Goal: Information Seeking & Learning: Learn about a topic

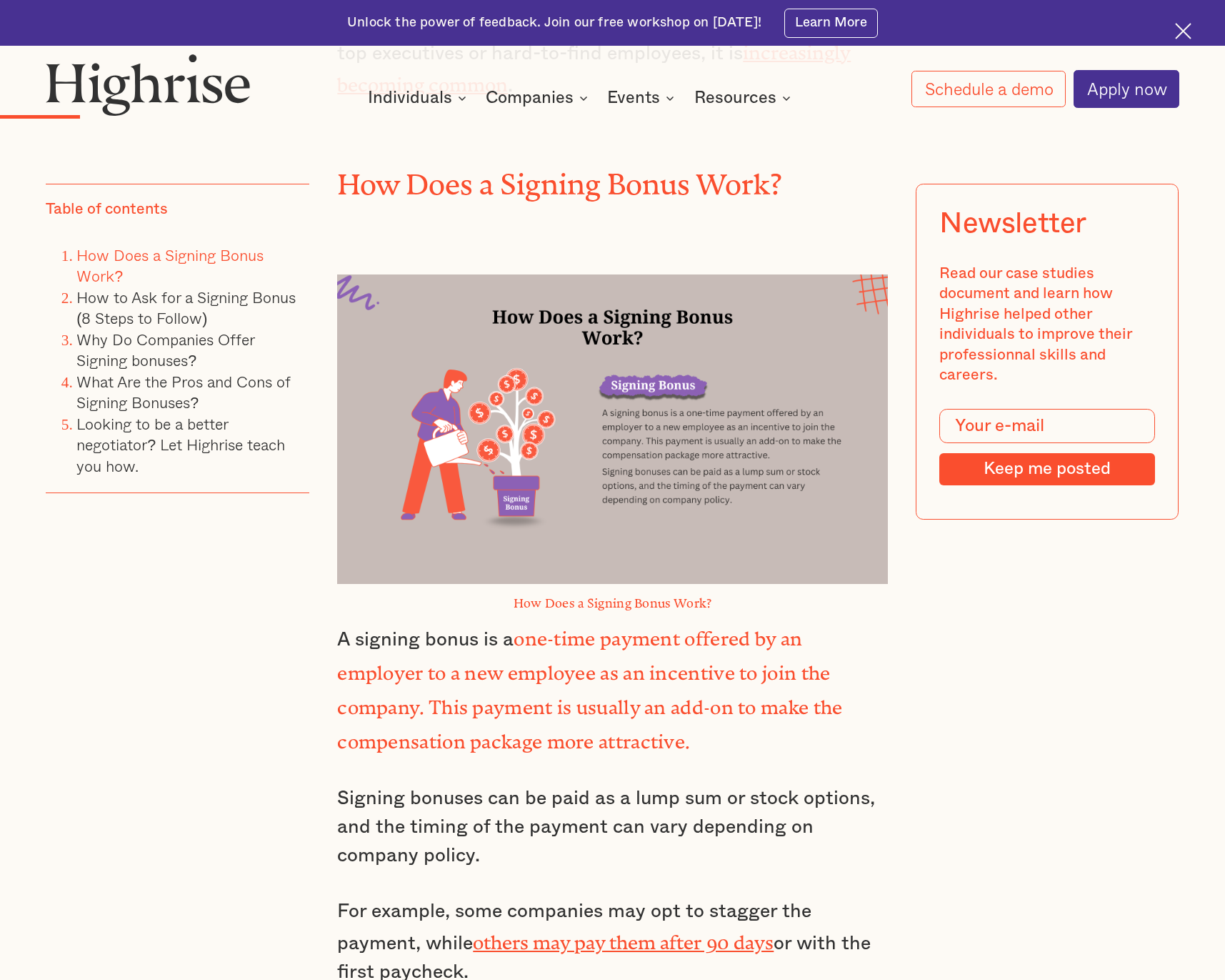
scroll to position [1898, 0]
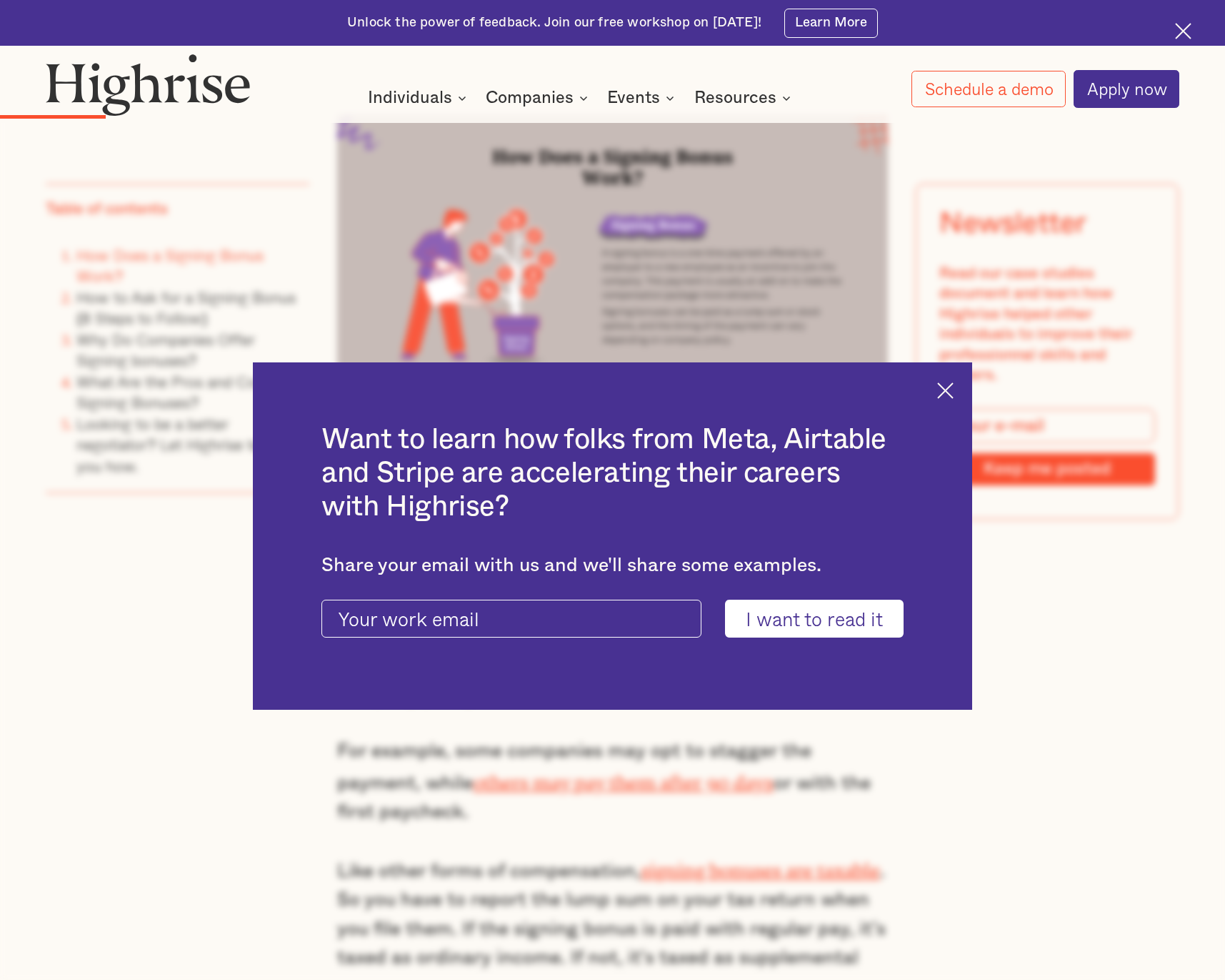
click at [953, 387] on img at bounding box center [945, 390] width 17 height 17
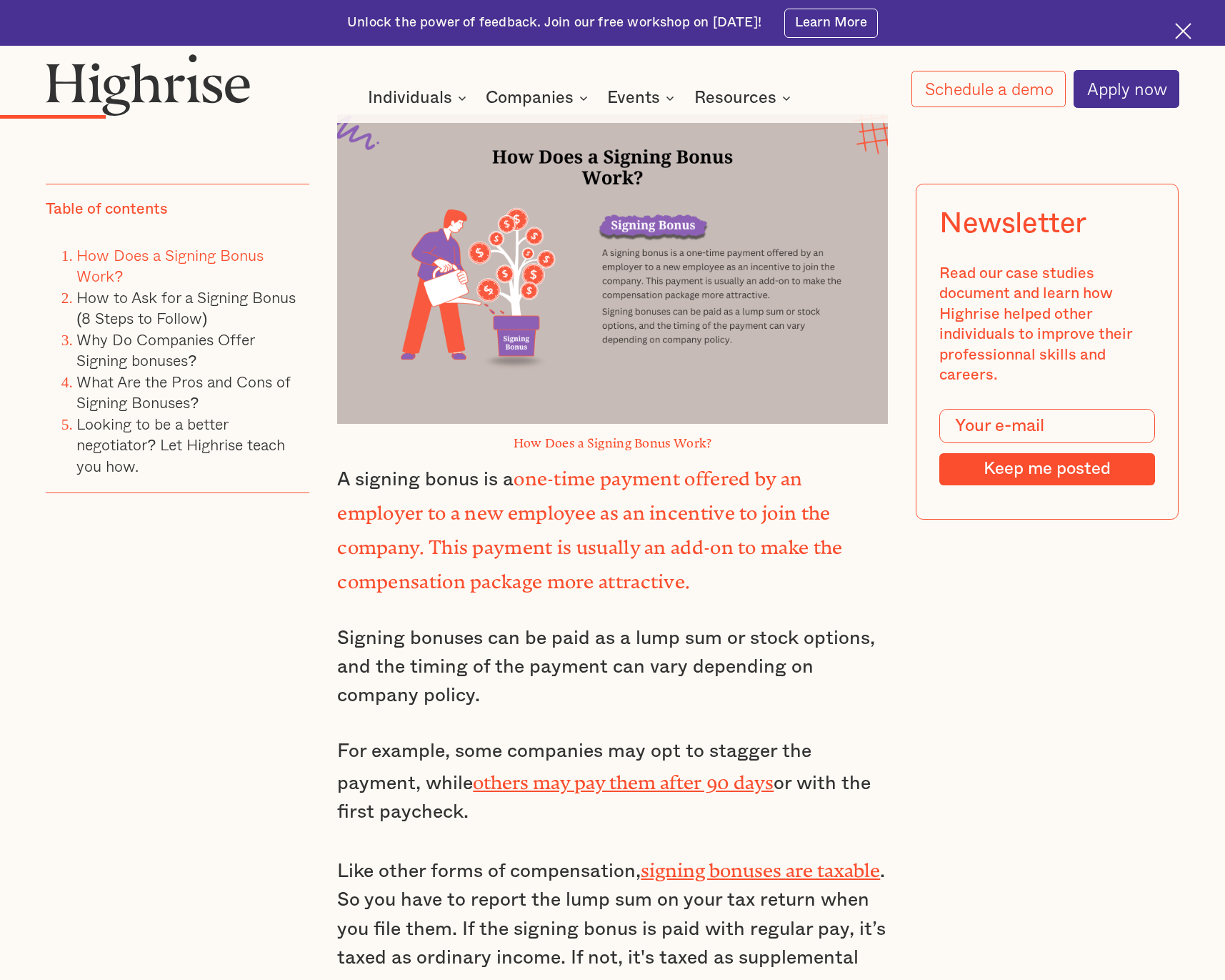
click at [431, 519] on strong "one-time payment offered by an employer to a new employee as an incentive to jo…" at bounding box center [589, 526] width 505 height 116
drag, startPoint x: 431, startPoint y: 519, endPoint x: 719, endPoint y: 534, distance: 288.4
click at [712, 534] on p "A signing bonus is a one-time payment offered by an employer to a new employee …" at bounding box center [612, 529] width 550 height 138
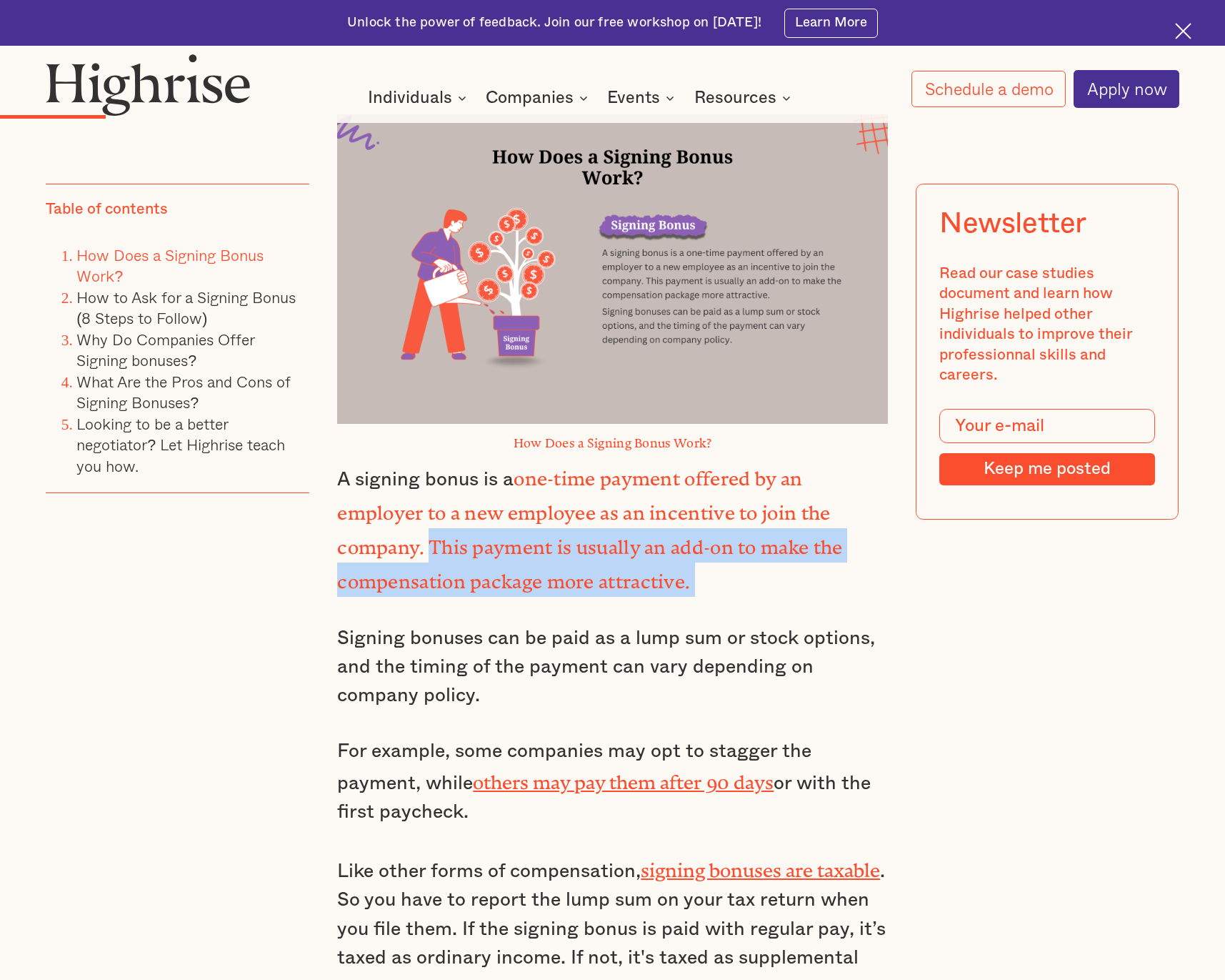
click at [719, 534] on p "A signing bonus is a one-time payment offered by an employer to a new employee …" at bounding box center [612, 529] width 550 height 138
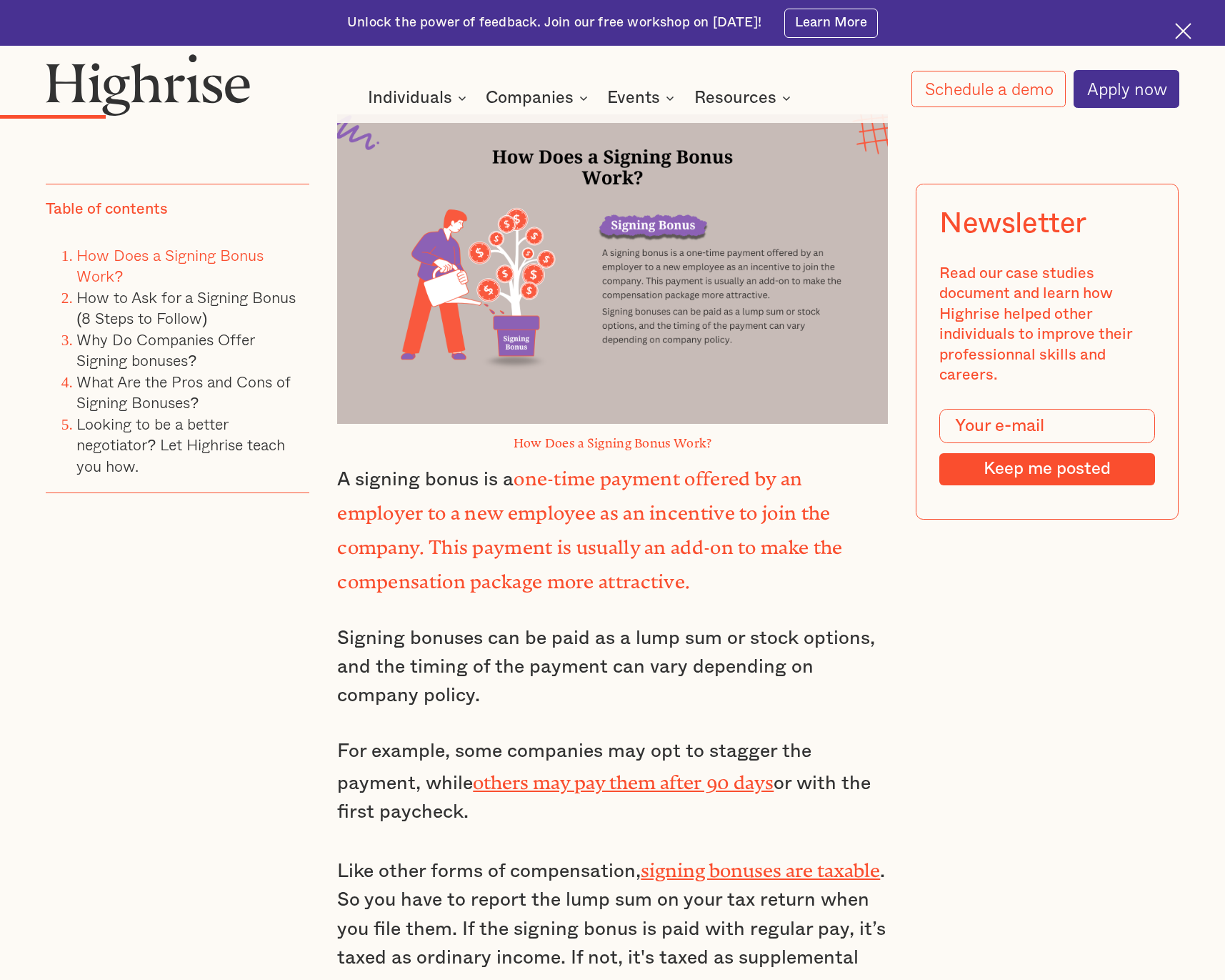
click at [559, 506] on strong "one-time payment offered by an employer to a new employee as an incentive to jo…" at bounding box center [589, 526] width 505 height 116
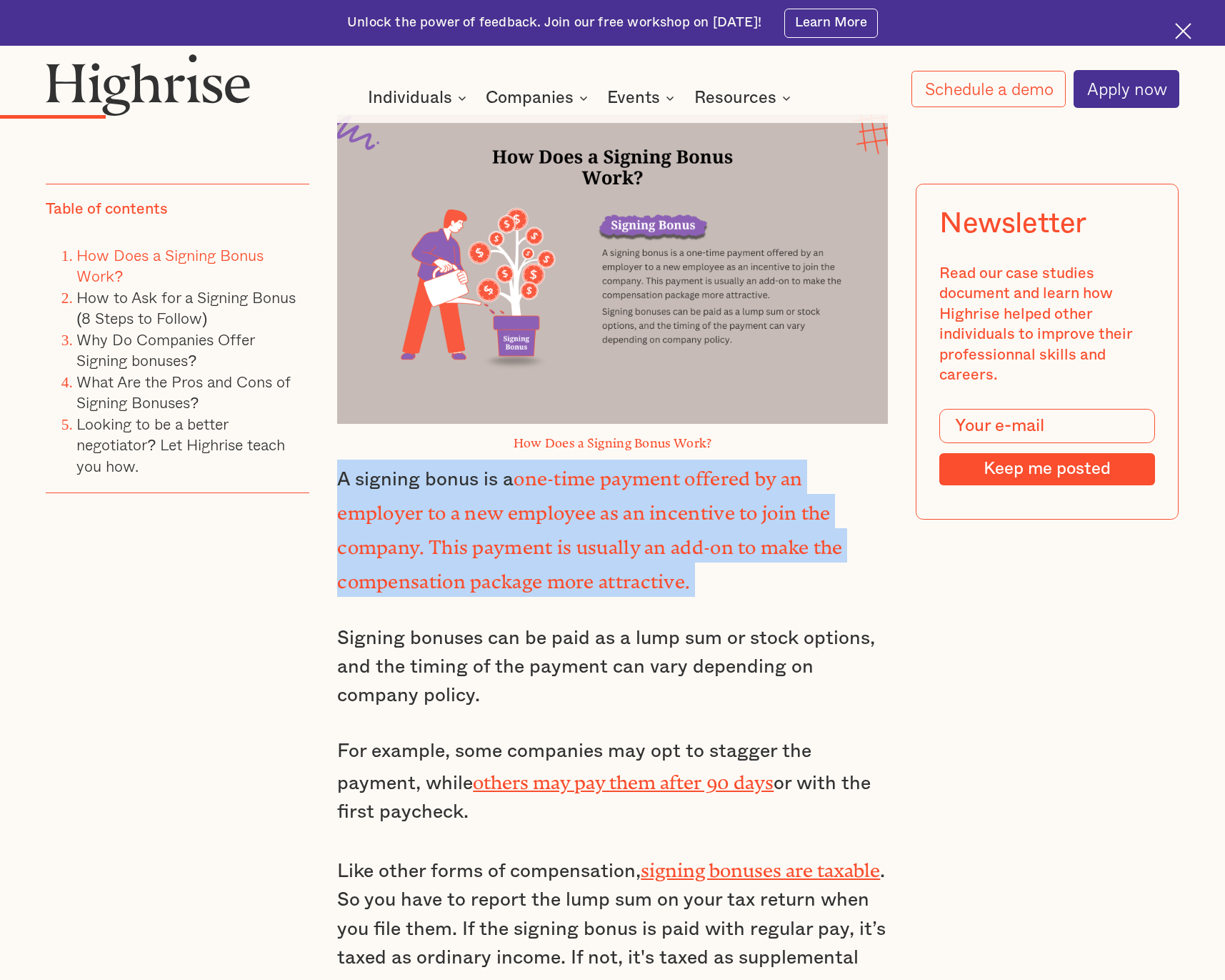
click at [559, 506] on strong "one-time payment offered by an employer to a new employee as an incentive to jo…" at bounding box center [589, 526] width 505 height 116
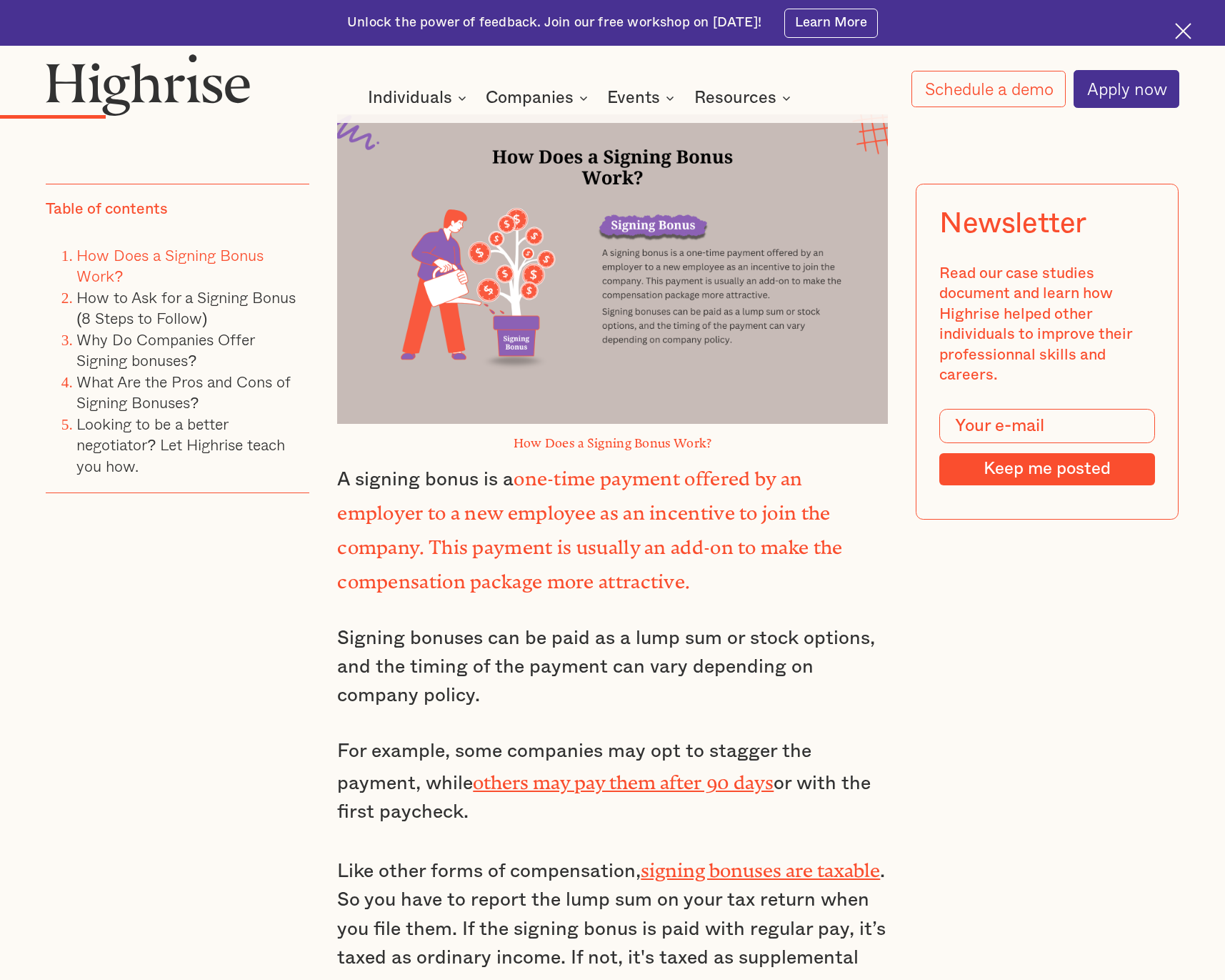
click at [569, 507] on strong "one-time payment offered by an employer to a new employee as an incentive to jo…" at bounding box center [589, 526] width 505 height 116
click at [365, 623] on p "Signing bonuses can be paid as a lump sum or stock options, and the timing of t…" at bounding box center [612, 667] width 550 height 87
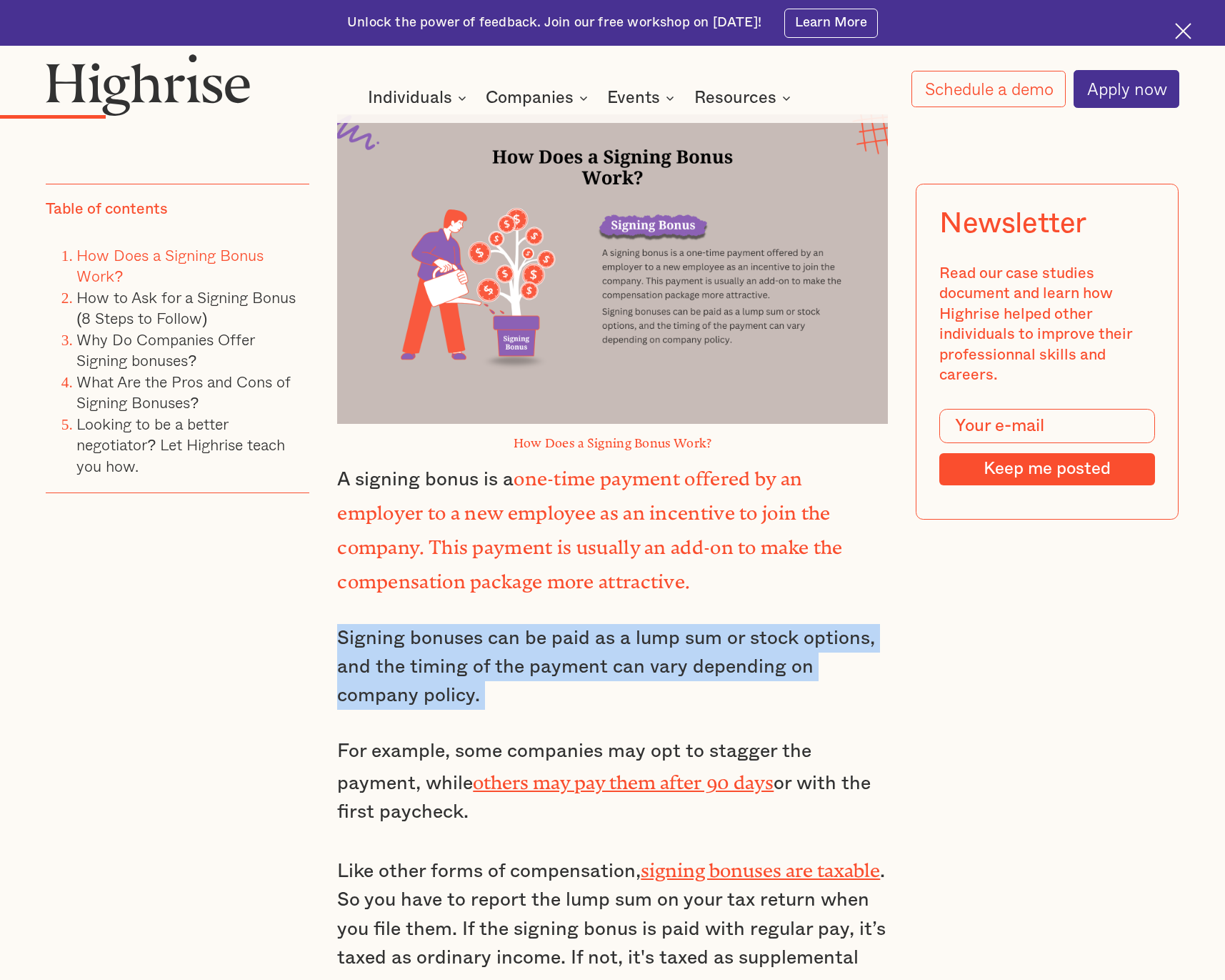
click at [490, 623] on p "Signing bonuses can be paid as a lump sum or stock options, and the timing of t…" at bounding box center [612, 667] width 550 height 87
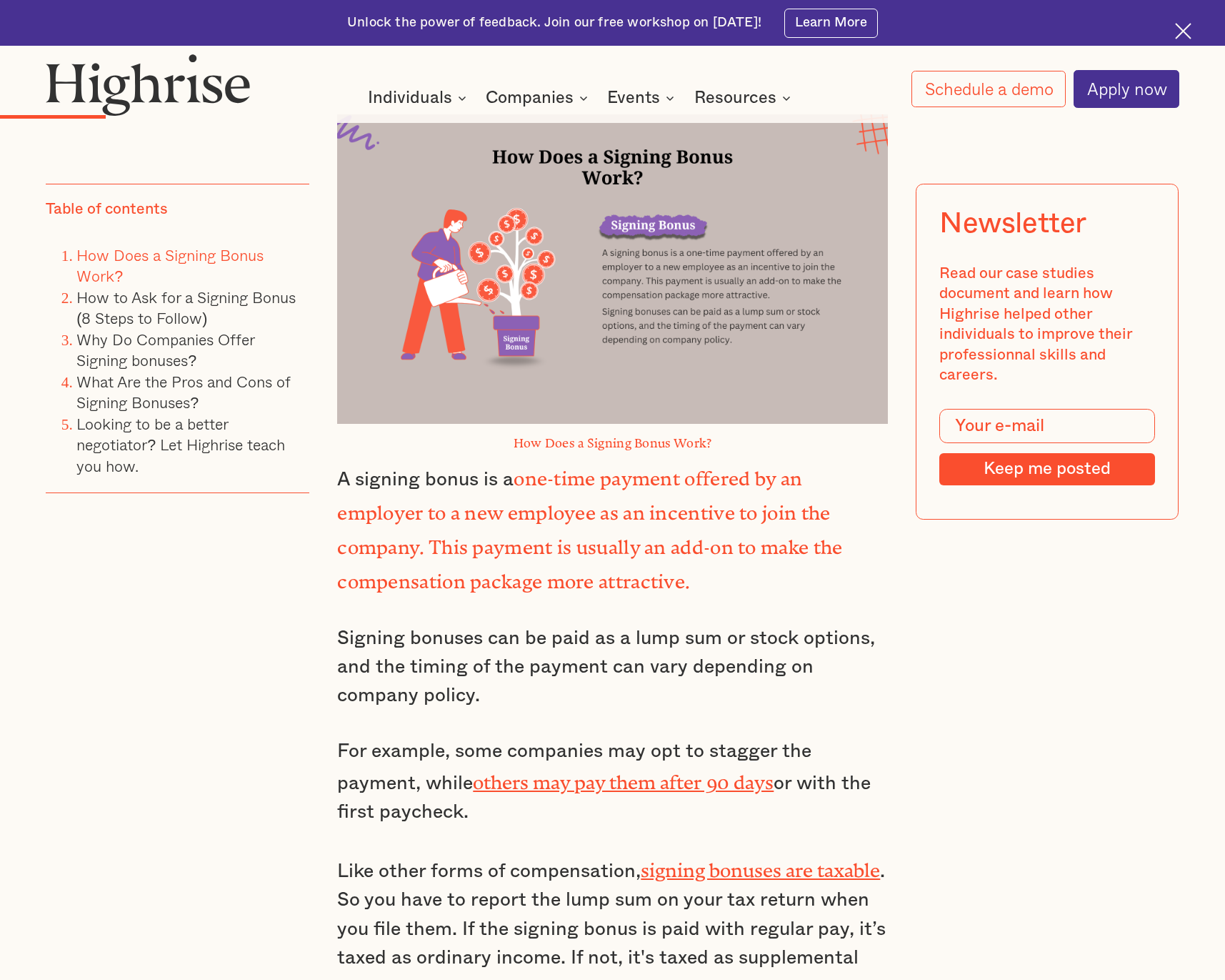
click at [528, 623] on p "Signing bonuses can be paid as a lump sum or stock options, and the timing of t…" at bounding box center [612, 667] width 550 height 87
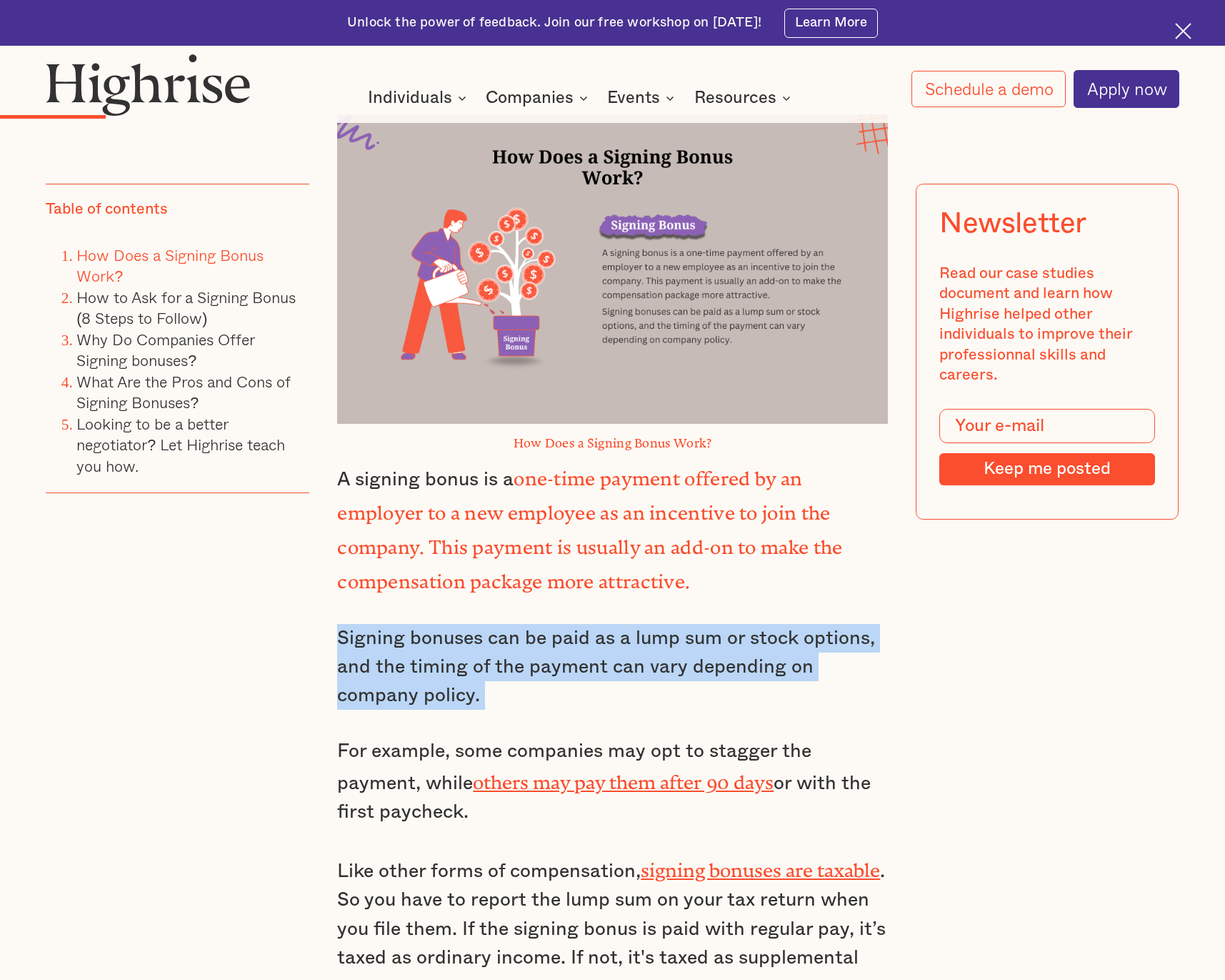
click at [528, 623] on p "Signing bonuses can be paid as a lump sum or stock options, and the timing of t…" at bounding box center [612, 667] width 550 height 87
click at [587, 623] on p "Signing bonuses can be paid as a lump sum or stock options, and the timing of t…" at bounding box center [612, 667] width 550 height 87
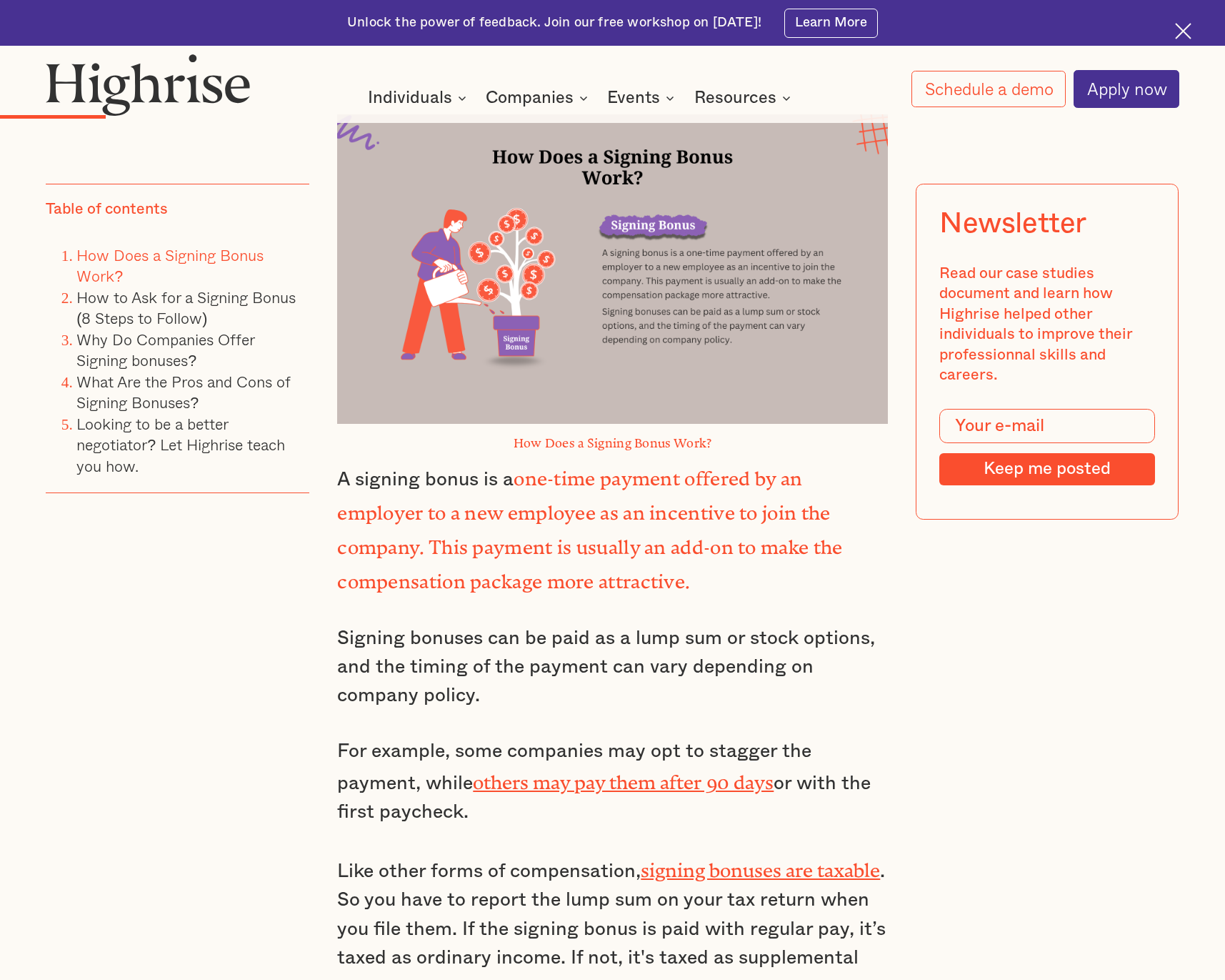
click at [401, 737] on p "For example, some companies may opt to stagger the payment, while others may pa…" at bounding box center [612, 781] width 550 height 90
click at [458, 737] on p "For example, some companies may opt to stagger the payment, while others may pa…" at bounding box center [612, 781] width 550 height 90
click at [504, 737] on p "For example, some companies may opt to stagger the payment, while others may pa…" at bounding box center [612, 781] width 550 height 90
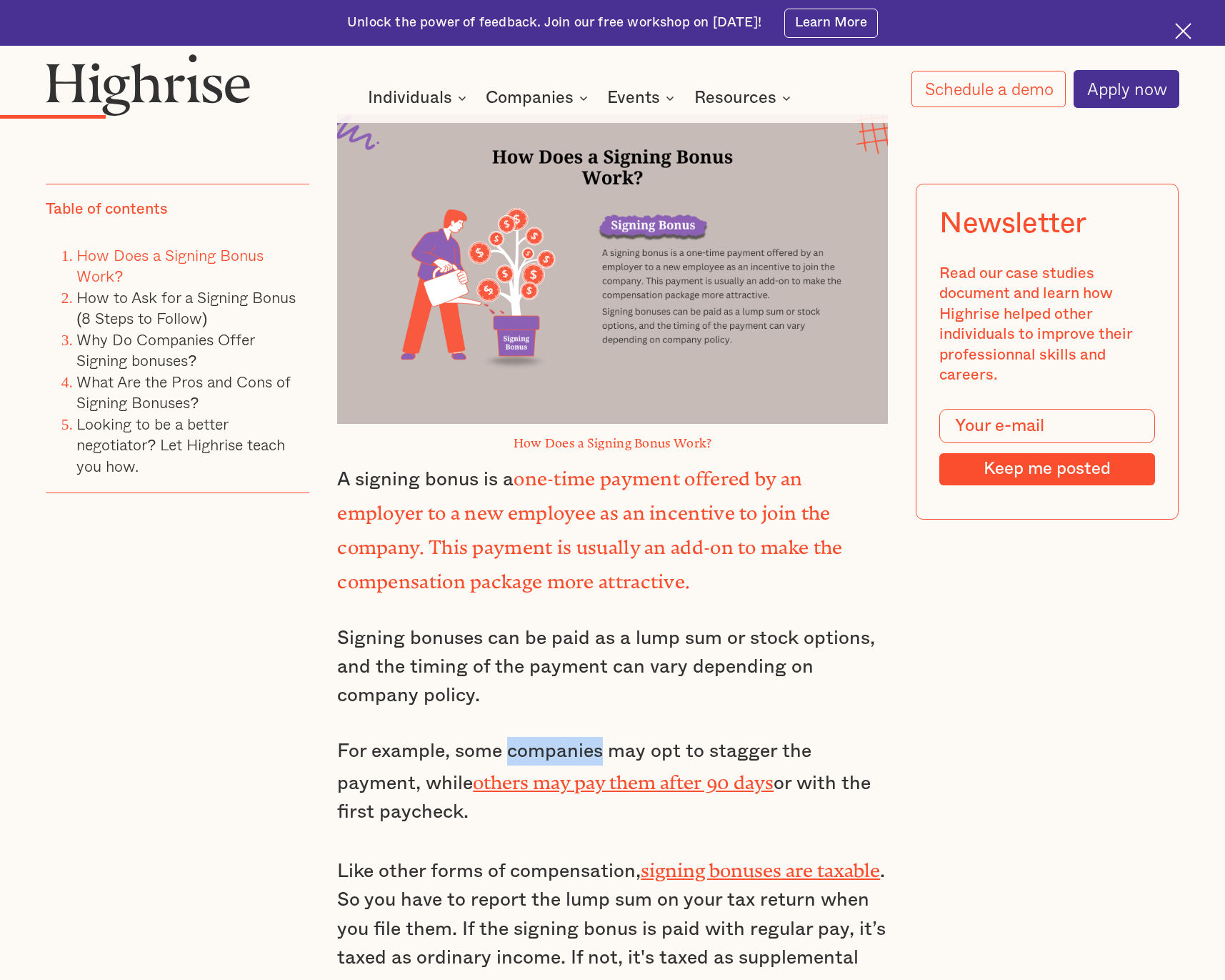
drag, startPoint x: 504, startPoint y: 712, endPoint x: 688, endPoint y: 712, distance: 184.0
click at [684, 737] on p "For example, some companies may opt to stagger the payment, while others may pa…" at bounding box center [612, 781] width 550 height 90
click at [688, 737] on p "For example, some companies may opt to stagger the payment, while others may pa…" at bounding box center [612, 781] width 550 height 90
click at [367, 853] on p "Like other forms of compensation, signing bonuses are taxable . So you have to …" at bounding box center [612, 926] width 550 height 147
drag, startPoint x: 367, startPoint y: 825, endPoint x: 565, endPoint y: 833, distance: 198.2
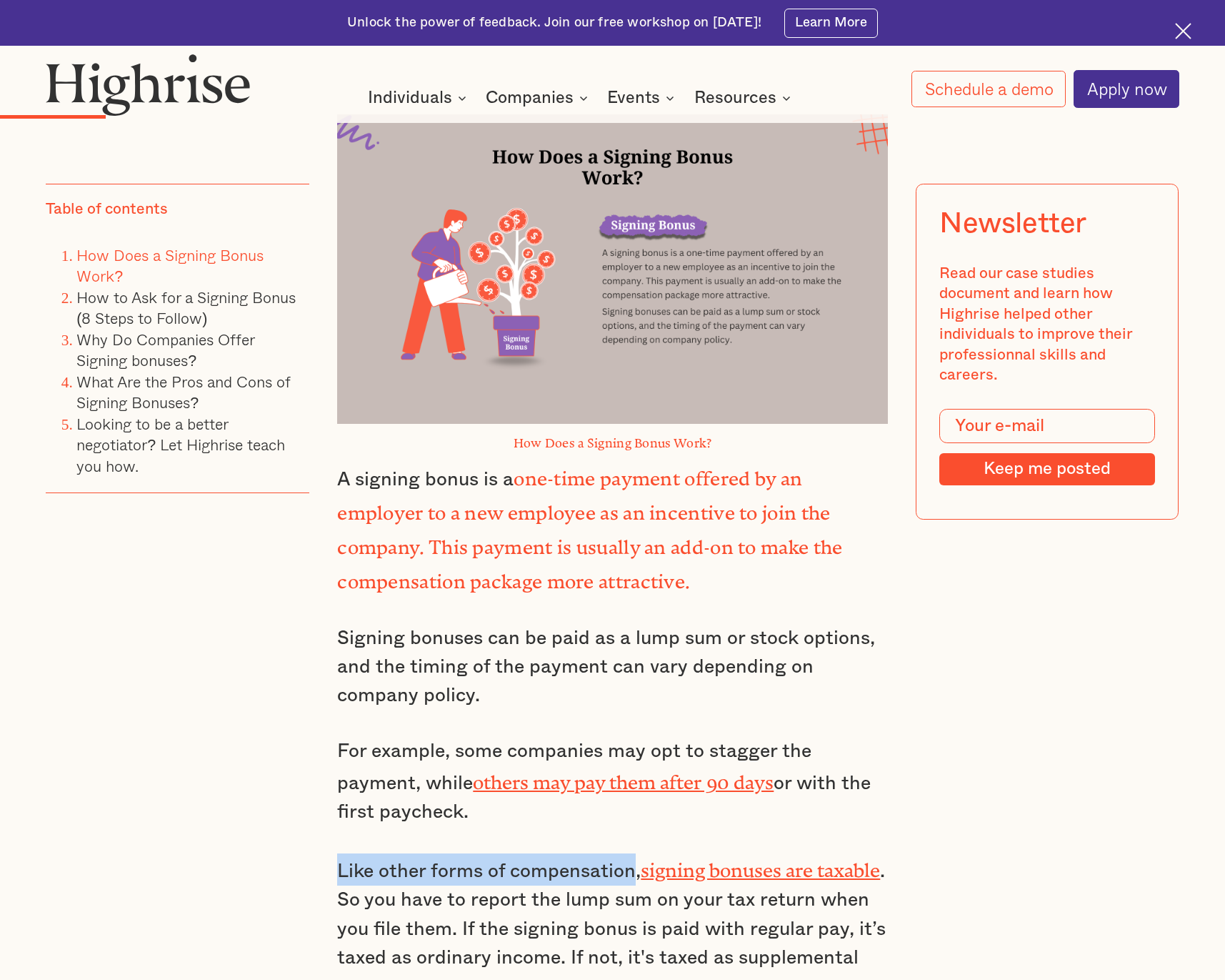
click at [564, 853] on p "Like other forms of compensation, signing bonuses are taxable . So you have to …" at bounding box center [612, 926] width 550 height 147
click at [565, 853] on p "Like other forms of compensation, signing bonuses are taxable . So you have to …" at bounding box center [612, 926] width 550 height 147
click at [432, 853] on p "Like other forms of compensation, signing bonuses are taxable . So you have to …" at bounding box center [612, 926] width 550 height 147
drag, startPoint x: 432, startPoint y: 852, endPoint x: 674, endPoint y: 857, distance: 242.1
click at [671, 857] on p "Like other forms of compensation, signing bonuses are taxable . So you have to …" at bounding box center [612, 926] width 550 height 147
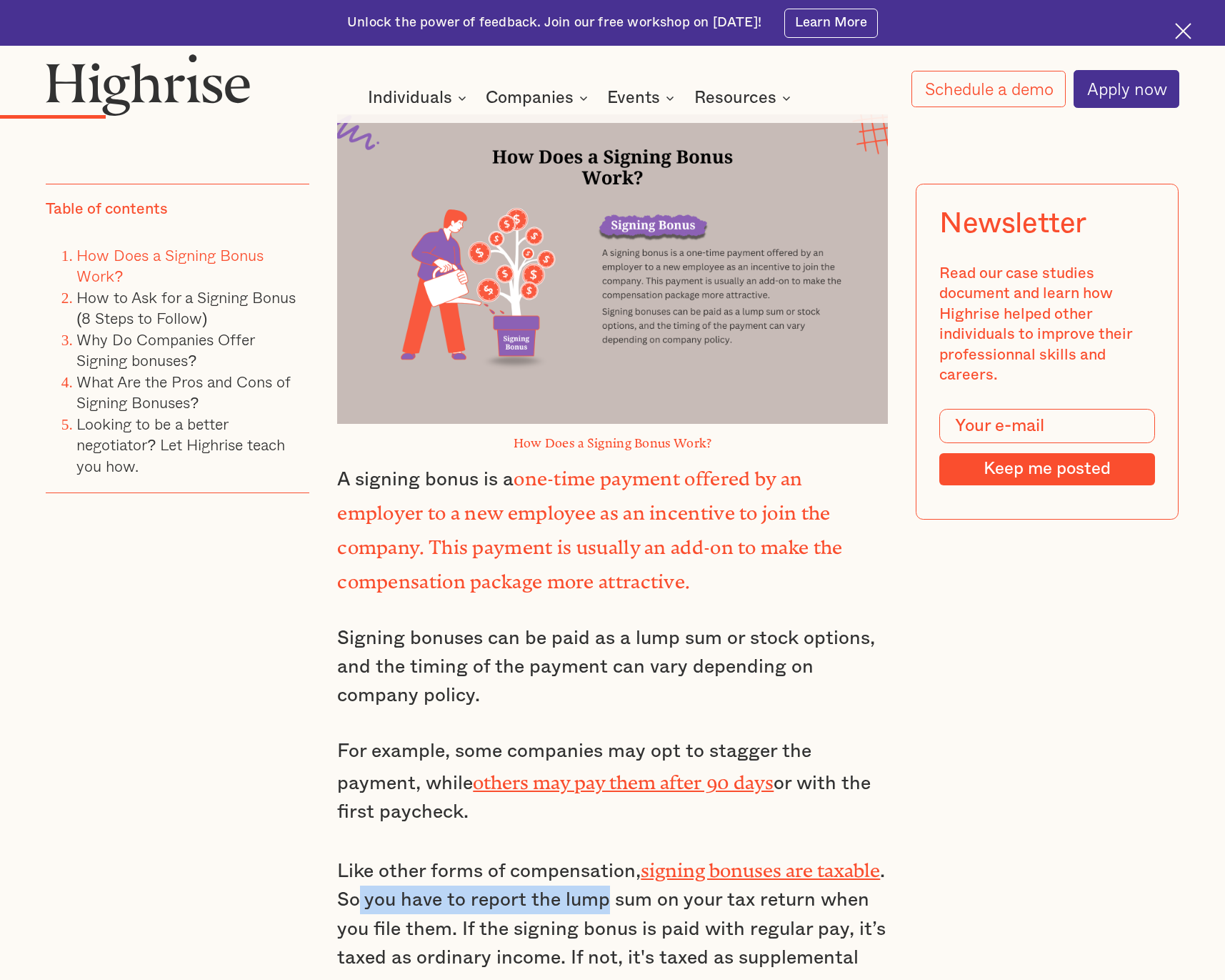
click at [674, 857] on p "Like other forms of compensation, signing bonuses are taxable . So you have to …" at bounding box center [612, 926] width 550 height 147
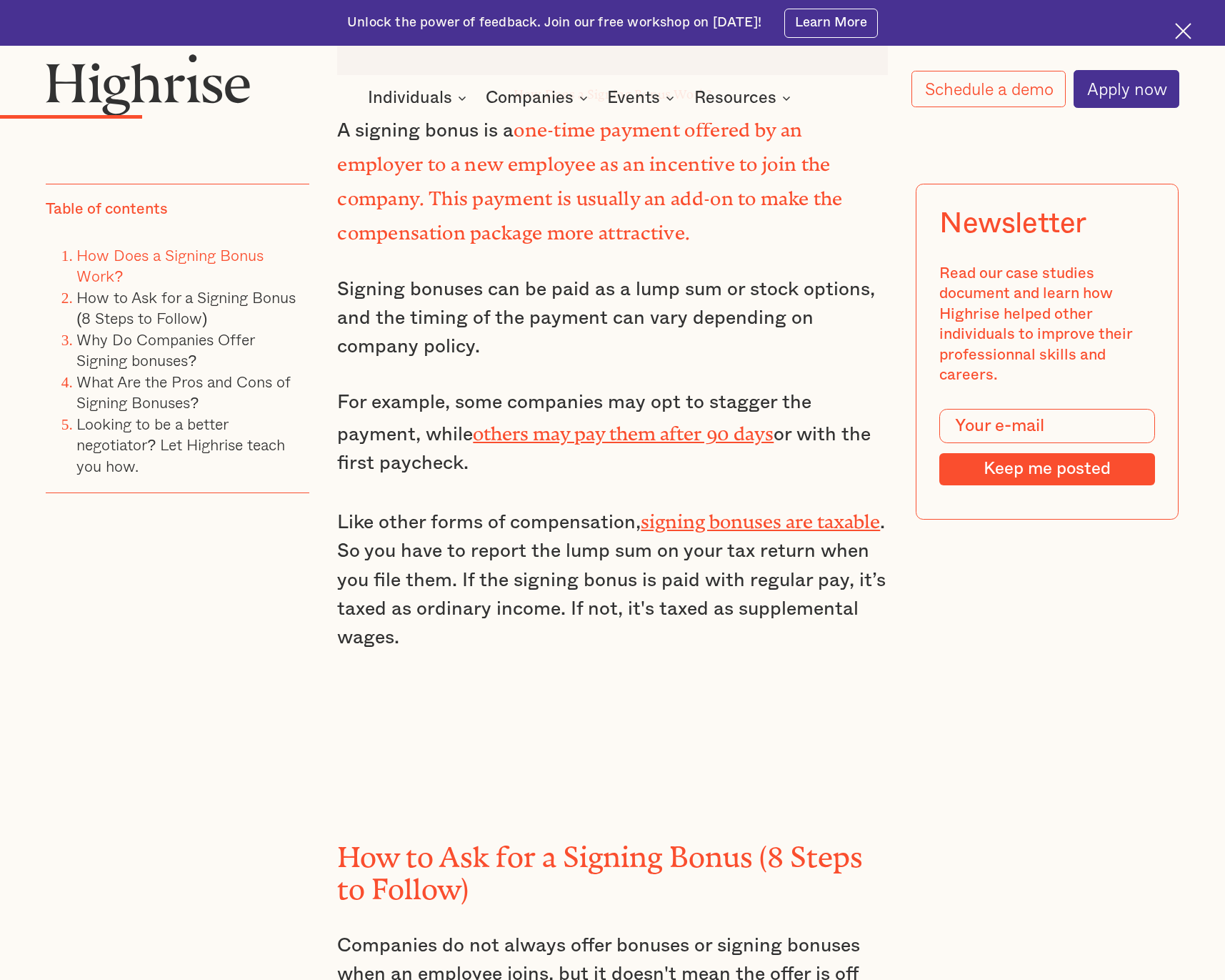
scroll to position [2310, 0]
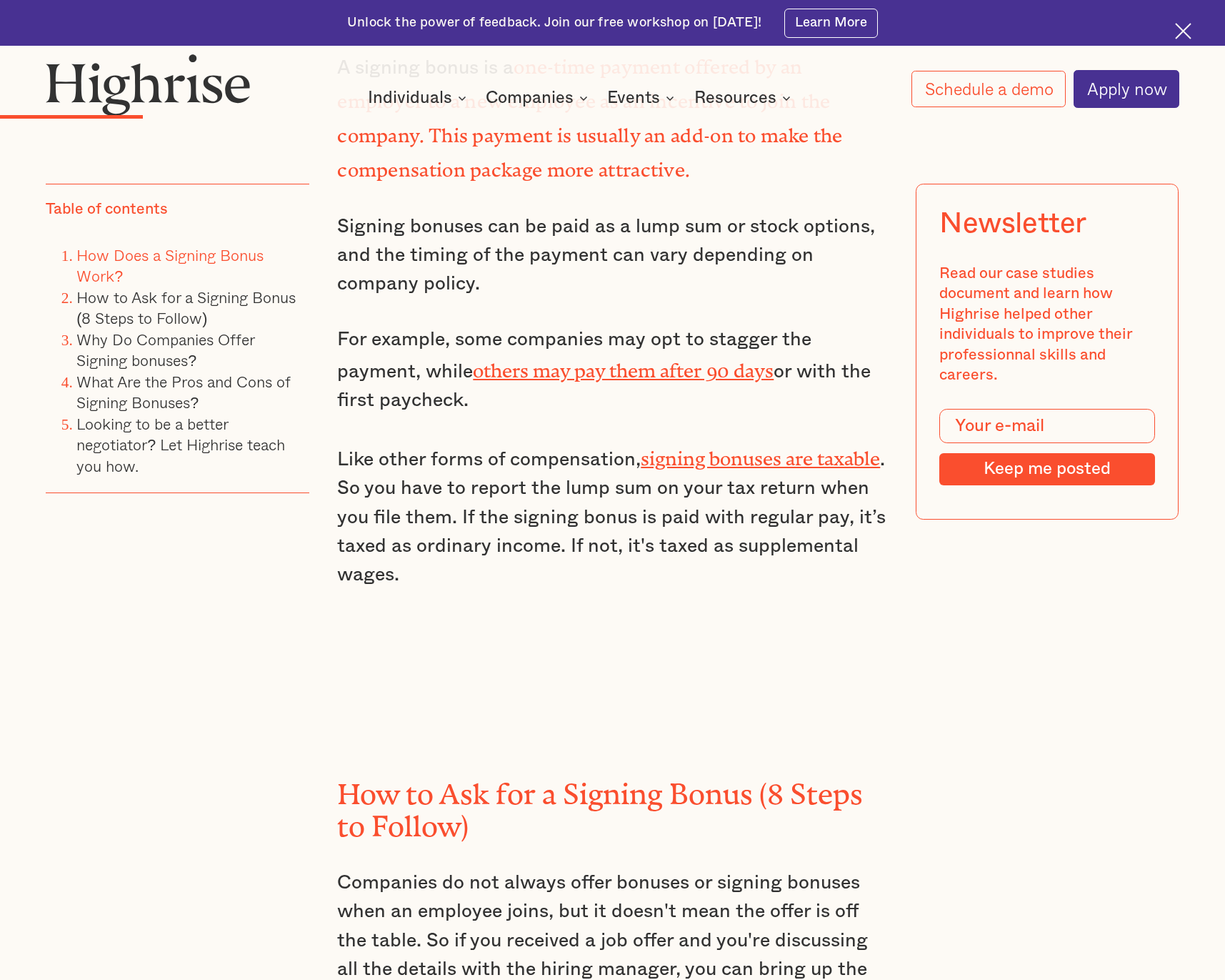
click at [663, 512] on p "Like other forms of compensation, signing bonuses are taxable . So you have to …" at bounding box center [612, 514] width 550 height 147
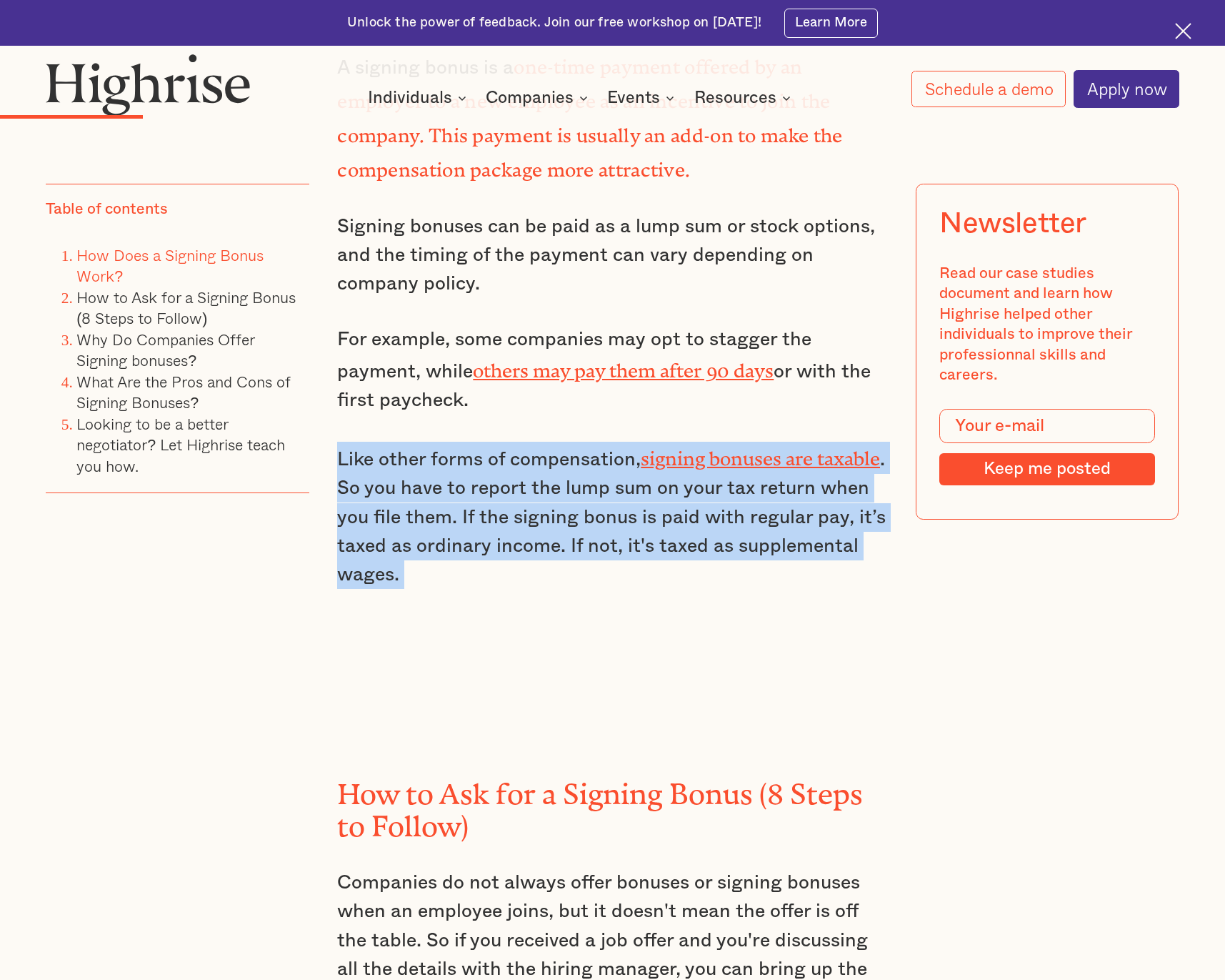
click at [663, 512] on p "Like other forms of compensation, signing bonuses are taxable . So you have to …" at bounding box center [612, 514] width 550 height 147
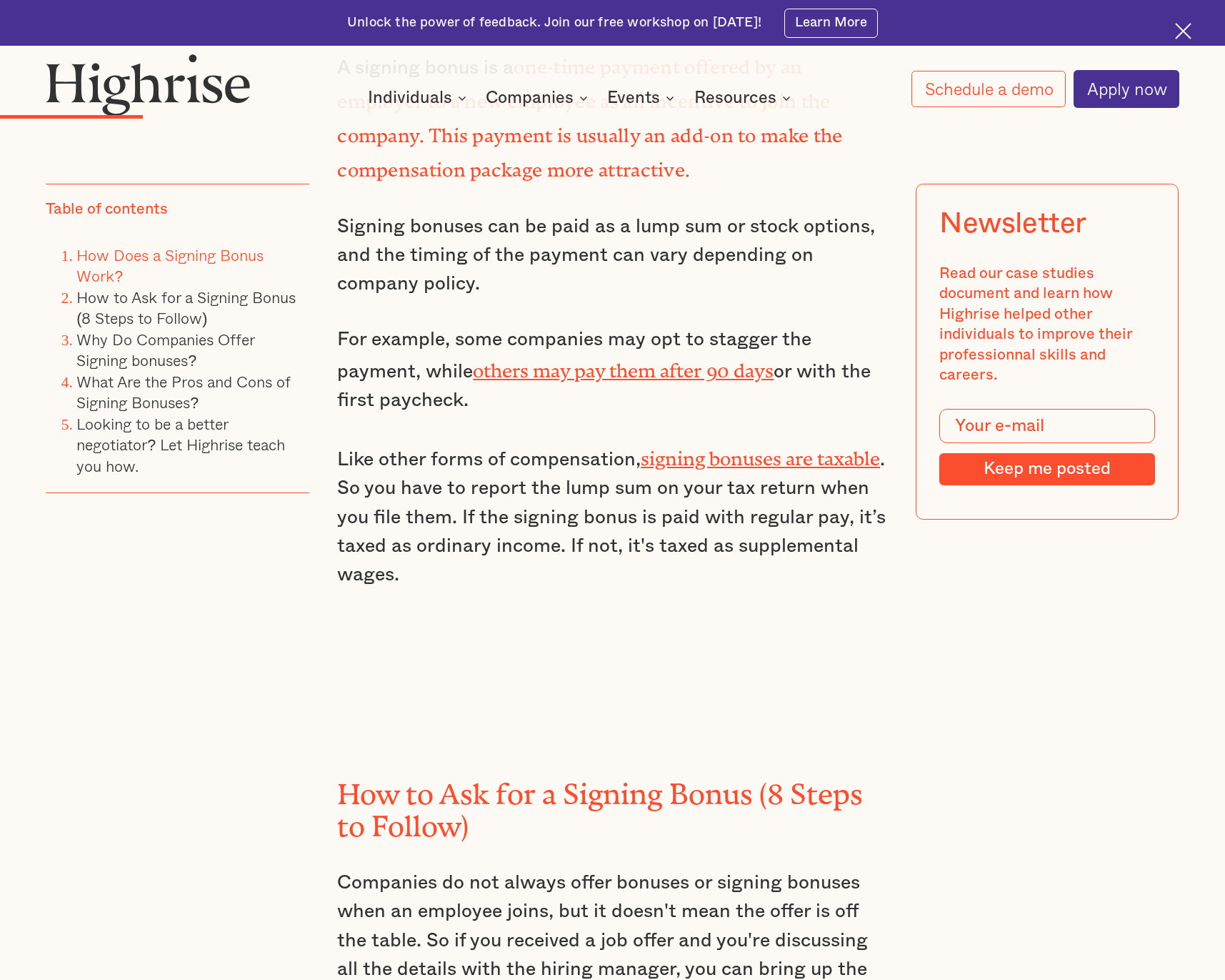
click at [665, 489] on p "Like other forms of compensation, signing bonuses are taxable . So you have to …" at bounding box center [612, 514] width 550 height 147
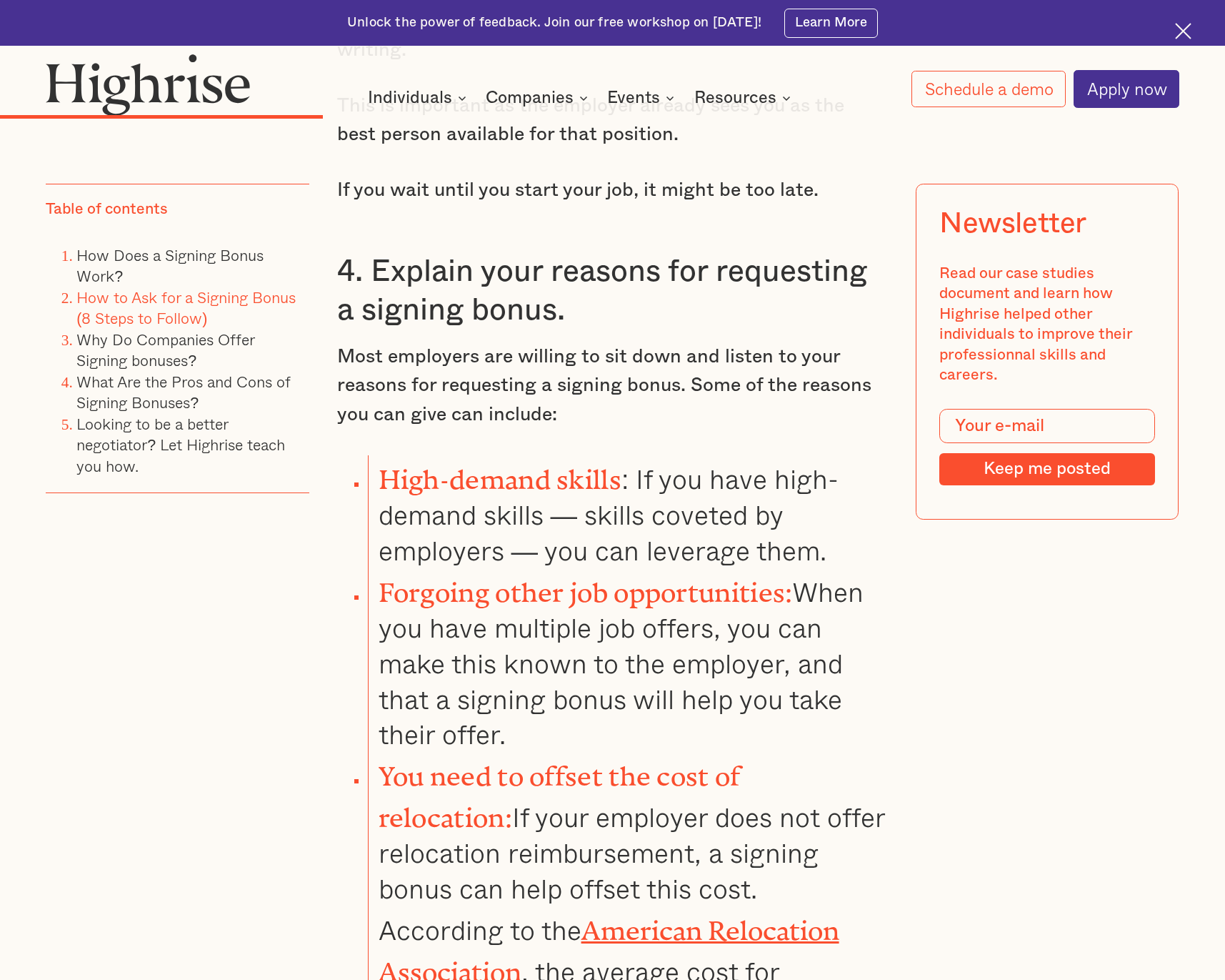
scroll to position [4282, 0]
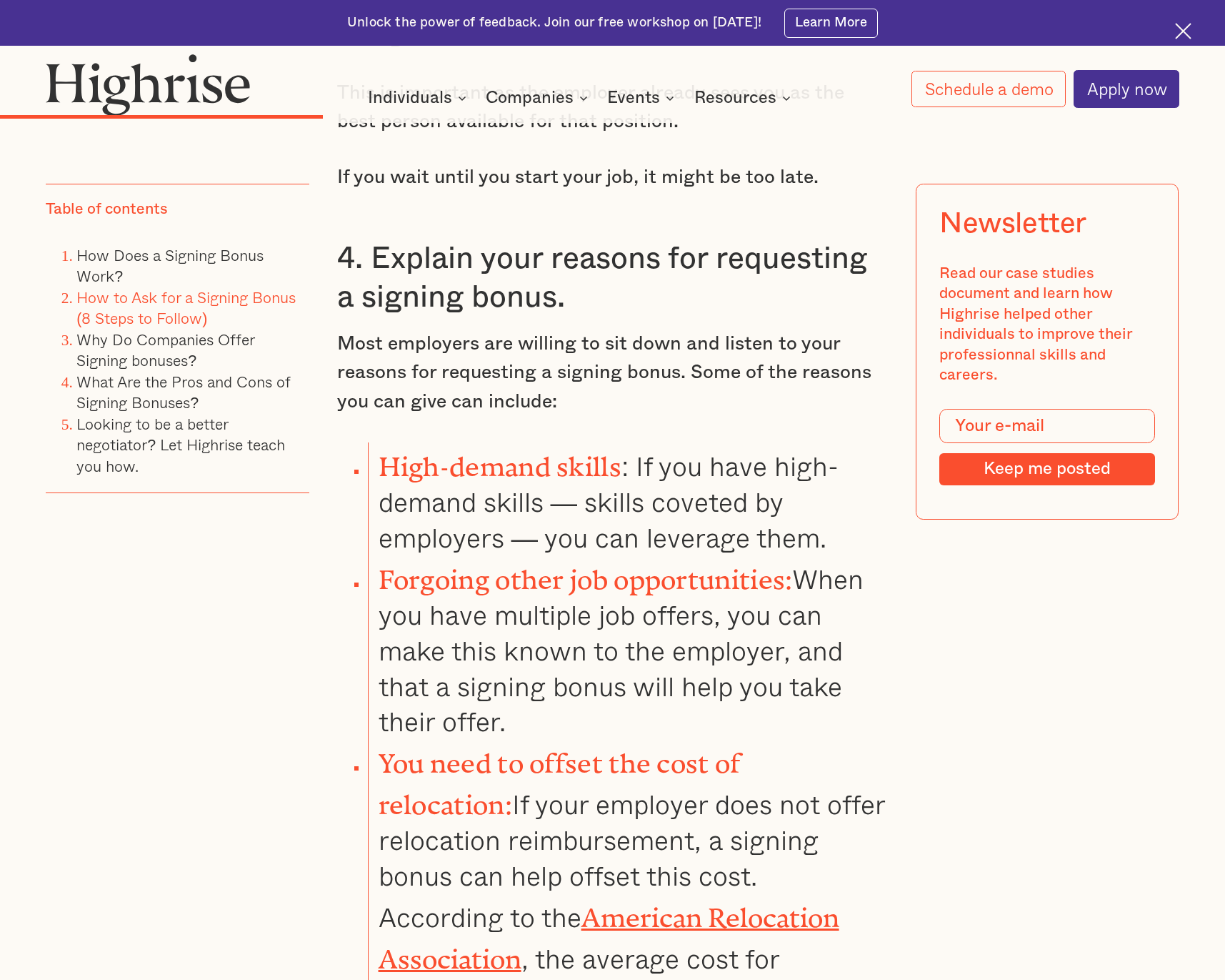
click at [428, 748] on strong "You need to offset the cost of relocation:" at bounding box center [560, 777] width 362 height 59
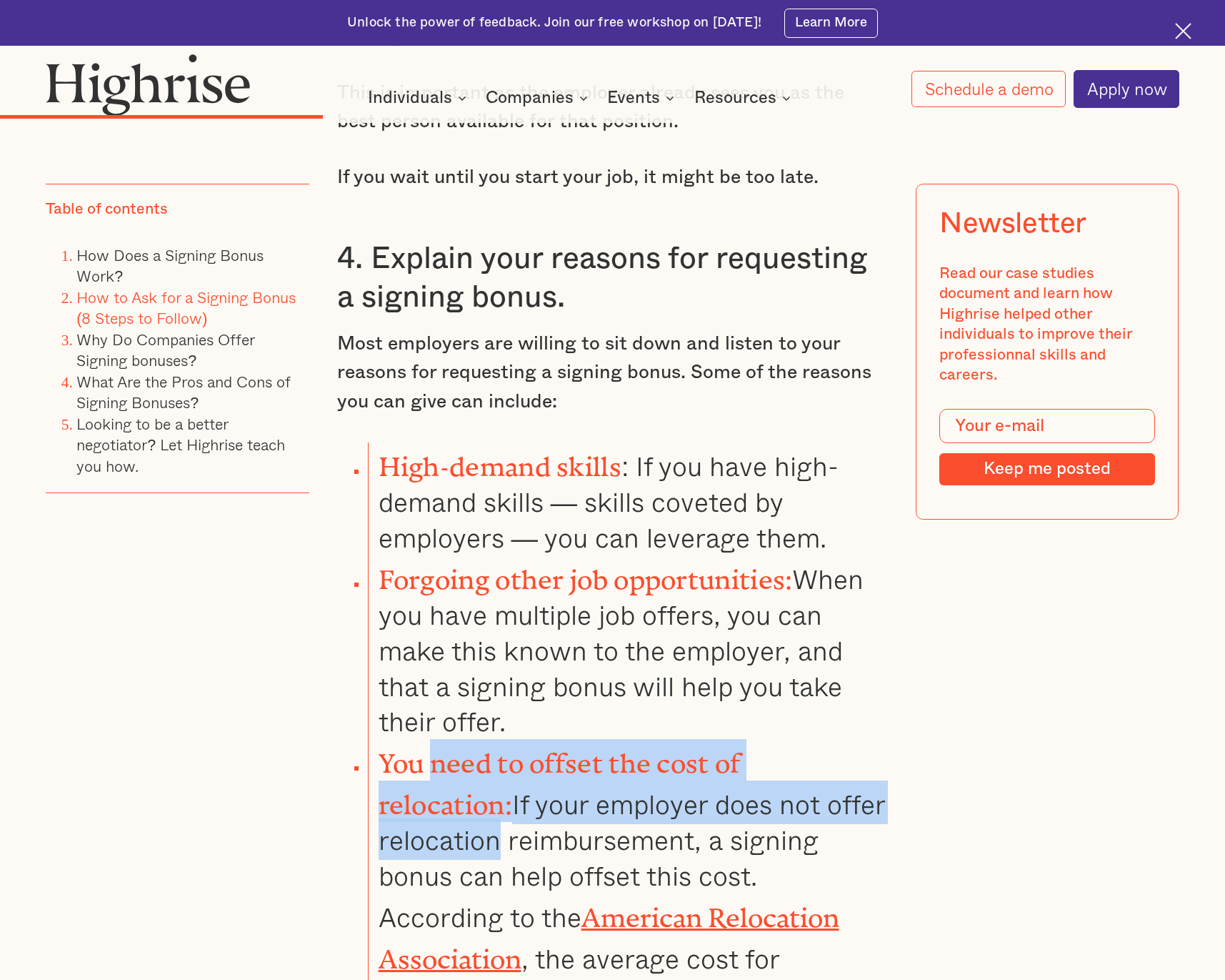
drag, startPoint x: 428, startPoint y: 666, endPoint x: 816, endPoint y: 705, distance: 390.0
click at [816, 739] on li "You need to offset the cost of relocation: If your employer does not offer relo…" at bounding box center [628, 892] width 520 height 308
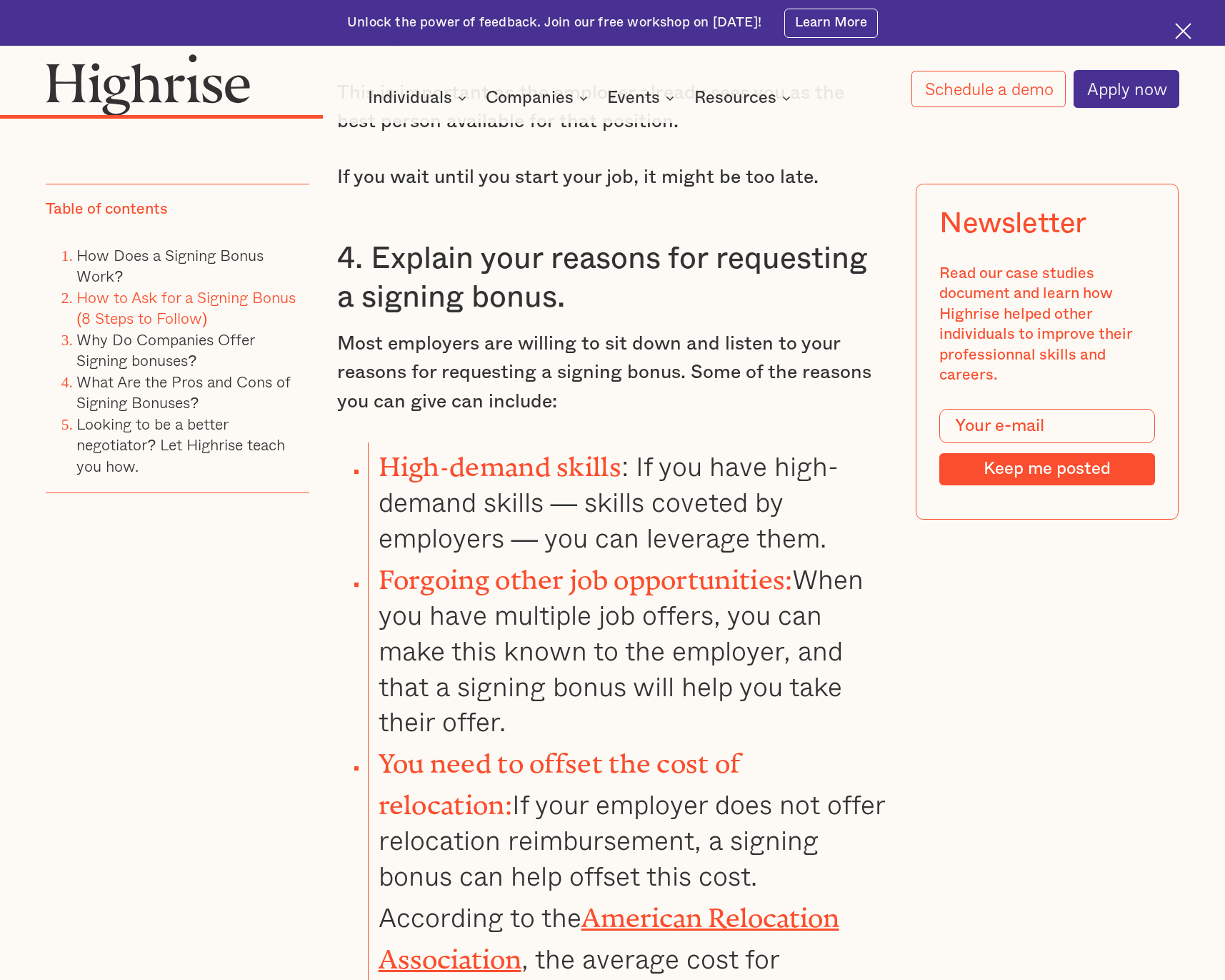
click at [444, 739] on li "You need to offset the cost of relocation: If your employer does not offer relo…" at bounding box center [628, 892] width 520 height 308
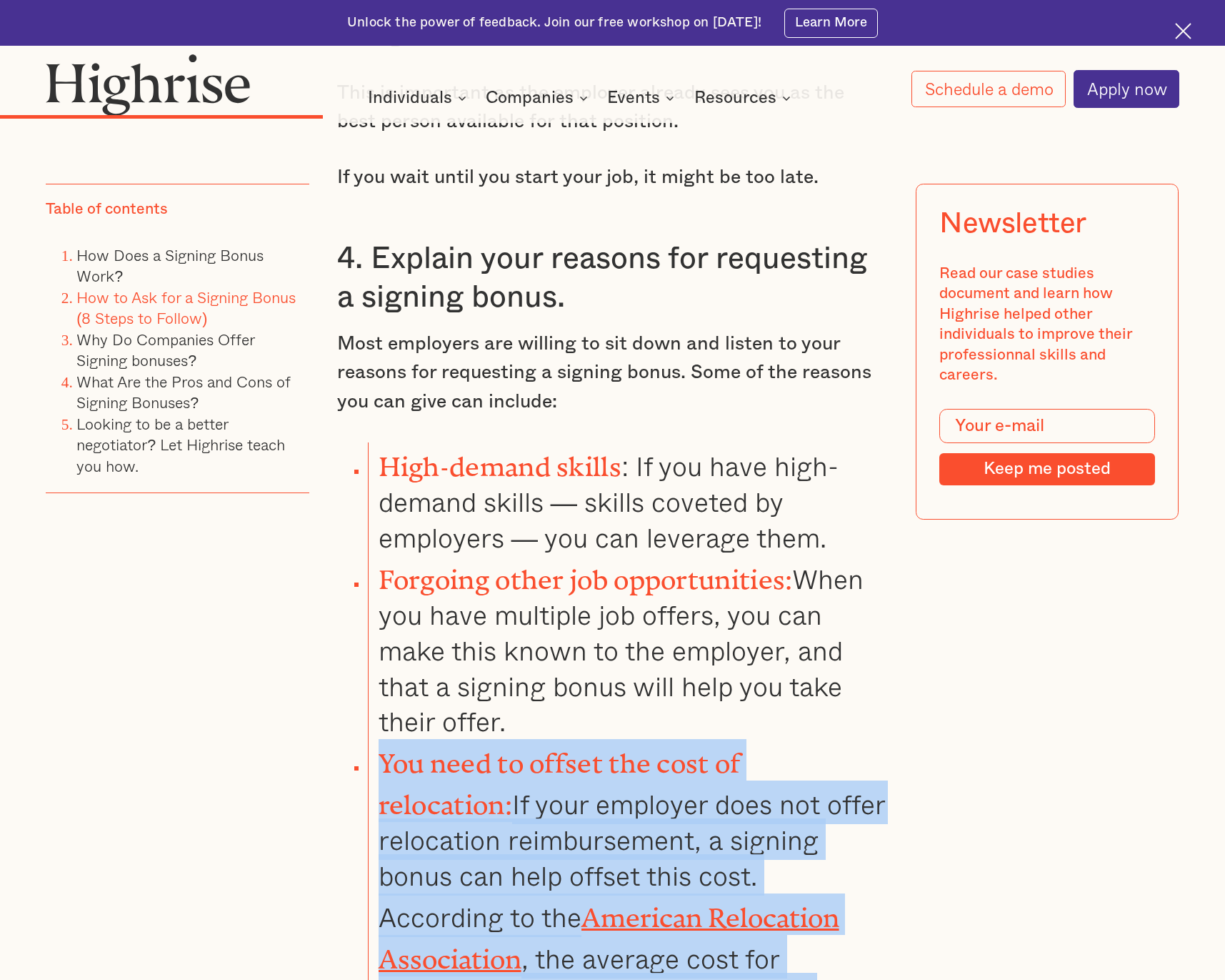
click at [444, 739] on li "You need to offset the cost of relocation: If your employer does not offer relo…" at bounding box center [628, 892] width 520 height 308
click at [482, 739] on li "You need to offset the cost of relocation: If your employer does not offer relo…" at bounding box center [628, 892] width 520 height 308
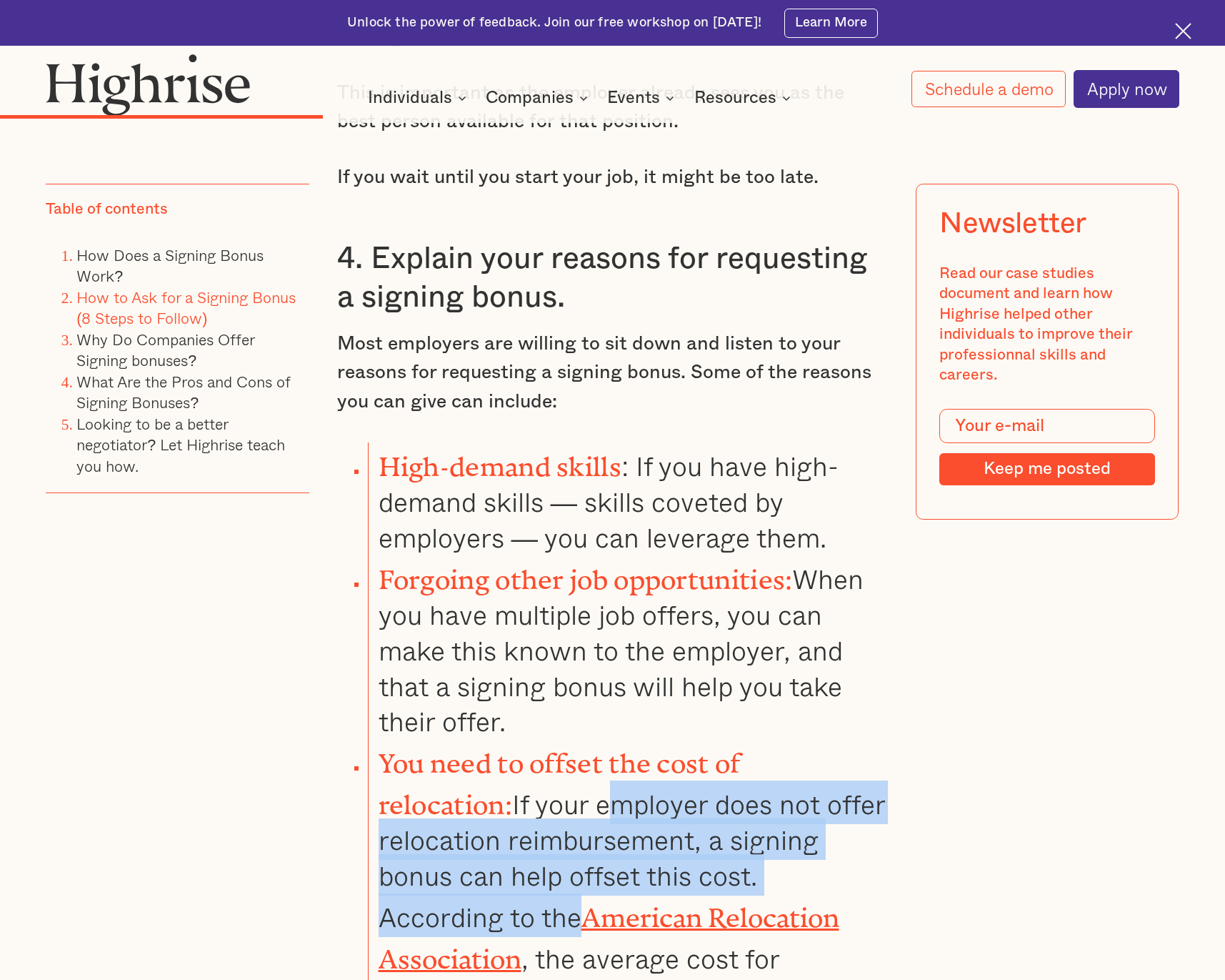
drag, startPoint x: 786, startPoint y: 785, endPoint x: 484, endPoint y: 712, distance: 310.7
click at [484, 739] on li "You need to offset the cost of relocation: If your employer does not offer relo…" at bounding box center [628, 892] width 520 height 308
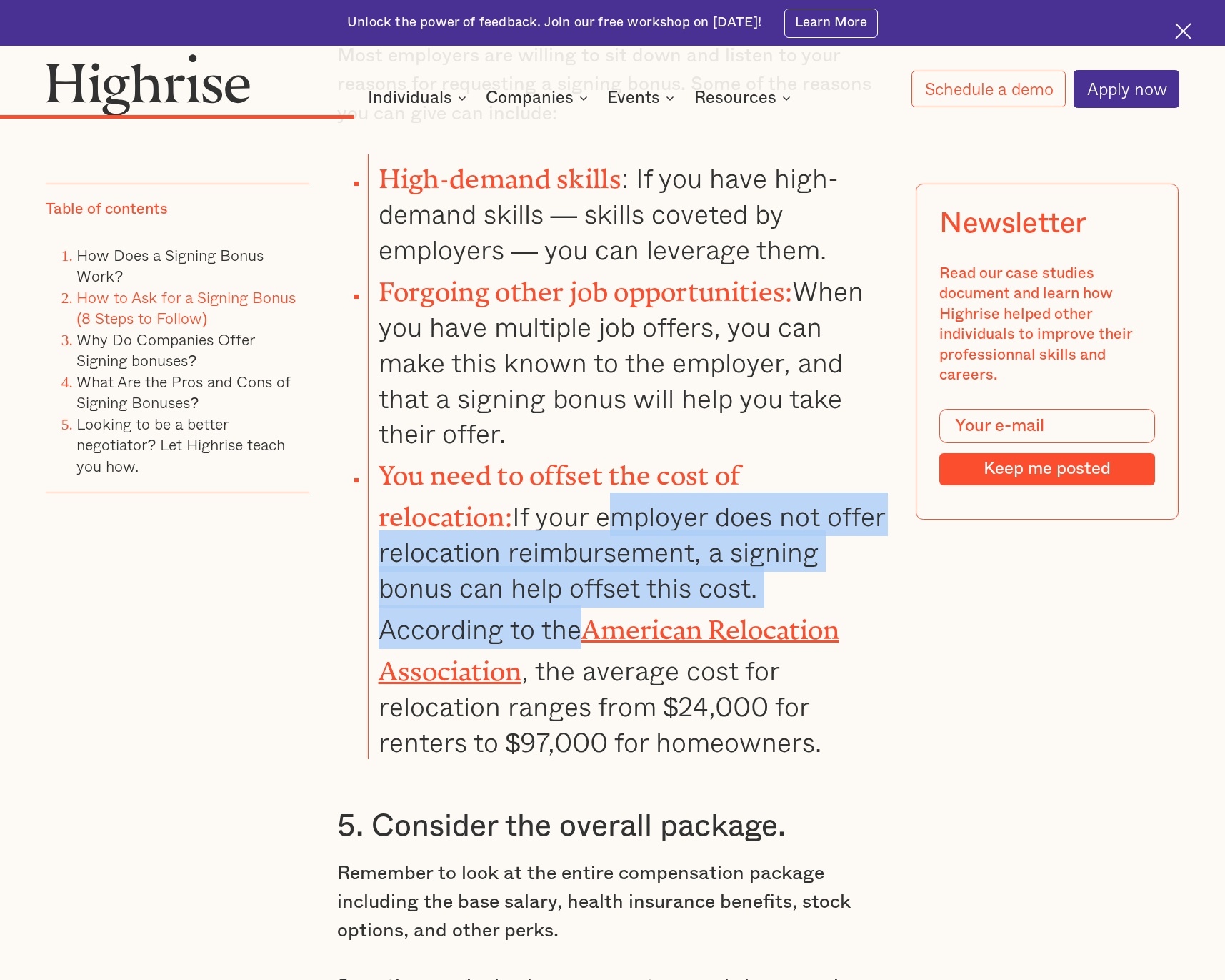
scroll to position [4640, 0]
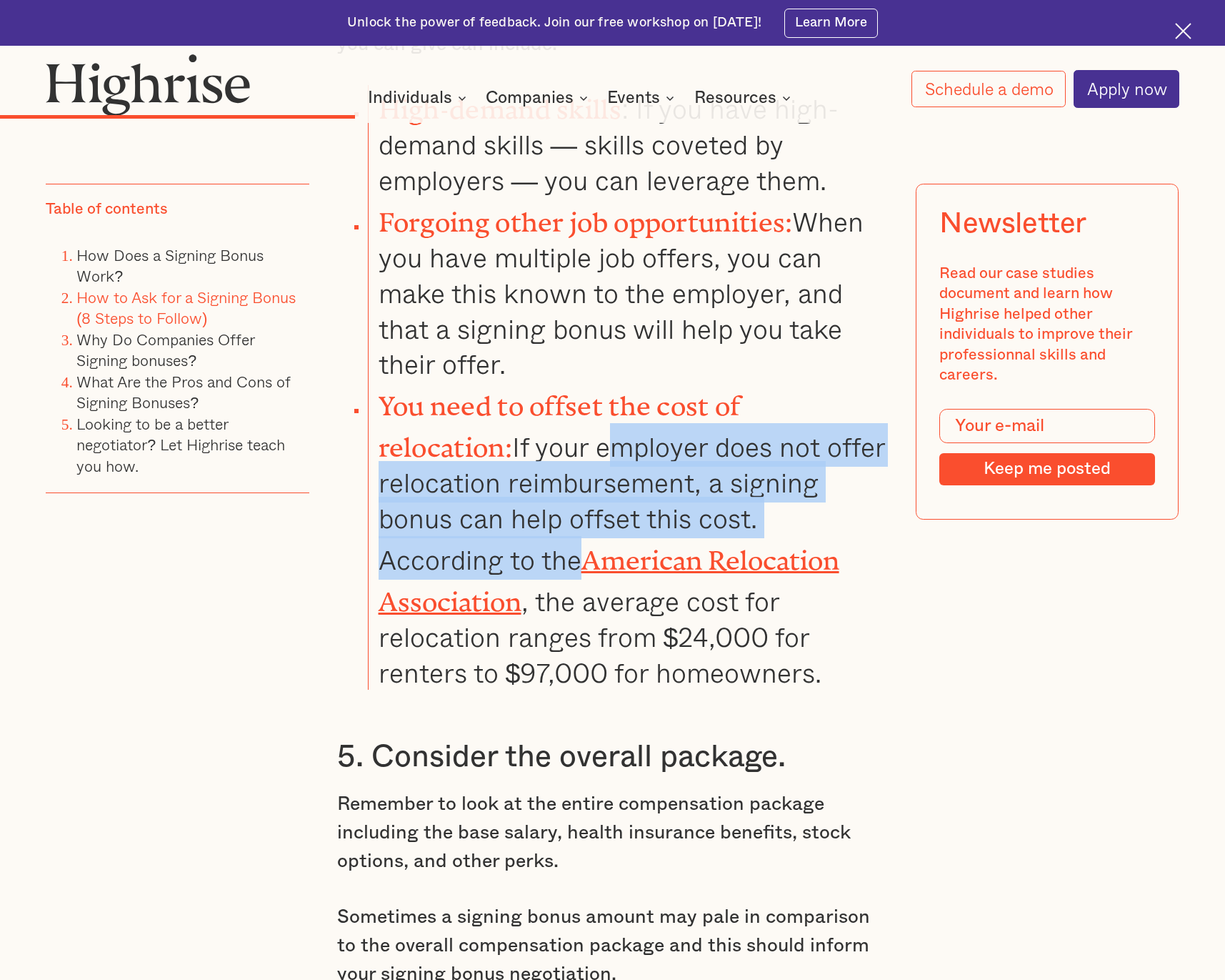
click at [377, 738] on h3 "5. Consider the overall package." at bounding box center [612, 756] width 550 height 38
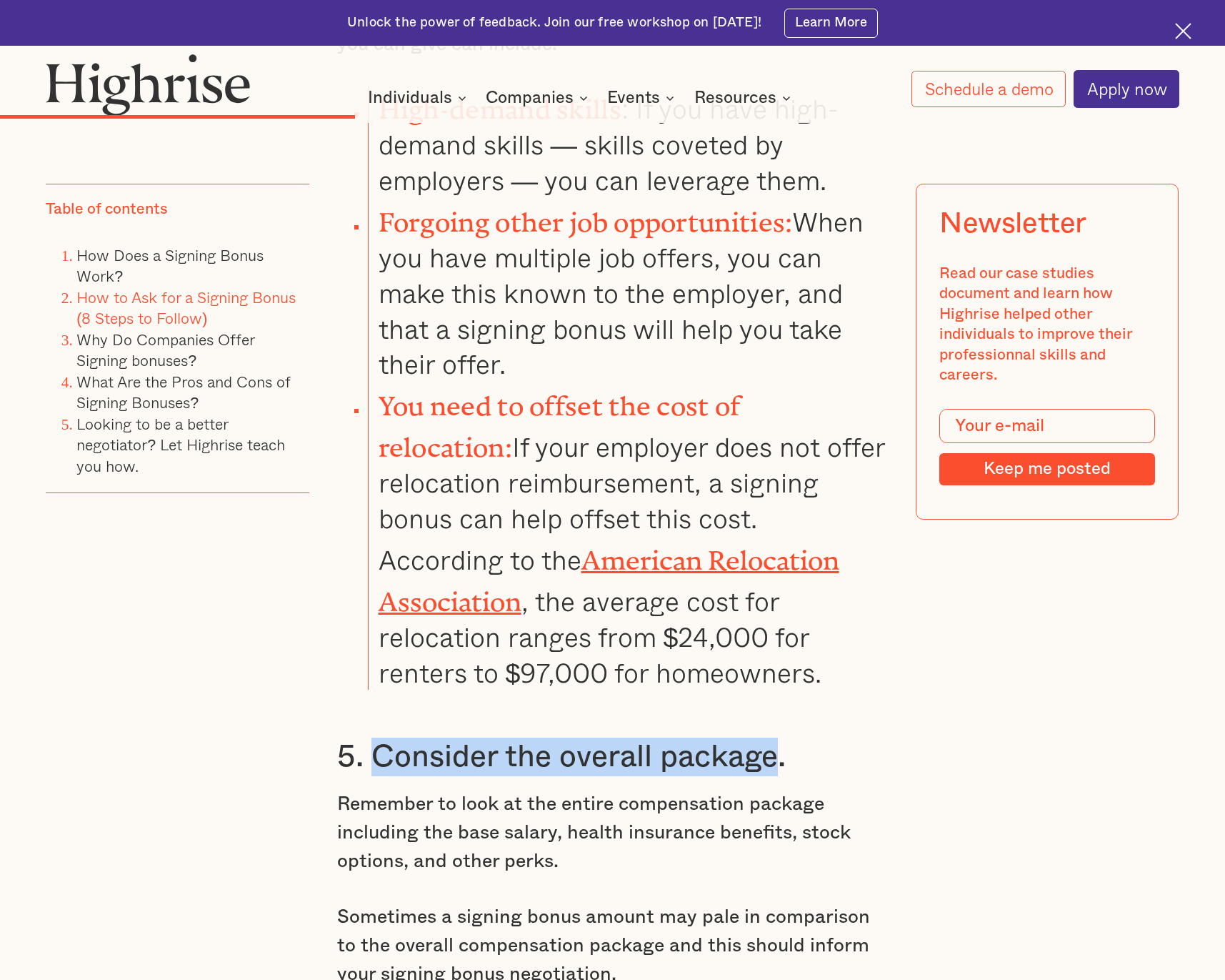
drag, startPoint x: 377, startPoint y: 636, endPoint x: 721, endPoint y: 667, distance: 345.4
click at [720, 738] on h3 "5. Consider the overall package." at bounding box center [612, 756] width 550 height 38
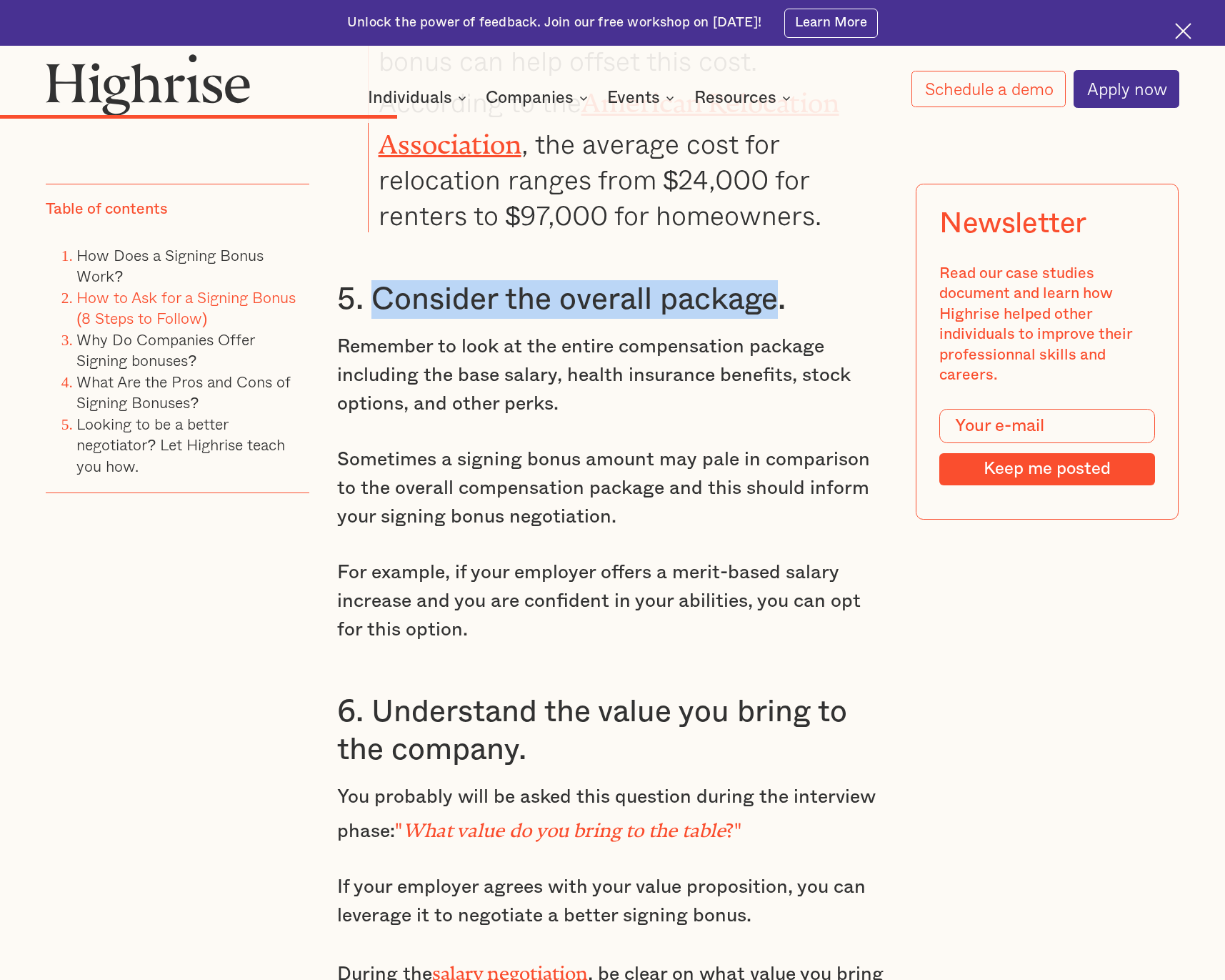
scroll to position [5105, 0]
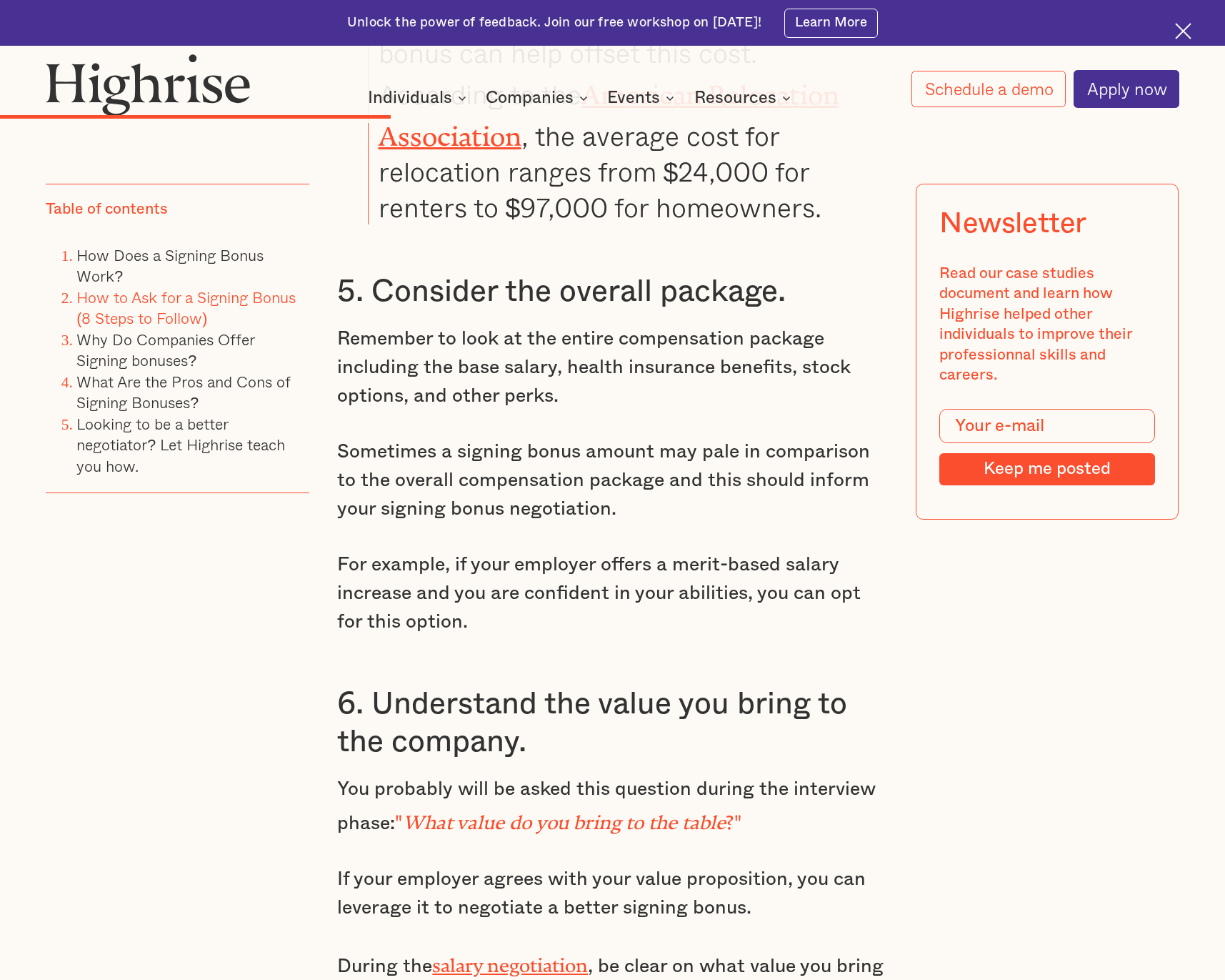
click at [507, 775] on p "You probably will be asked this question during the interview phase: " What val…" at bounding box center [612, 807] width 550 height 63
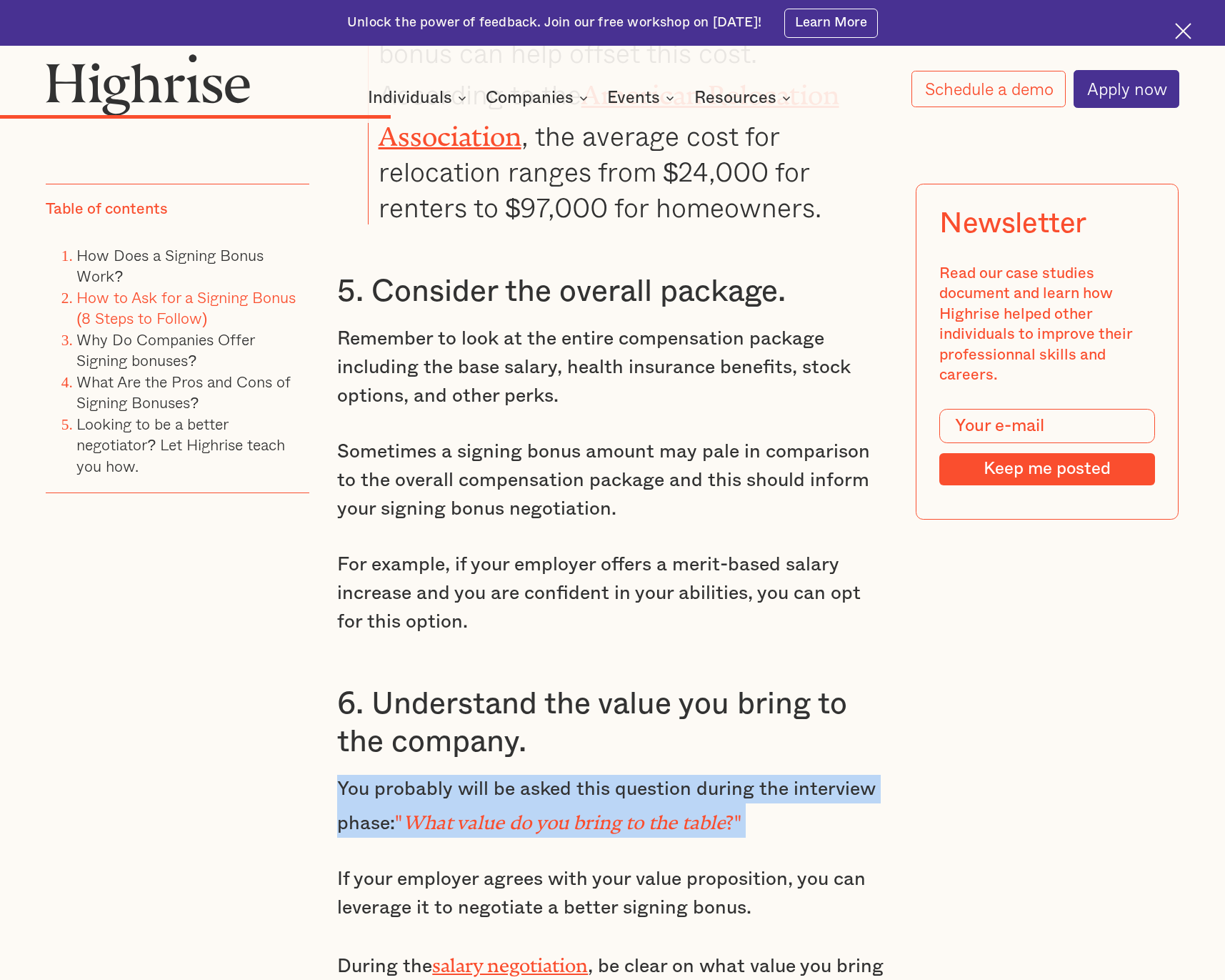
click at [600, 775] on p "You probably will be asked this question during the interview phase: " What val…" at bounding box center [612, 807] width 550 height 63
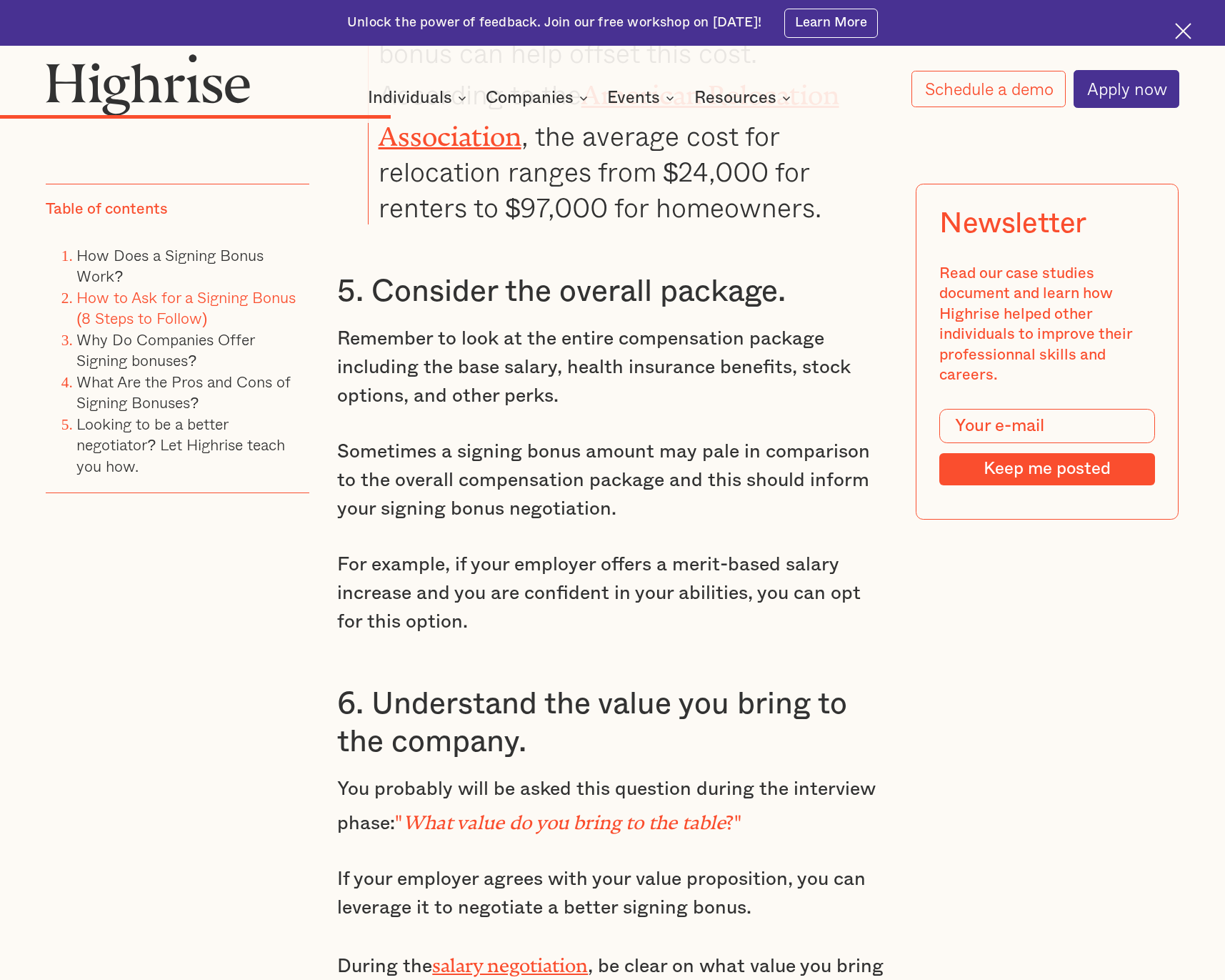
click at [348, 865] on p "If your employer agrees with your value proposition, you can leverage it to neg…" at bounding box center [612, 893] width 550 height 57
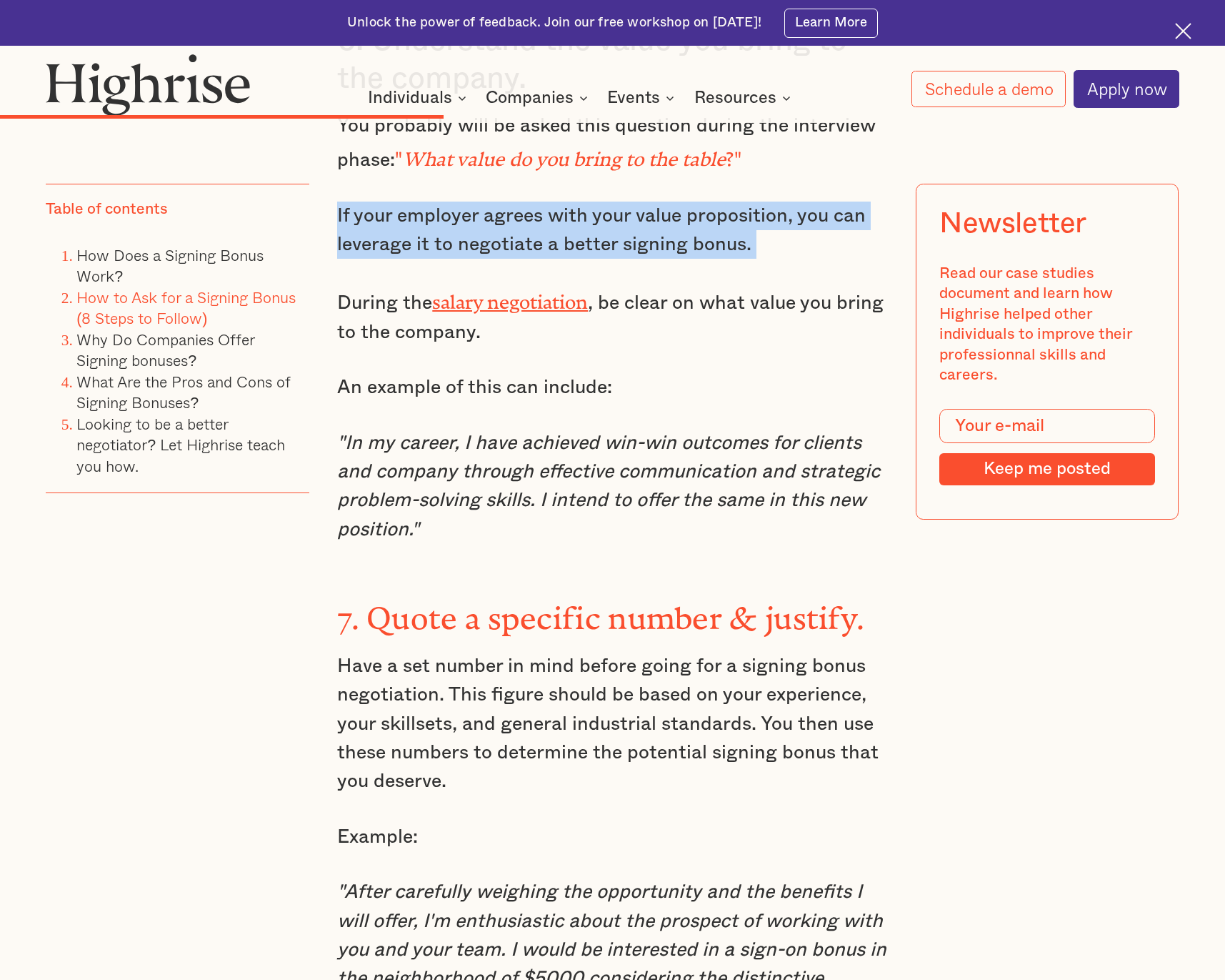
scroll to position [5775, 0]
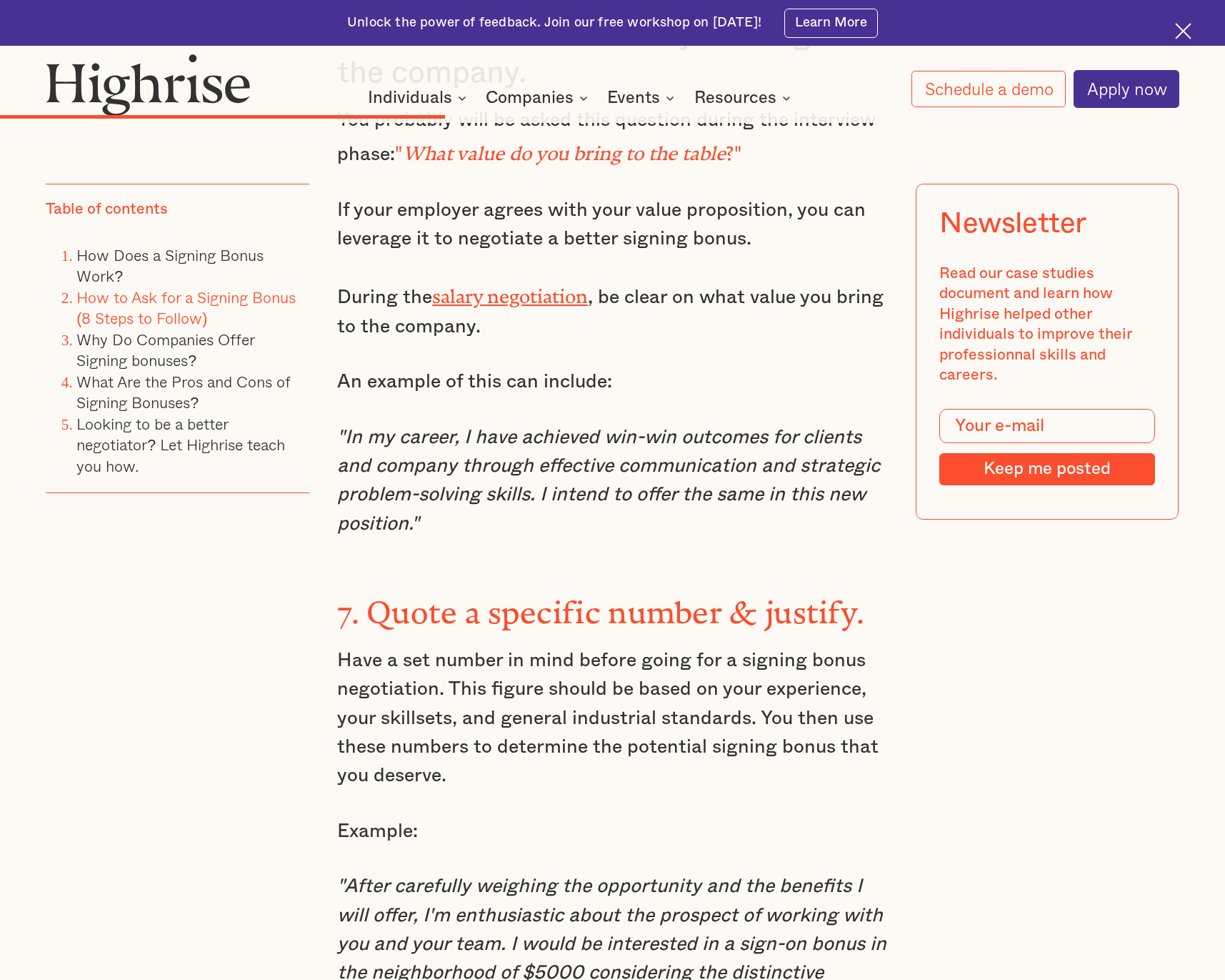
click at [430, 646] on p "Have a set number in mind before going for a signing bonus negotiation. This fi…" at bounding box center [612, 718] width 550 height 144
click at [454, 877] on em ""After carefully weighing the opportunity and the benefits I will offer, I'm en…" at bounding box center [612, 944] width 549 height 134
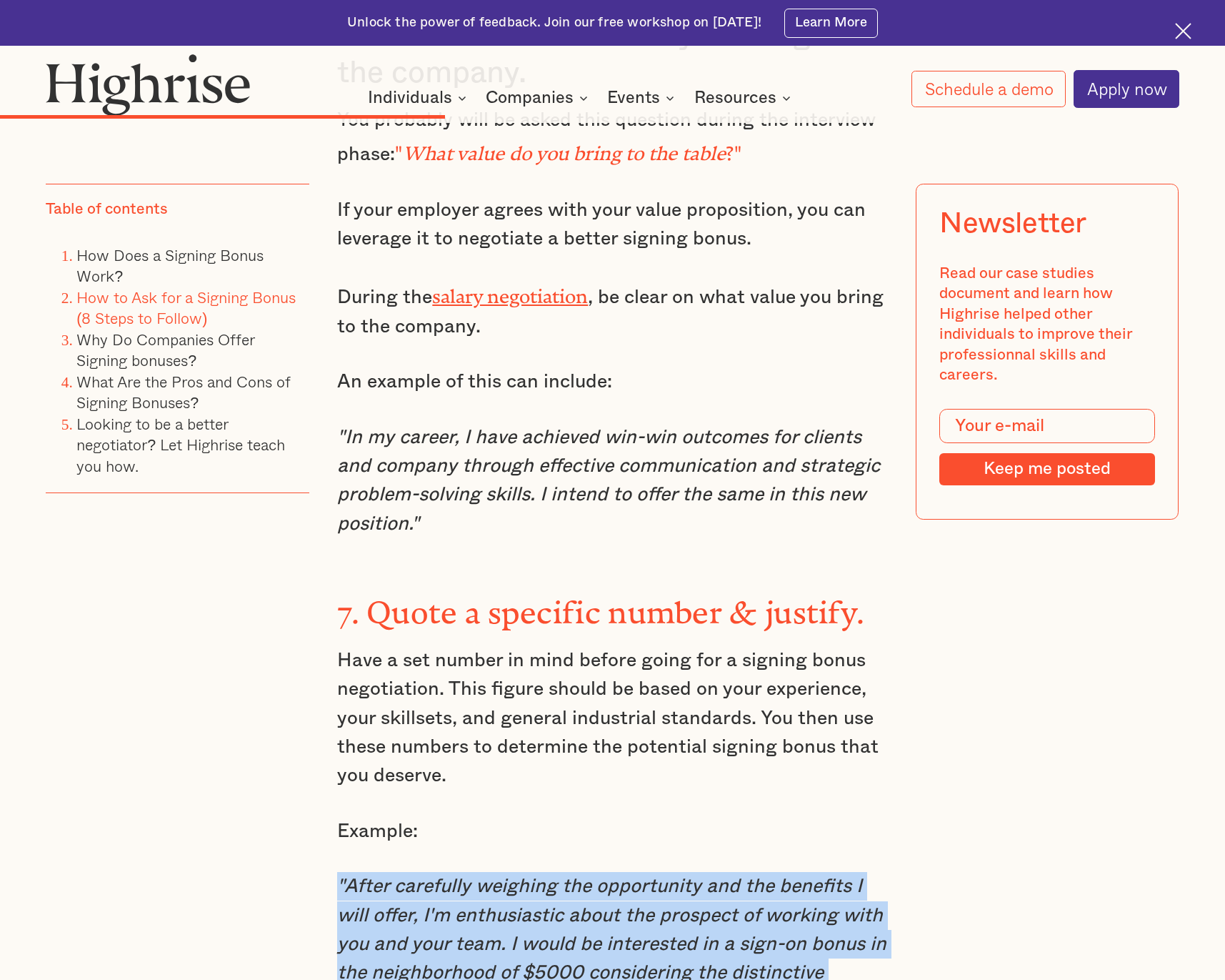
click at [454, 877] on em ""After carefully weighing the opportunity and the benefits I will offer, I'm en…" at bounding box center [612, 944] width 549 height 134
click at [574, 872] on p ""After carefully weighing the opportunity and the benefits I will offer, I'm en…" at bounding box center [612, 944] width 550 height 144
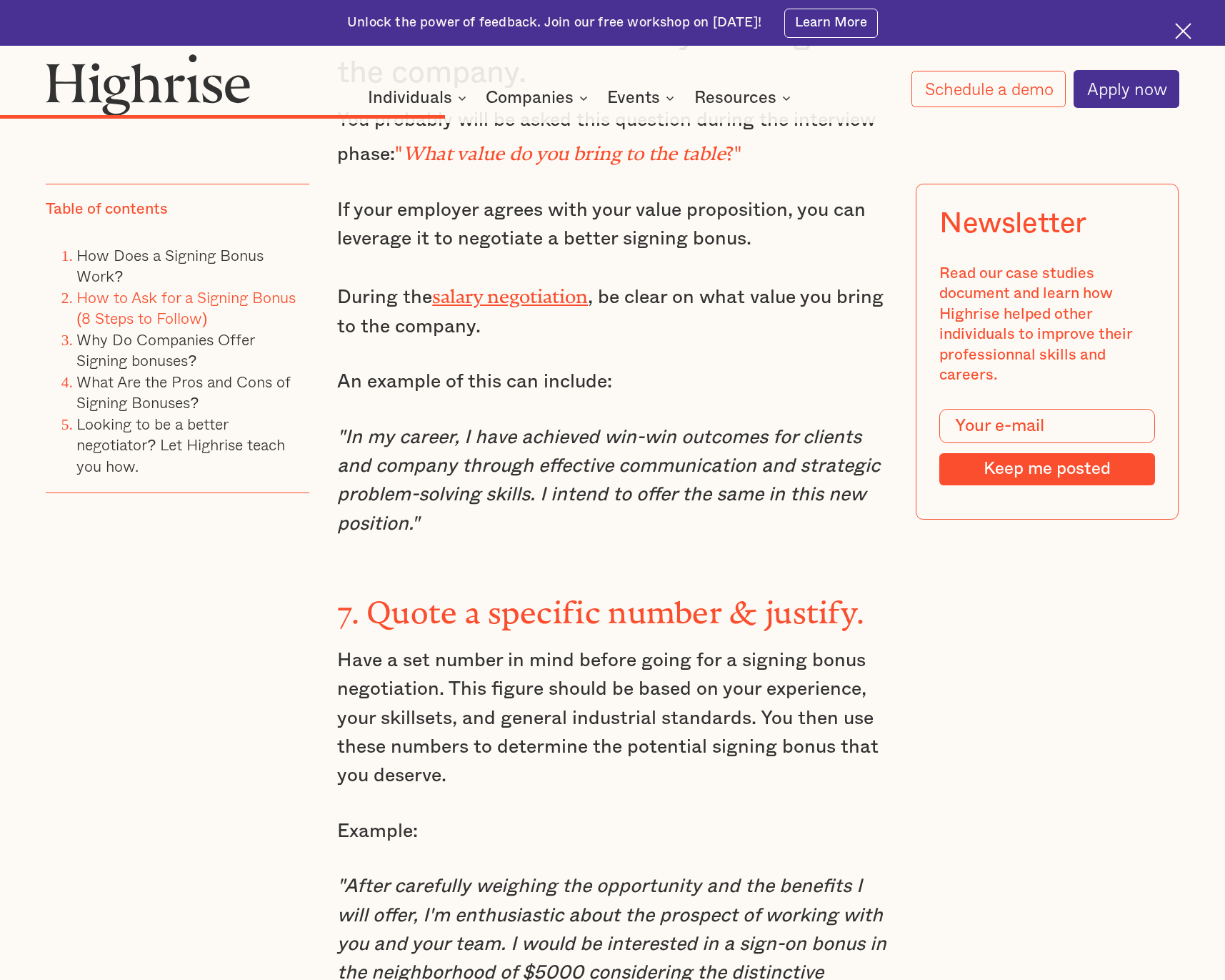
click at [595, 877] on em ""After carefully weighing the opportunity and the benefits I will offer, I'm en…" at bounding box center [612, 944] width 549 height 134
drag, startPoint x: 595, startPoint y: 763, endPoint x: 846, endPoint y: 769, distance: 251.1
click at [844, 877] on em ""After carefully weighing the opportunity and the benefits I will offer, I'm en…" at bounding box center [612, 944] width 549 height 134
click at [846, 877] on em ""After carefully weighing the opportunity and the benefits I will offer, I'm en…" at bounding box center [612, 944] width 549 height 134
click at [351, 877] on em ""After carefully weighing the opportunity and the benefits I will offer, I'm en…" at bounding box center [612, 944] width 549 height 134
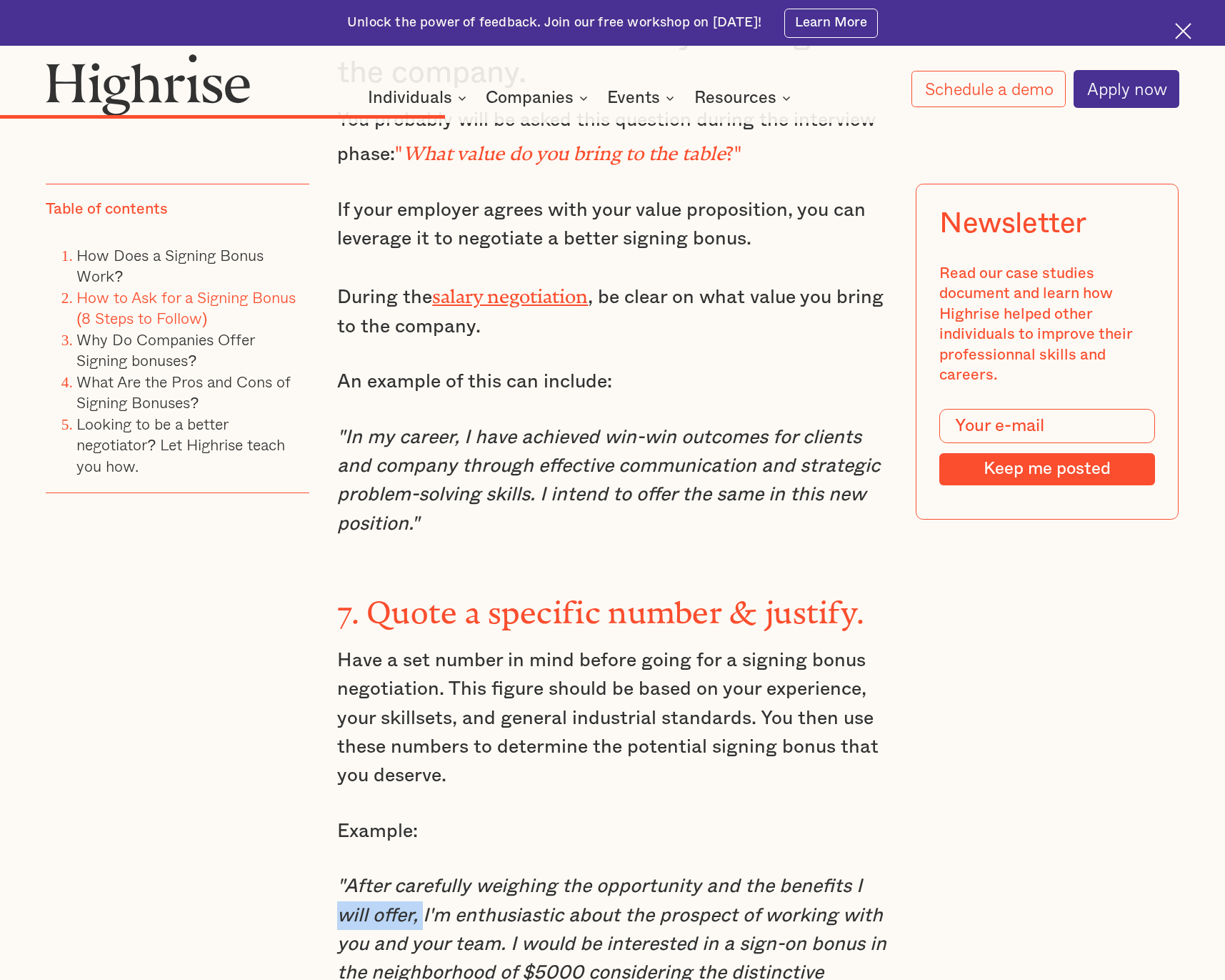
drag, startPoint x: 351, startPoint y: 791, endPoint x: 535, endPoint y: 795, distance: 184.0
click at [530, 877] on em ""After carefully weighing the opportunity and the benefits I will offer, I'm en…" at bounding box center [612, 944] width 549 height 134
click at [535, 877] on em ""After carefully weighing the opportunity and the benefits I will offer, I'm en…" at bounding box center [612, 944] width 549 height 134
click at [506, 877] on em ""After carefully weighing the opportunity and the benefits I will offer, I'm en…" at bounding box center [612, 944] width 549 height 134
click at [829, 877] on em ""After carefully weighing the opportunity and the benefits I will offer, I'm en…" at bounding box center [612, 944] width 549 height 134
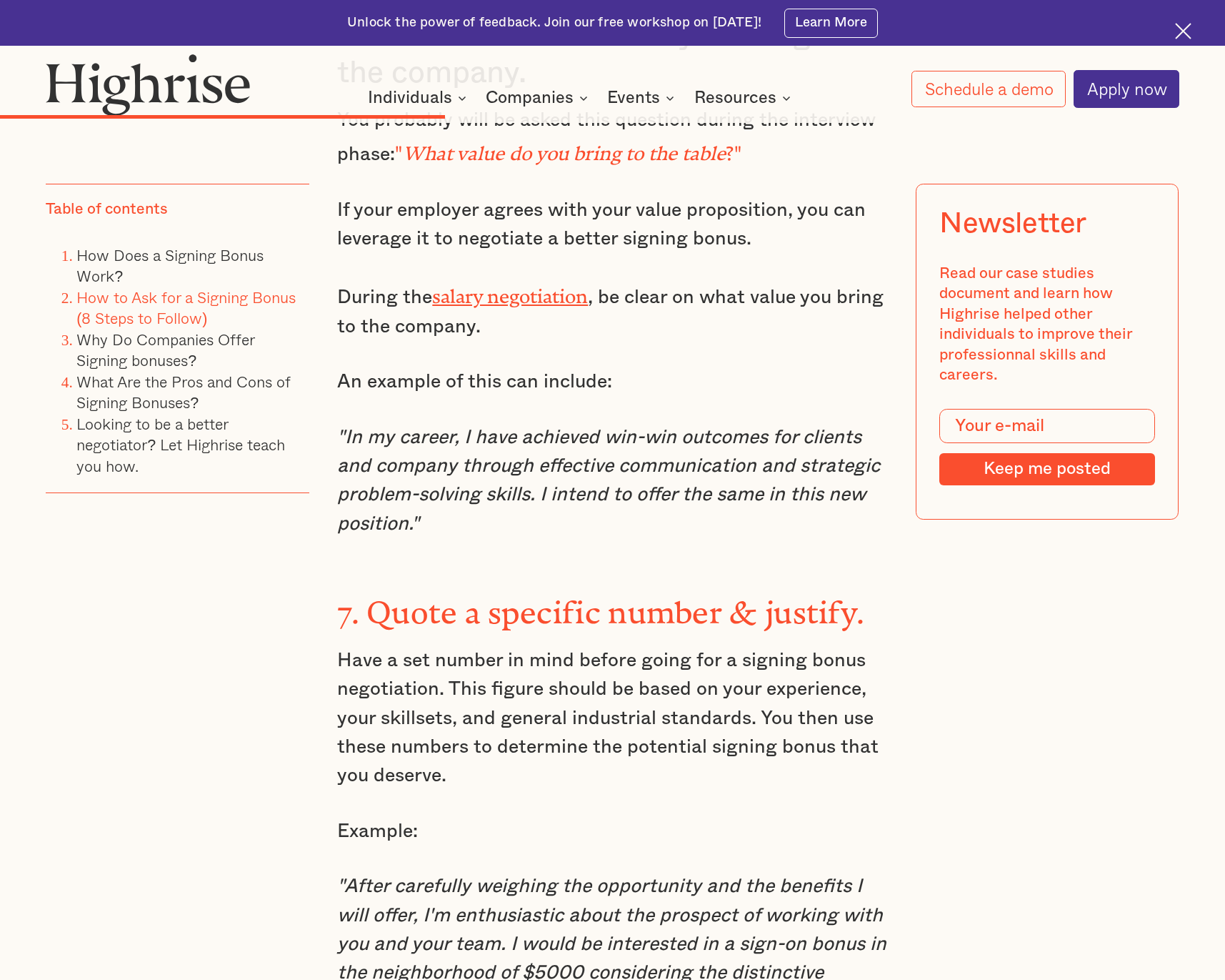
click at [357, 877] on em ""After carefully weighing the opportunity and the benefits I will offer, I'm en…" at bounding box center [612, 944] width 549 height 134
drag, startPoint x: 357, startPoint y: 821, endPoint x: 599, endPoint y: 821, distance: 242.0
click at [592, 877] on em ""After carefully weighing the opportunity and the benefits I will offer, I'm en…" at bounding box center [612, 944] width 549 height 134
click at [599, 877] on em ""After carefully weighing the opportunity and the benefits I will offer, I'm en…" at bounding box center [612, 944] width 549 height 134
drag, startPoint x: 493, startPoint y: 817, endPoint x: 873, endPoint y: 841, distance: 380.8
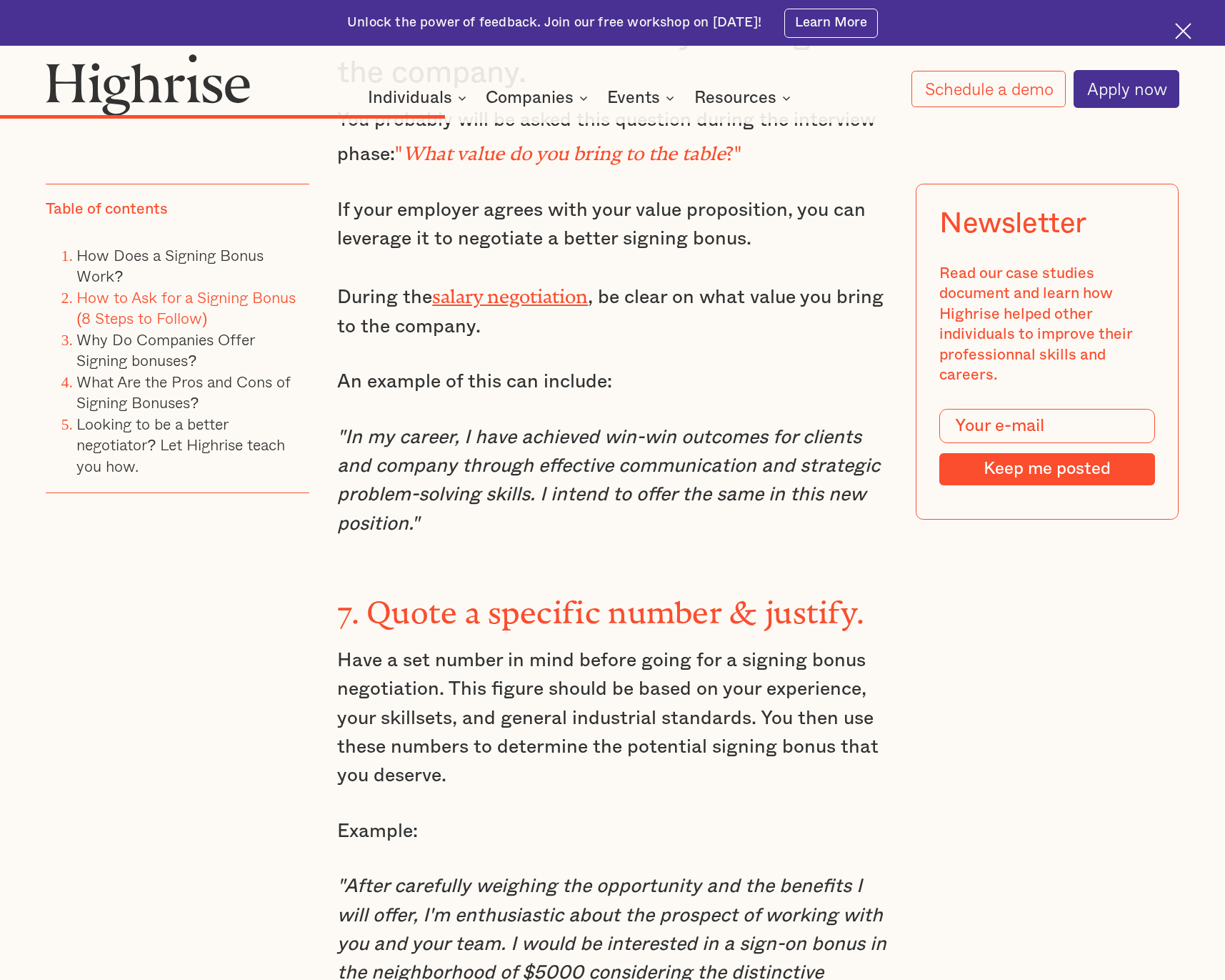
click at [867, 872] on p ""After carefully weighing the opportunity and the benefits I will offer, I'm en…" at bounding box center [612, 944] width 550 height 144
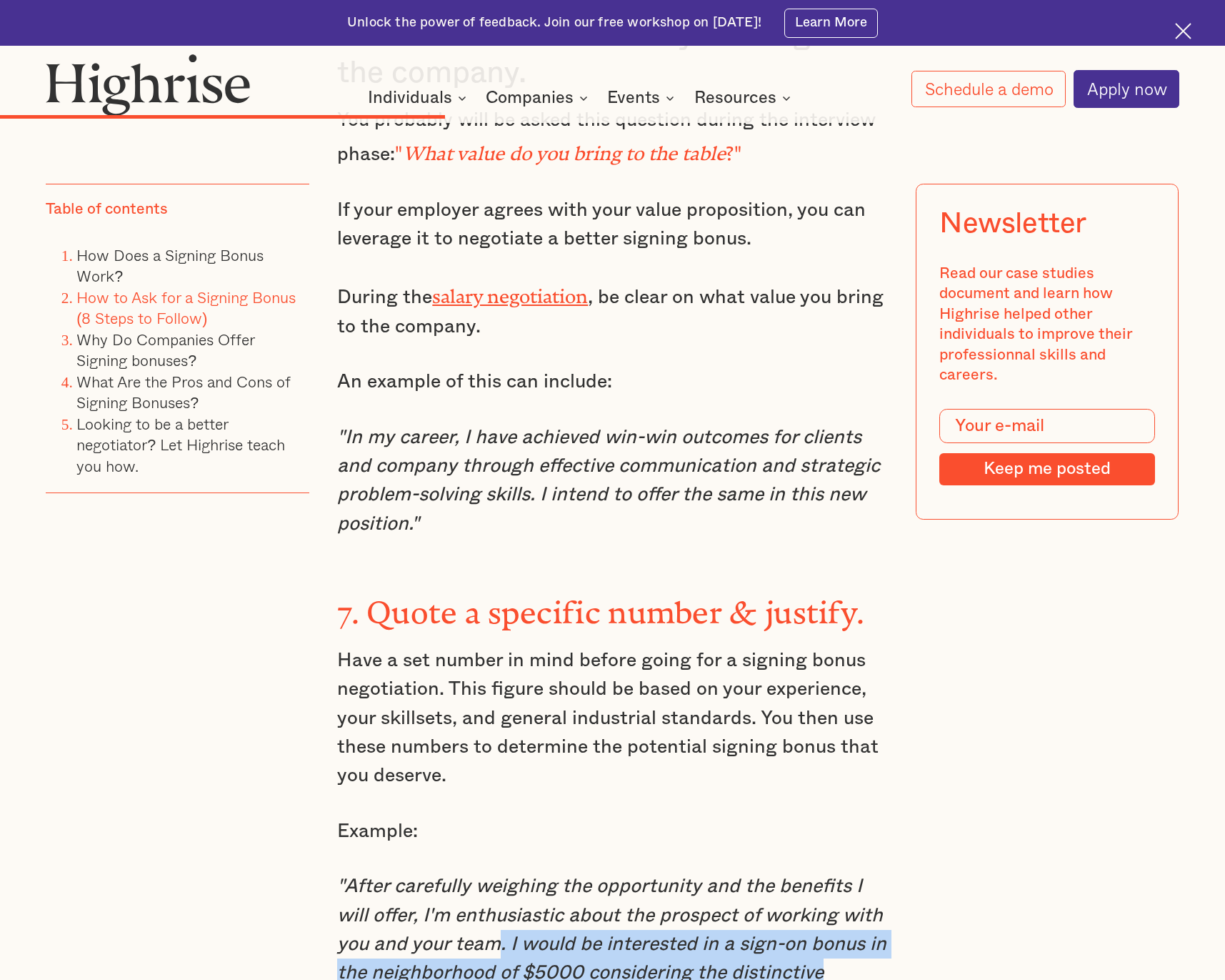
click at [873, 872] on p ""After carefully weighing the opportunity and the benefits I will offer, I'm en…" at bounding box center [612, 944] width 550 height 144
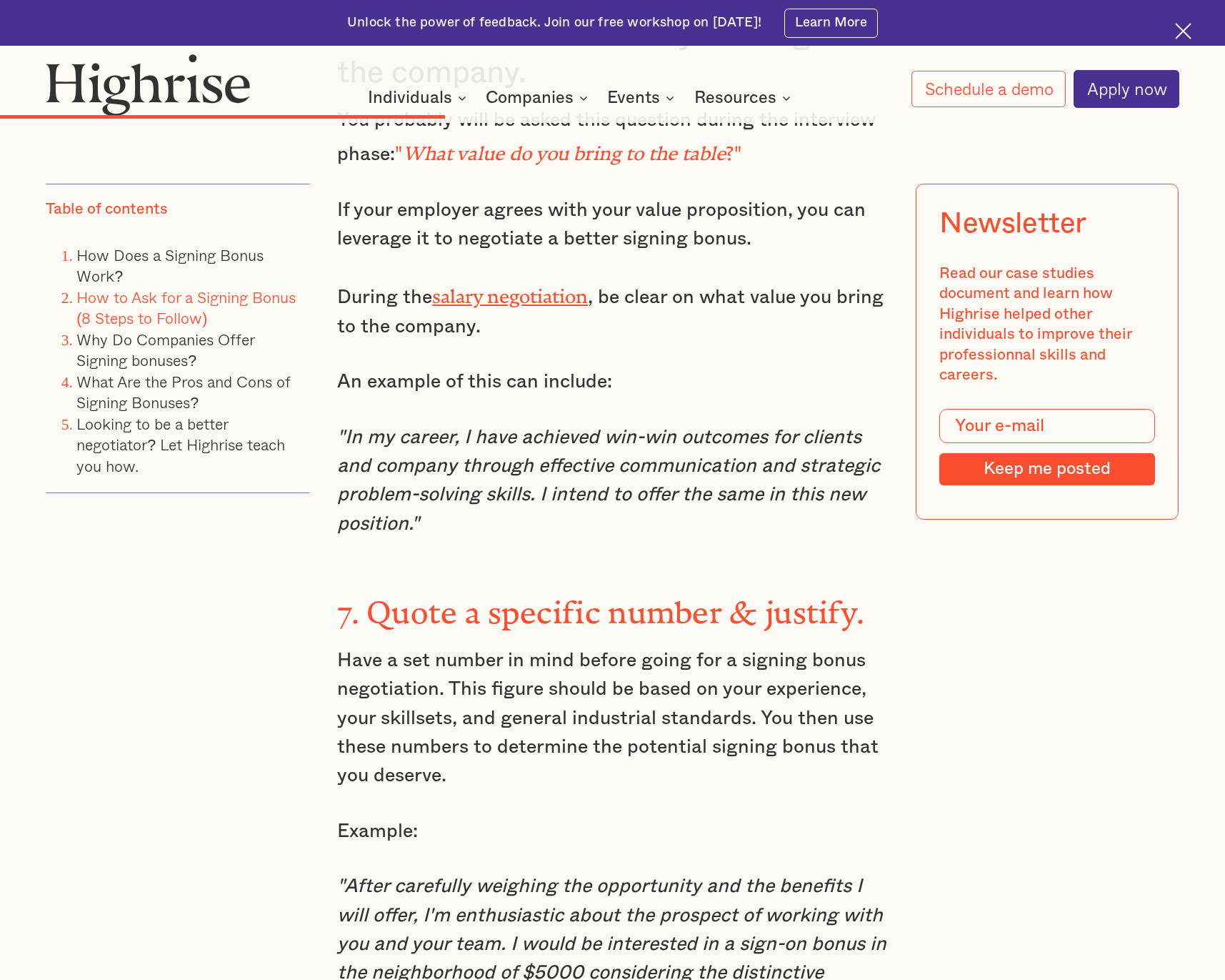
click at [353, 877] on em ""After carefully weighing the opportunity and the benefits I will offer, I'm en…" at bounding box center [612, 944] width 549 height 134
drag, startPoint x: 353, startPoint y: 844, endPoint x: 741, endPoint y: 844, distance: 388.0
click at [733, 877] on em ""After carefully weighing the opportunity and the benefits I will offer, I'm en…" at bounding box center [612, 944] width 549 height 134
click at [741, 877] on em ""After carefully weighing the opportunity and the benefits I will offer, I'm en…" at bounding box center [612, 944] width 549 height 134
click at [420, 872] on p ""After carefully weighing the opportunity and the benefits I will offer, I'm en…" at bounding box center [612, 944] width 550 height 144
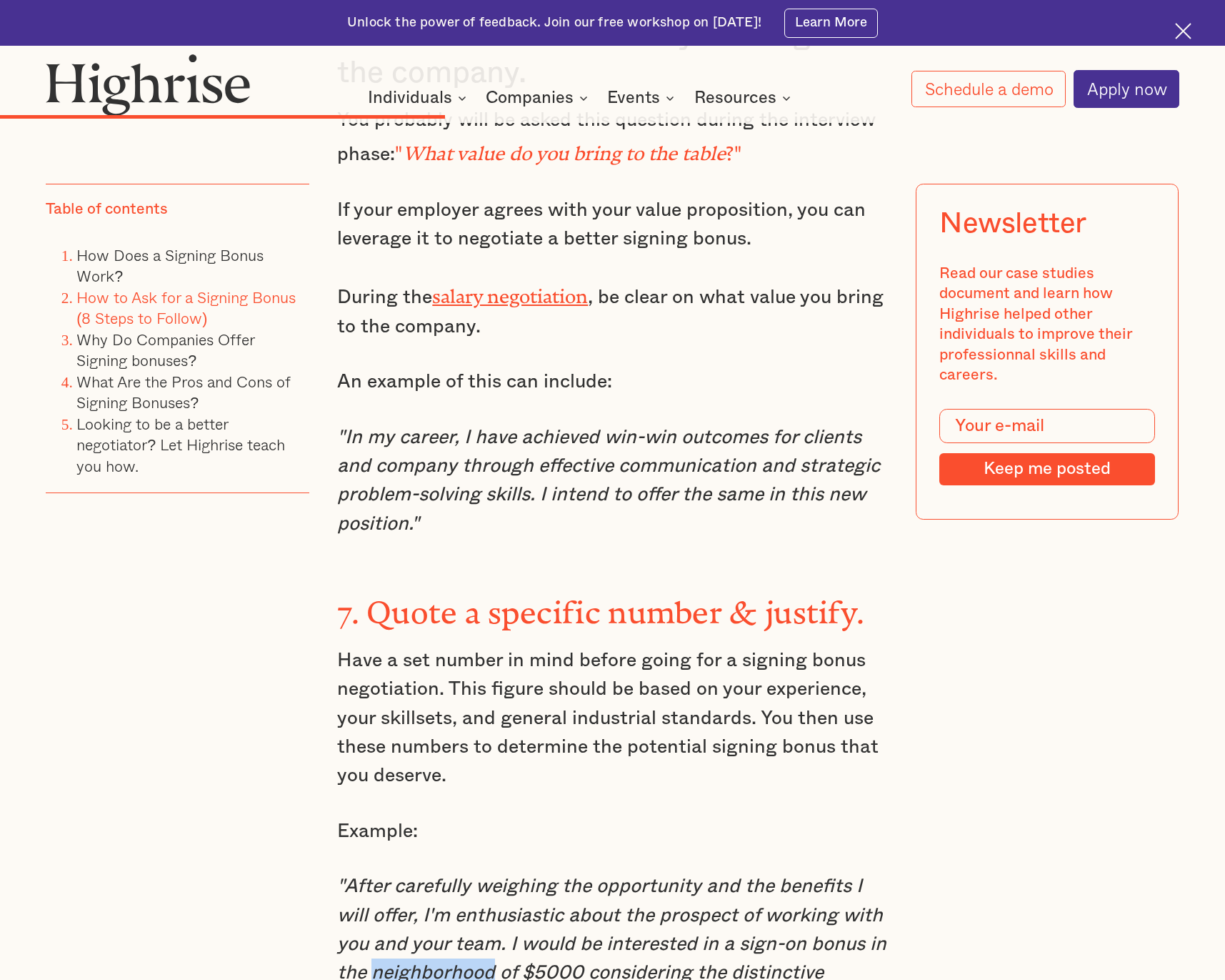
click at [420, 872] on p ""After carefully weighing the opportunity and the benefits I will offer, I'm en…" at bounding box center [612, 944] width 550 height 144
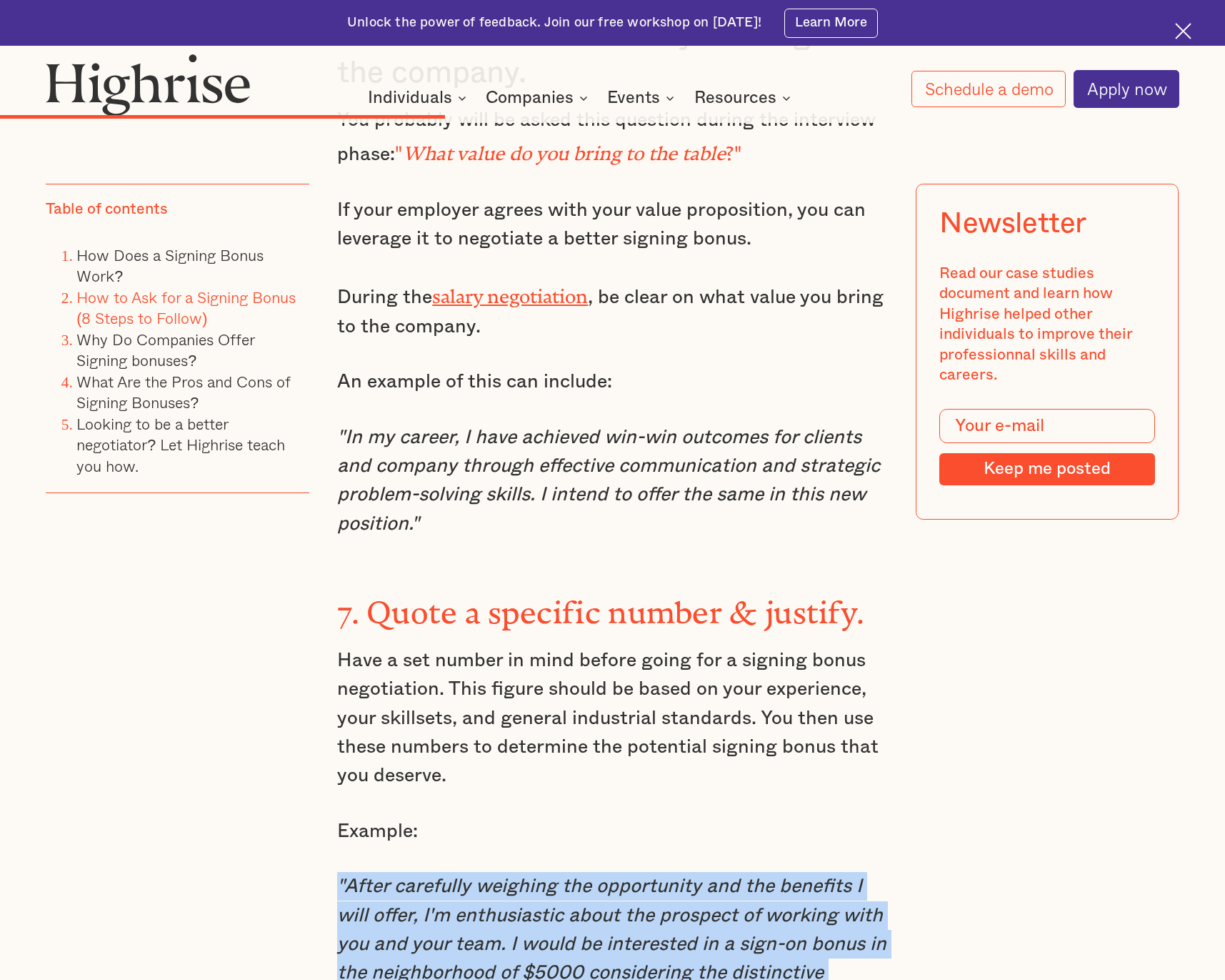
click at [420, 872] on p ""After carefully weighing the opportunity and the benefits I will offer, I'm en…" at bounding box center [612, 944] width 550 height 144
click at [526, 877] on em ""After carefully weighing the opportunity and the benefits I will offer, I'm en…" at bounding box center [612, 944] width 549 height 134
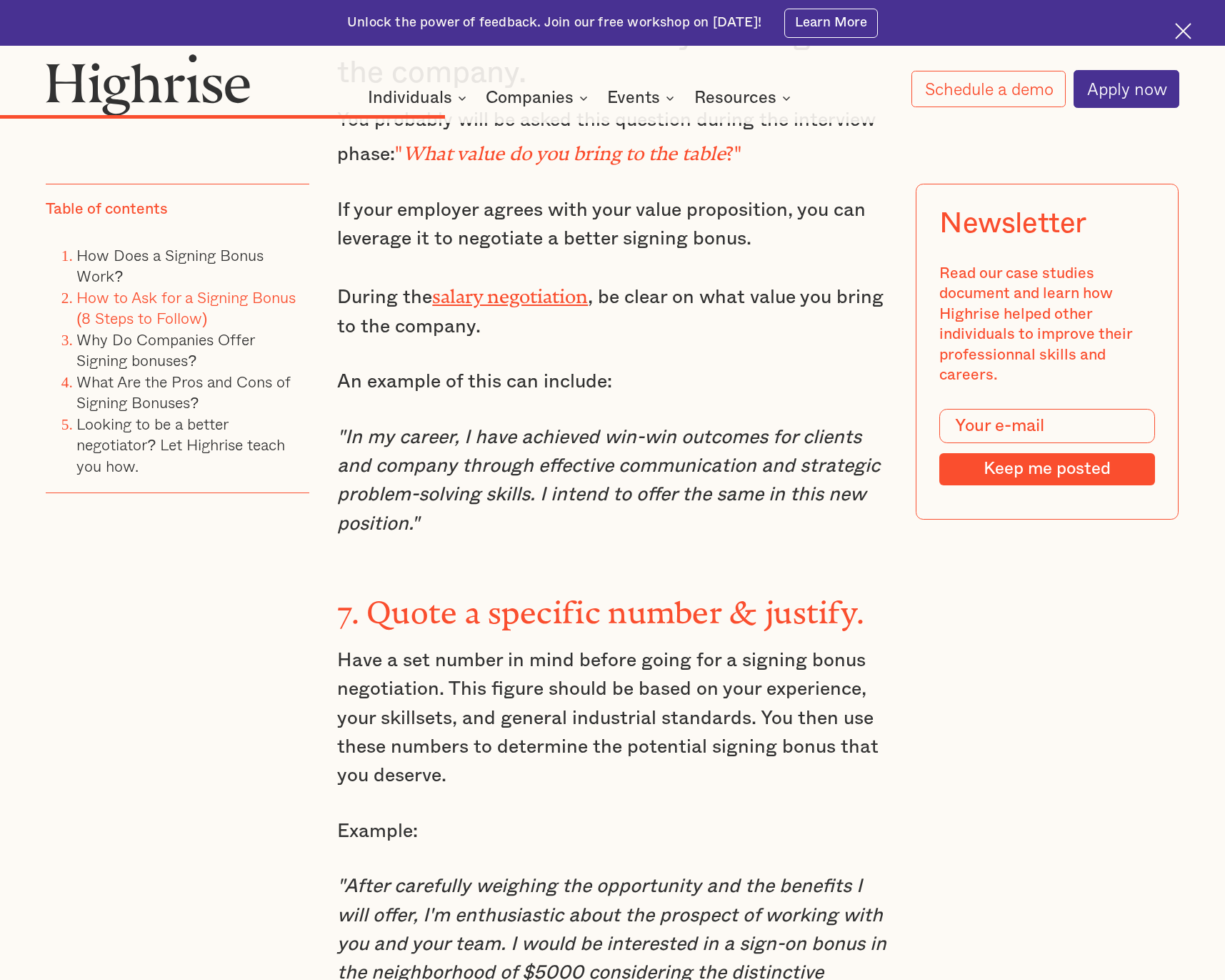
click at [499, 881] on em ""After carefully weighing the opportunity and the benefits I will offer, I'm en…" at bounding box center [612, 944] width 549 height 134
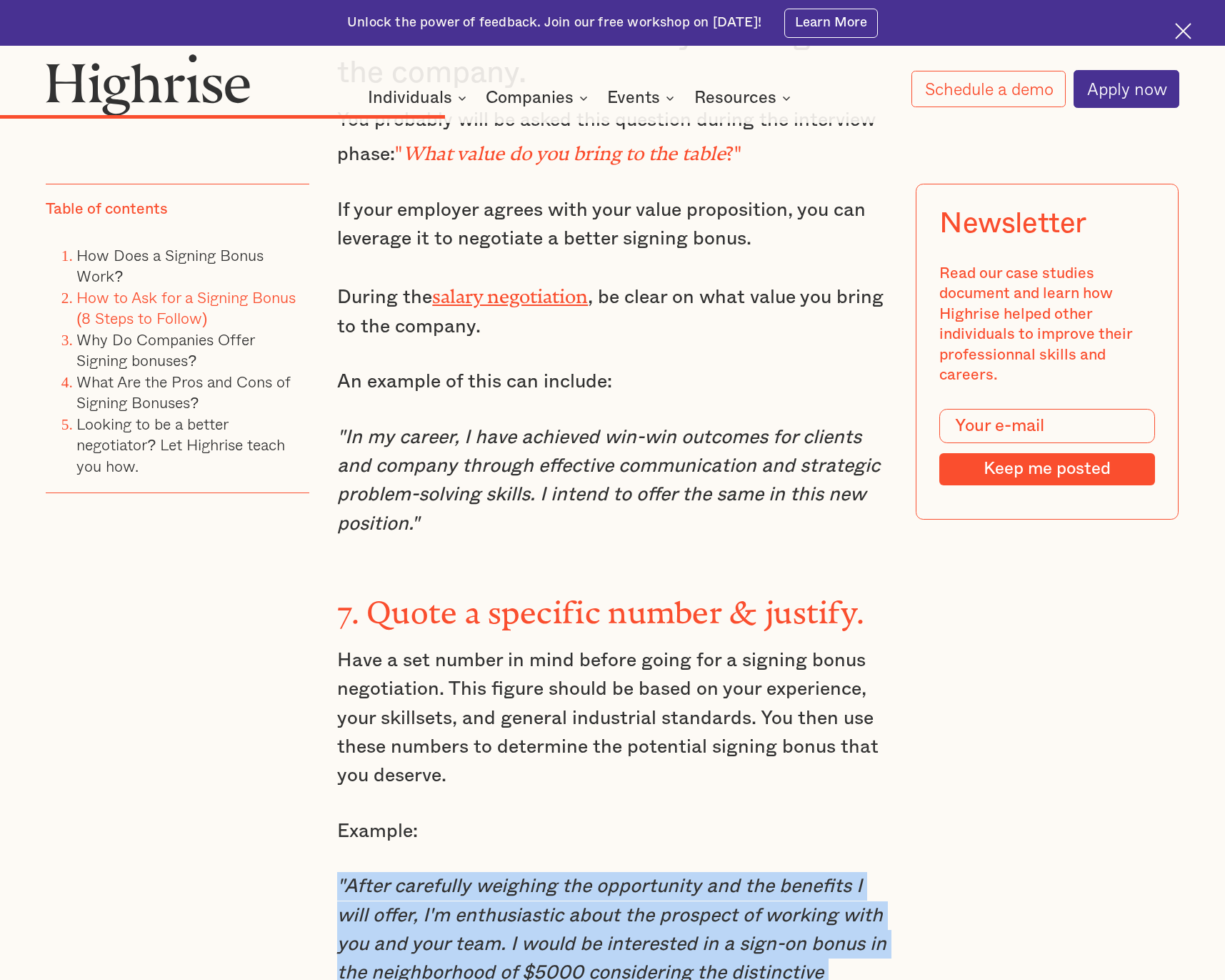
click at [580, 872] on p ""After carefully weighing the opportunity and the benefits I will offer, I'm en…" at bounding box center [612, 944] width 550 height 144
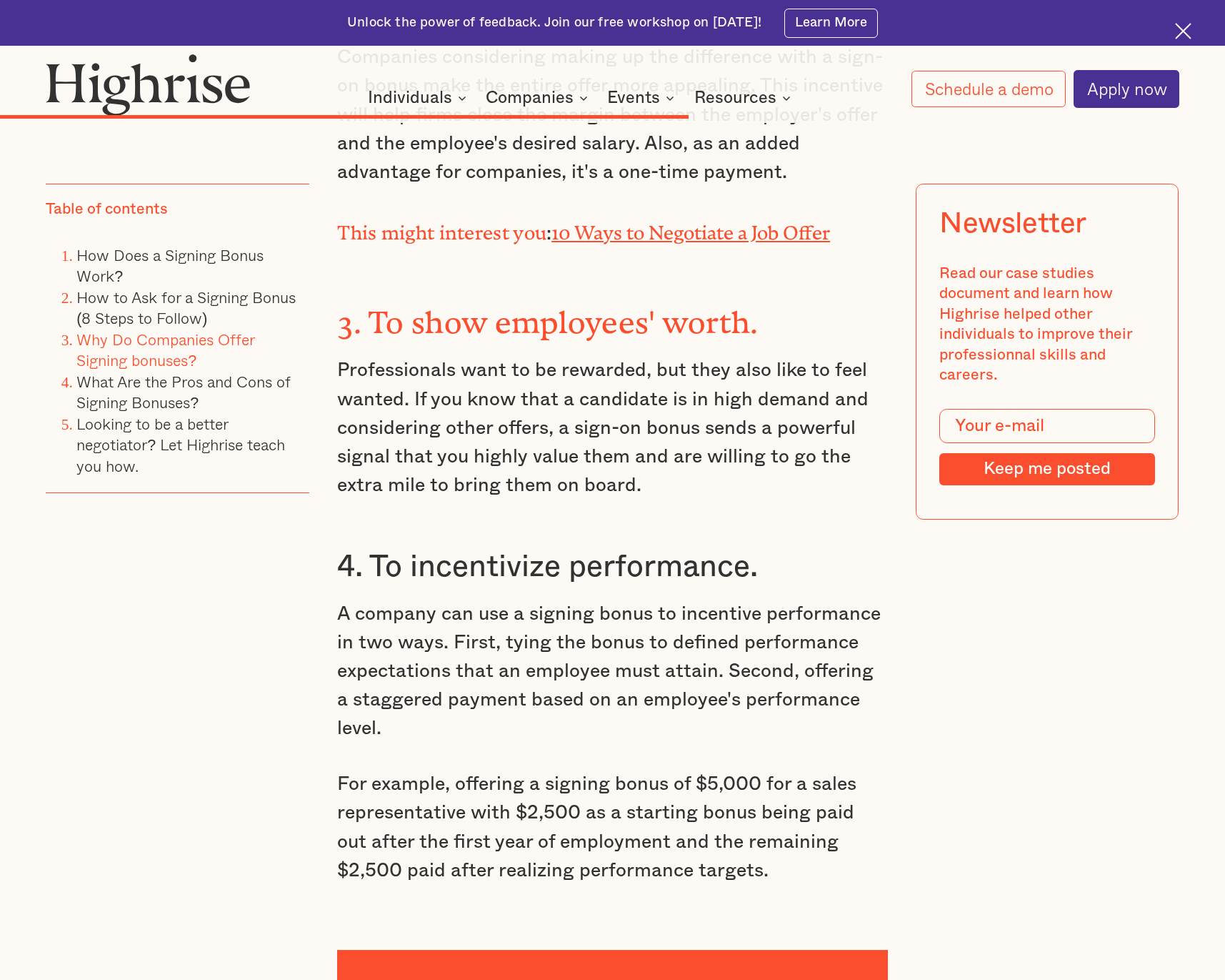
scroll to position [8493, 0]
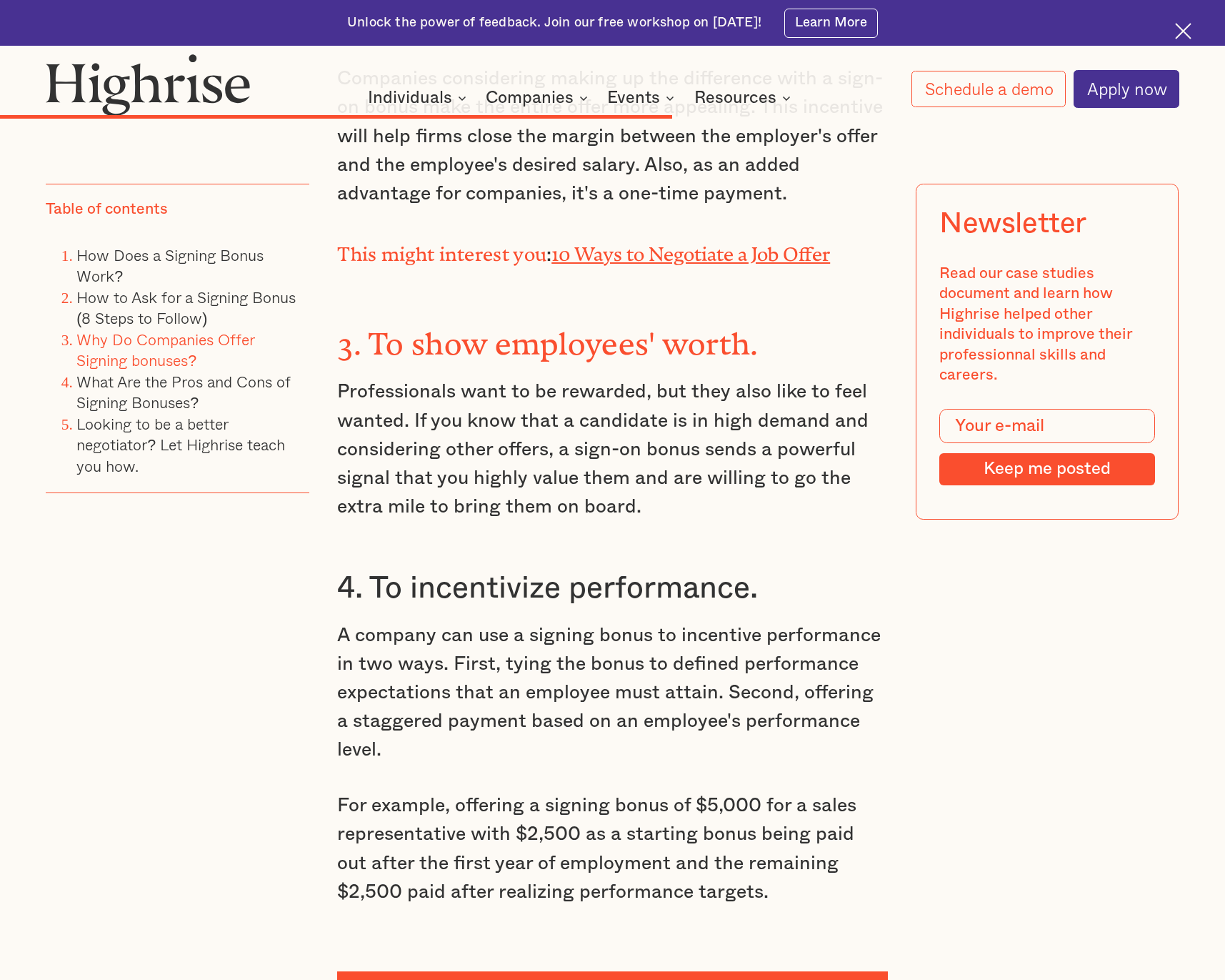
click at [375, 621] on p "A company can use a signing bonus to incentive performance in two ways. First, …" at bounding box center [612, 693] width 550 height 144
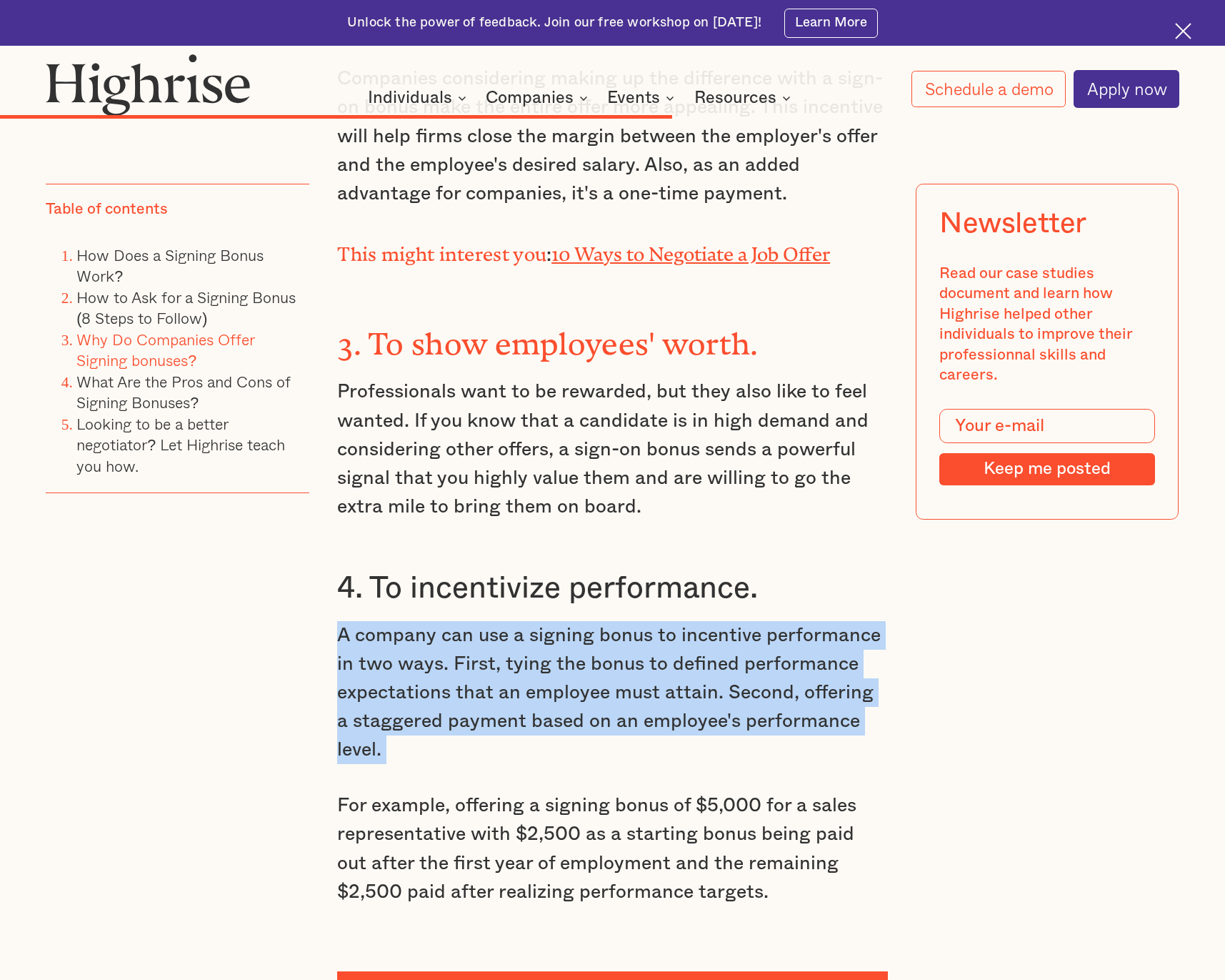
click at [375, 621] on p "A company can use a signing bonus to incentive performance in two ways. First, …" at bounding box center [612, 693] width 550 height 144
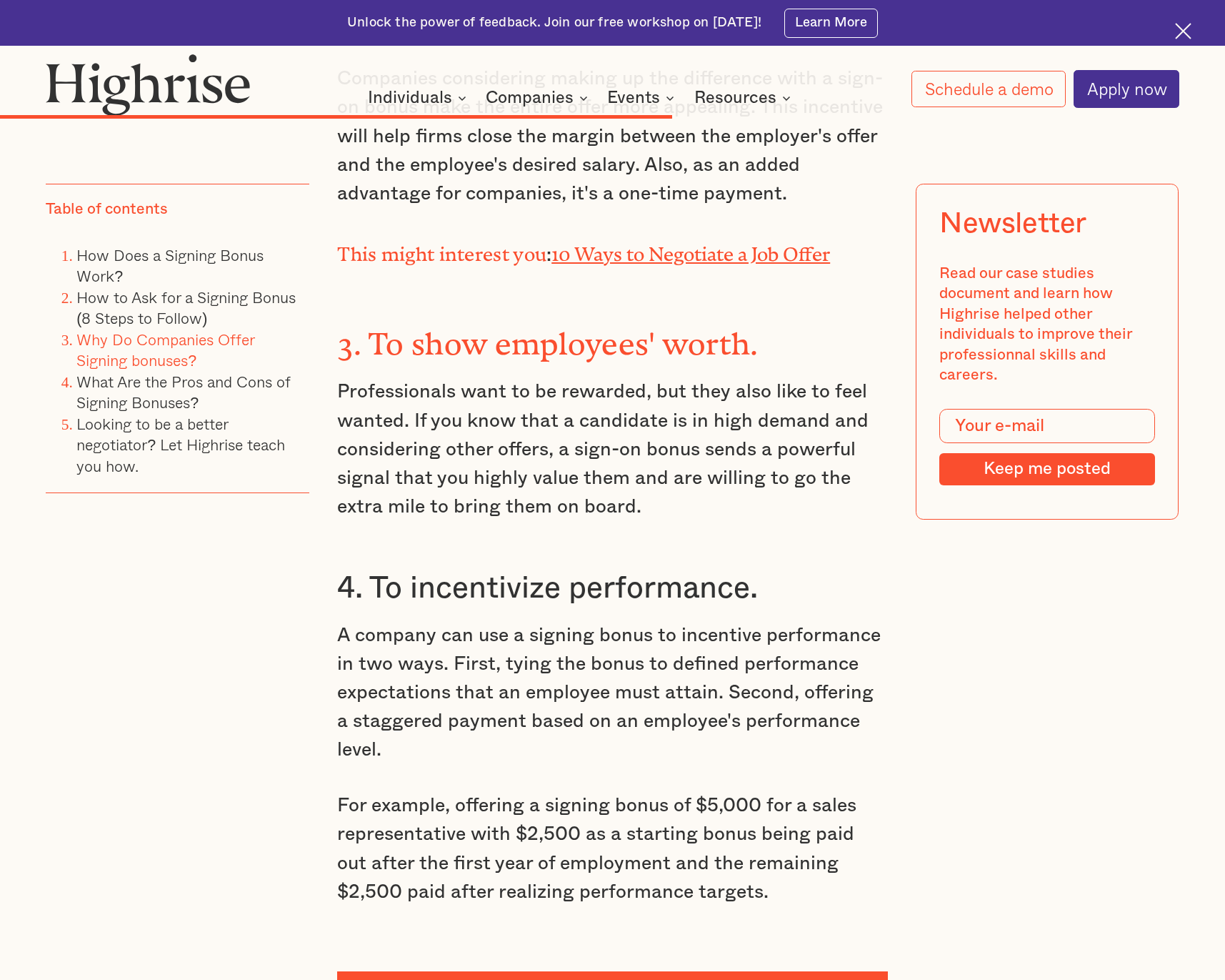
click at [441, 791] on p "For example, offering a signing bonus of $5,000 for a sales representative with…" at bounding box center [612, 848] width 550 height 115
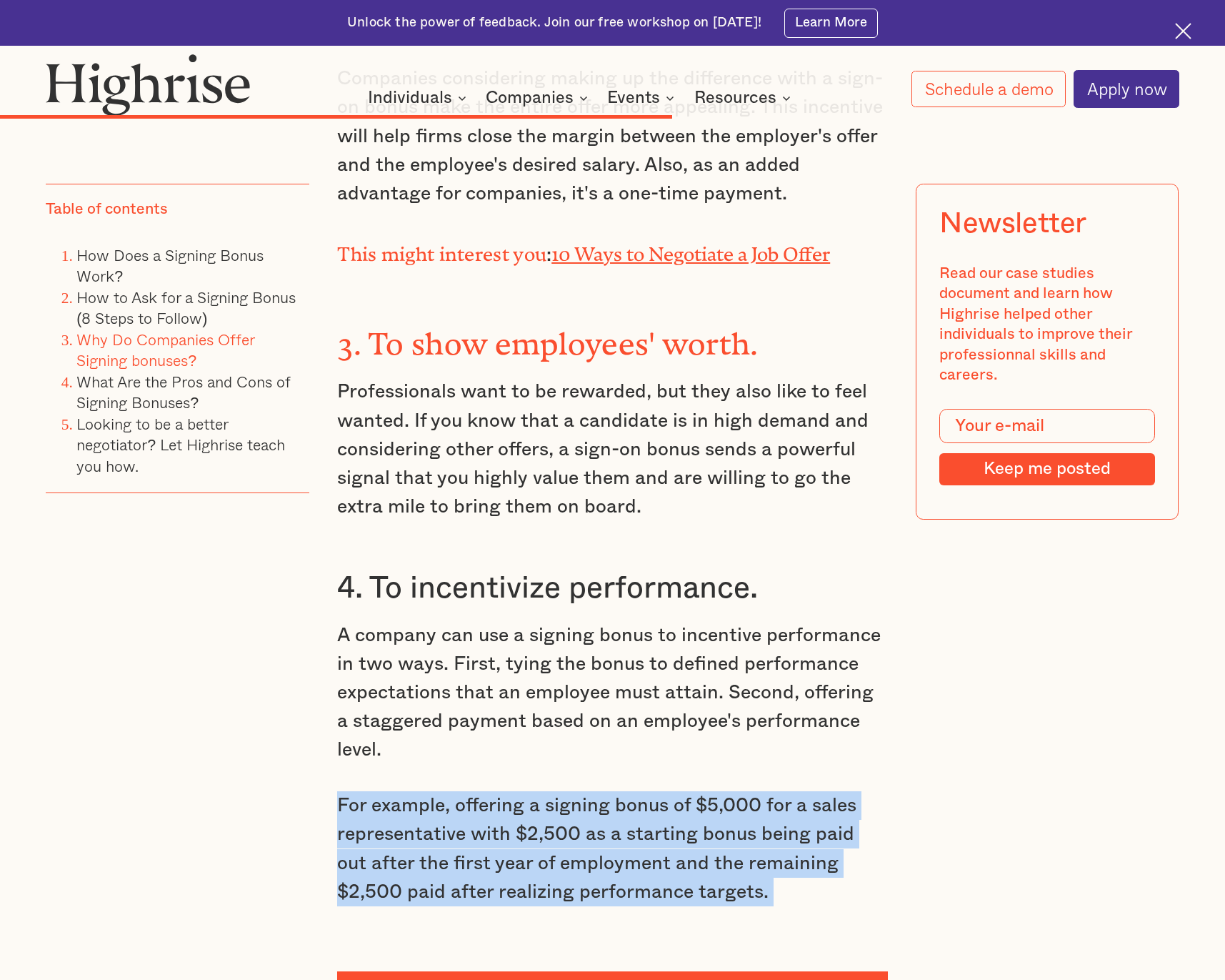
click at [578, 791] on p "For example, offering a signing bonus of $5,000 for a sales representative with…" at bounding box center [612, 848] width 550 height 115
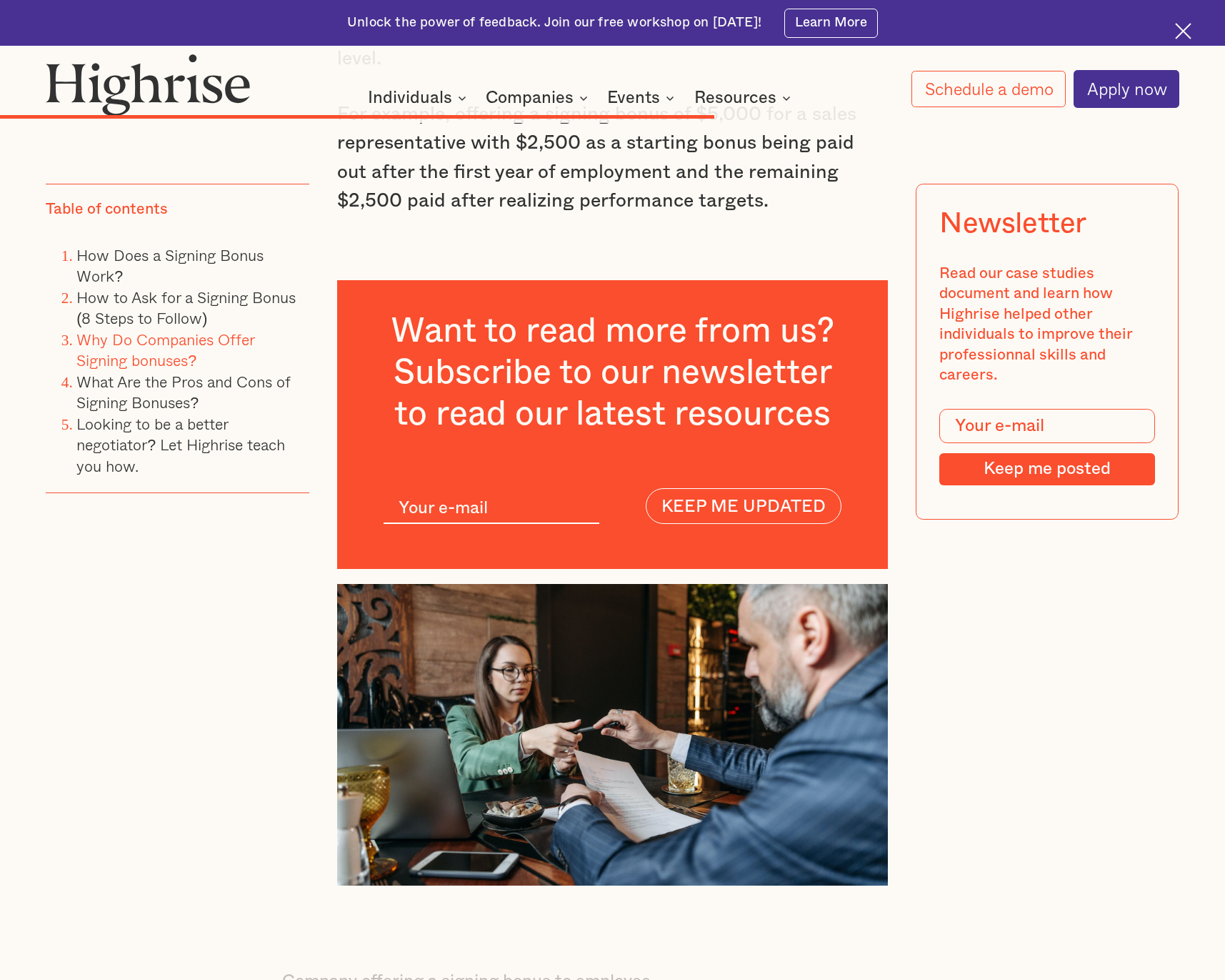
scroll to position [9423, 0]
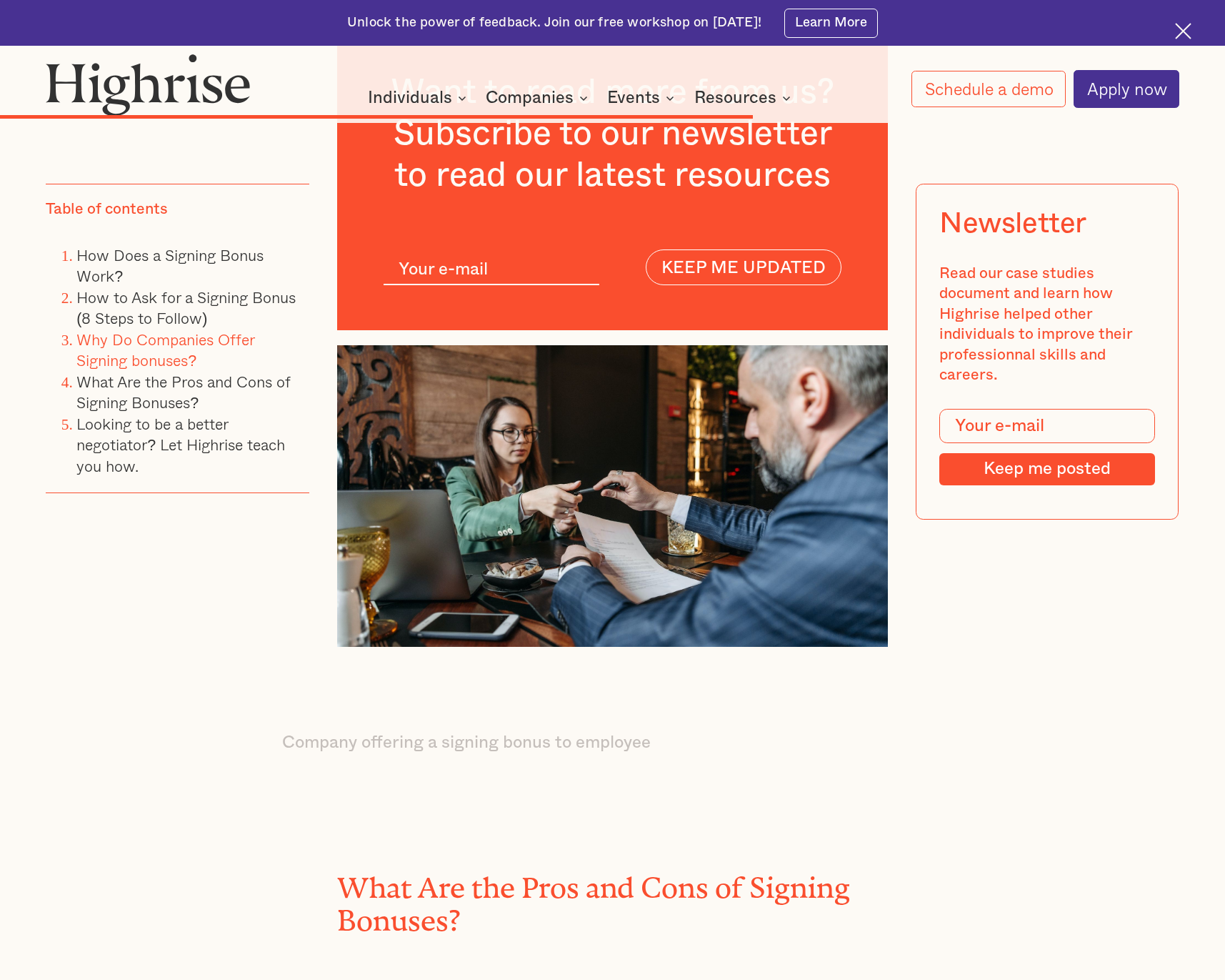
click at [377, 865] on h2 "What Are the Pros and Cons of Signing Bonuses?" at bounding box center [612, 897] width 550 height 65
click at [397, 865] on h2 "What Are the Pros and Cons of Signing Bonuses?" at bounding box center [612, 897] width 550 height 65
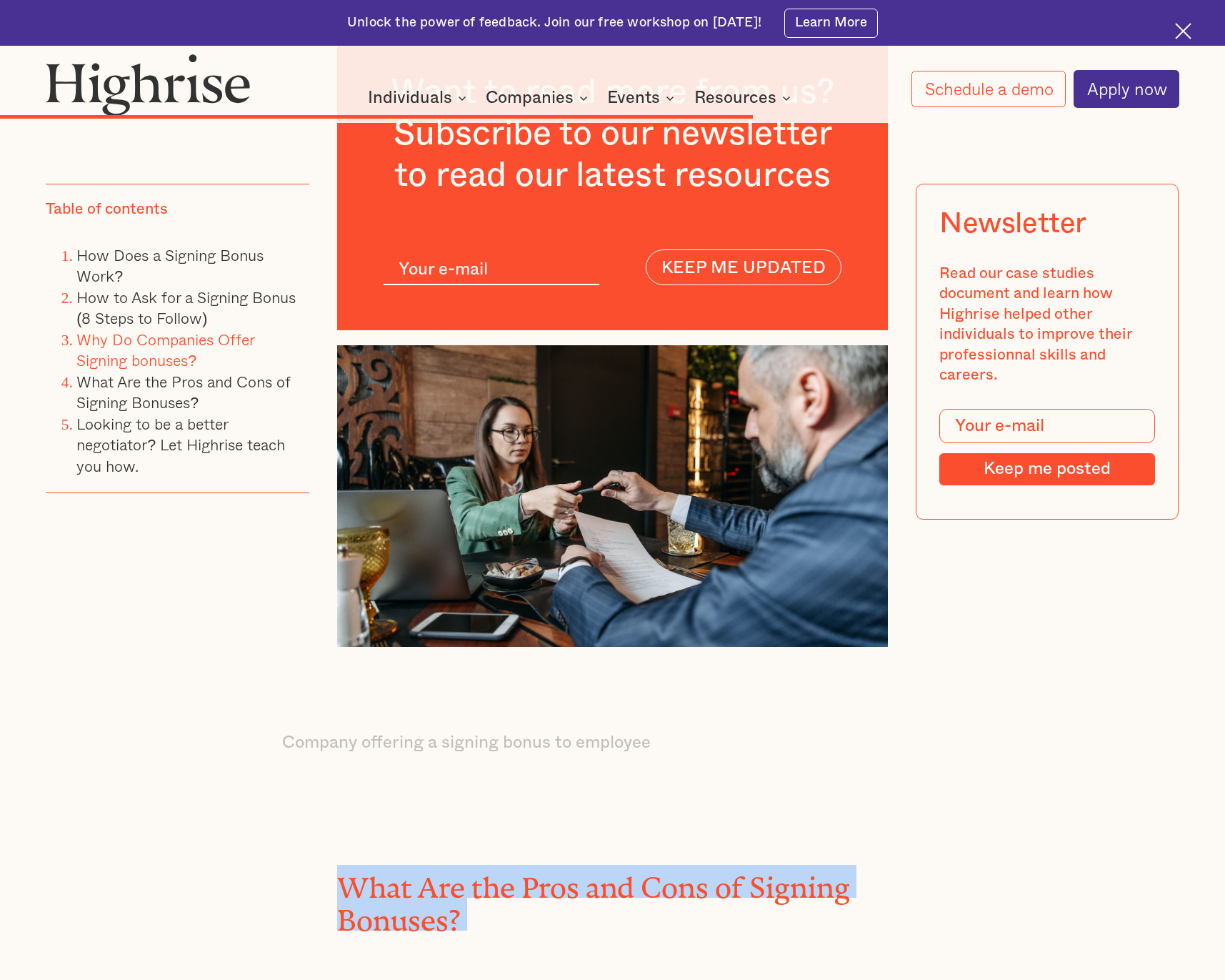
click at [397, 865] on h2 "What Are the Pros and Cons of Signing Bonuses?" at bounding box center [612, 897] width 550 height 65
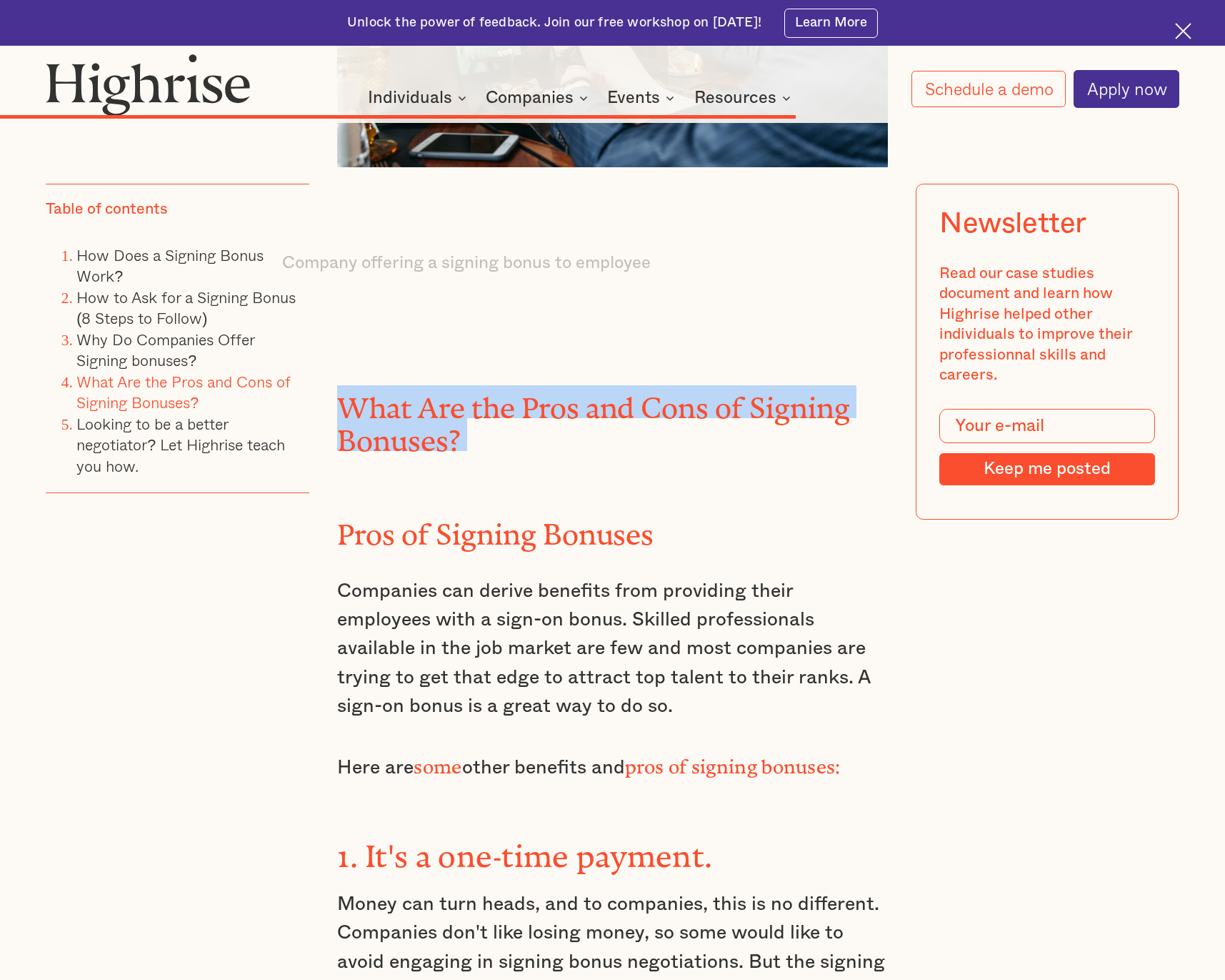
scroll to position [9946, 0]
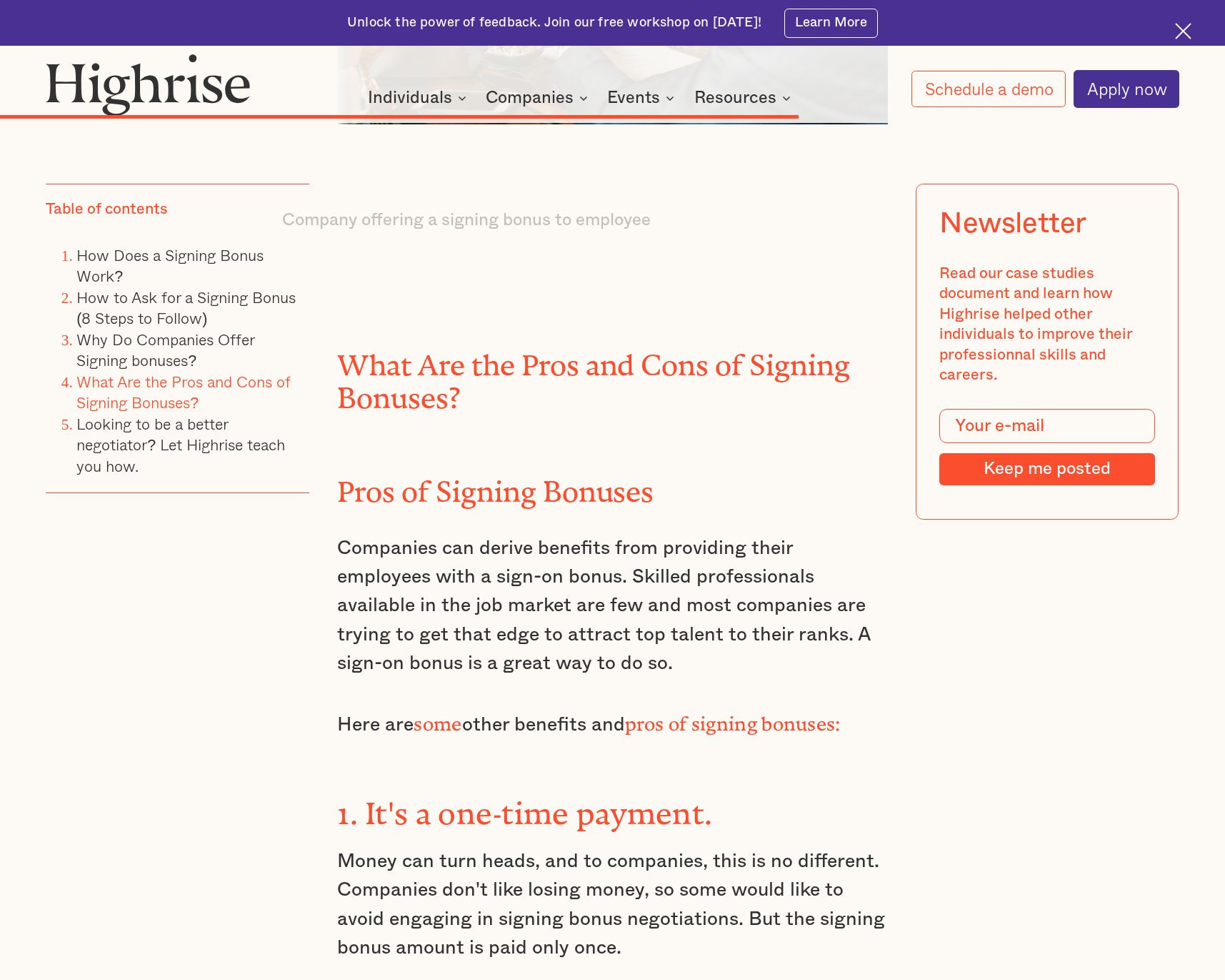
click at [361, 796] on strong "1. It's a one-time payment." at bounding box center [524, 806] width 375 height 20
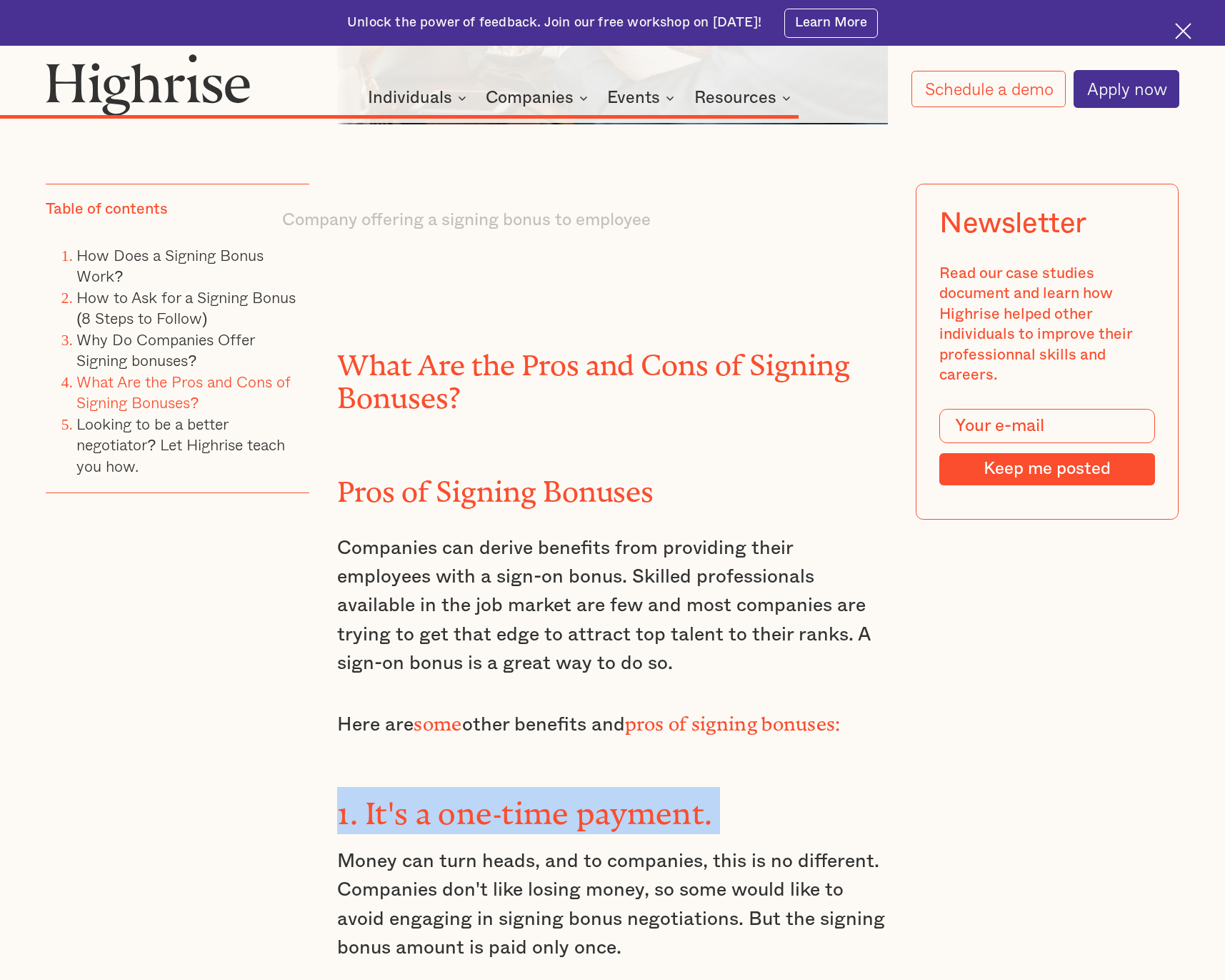
click at [367, 847] on p "Money can turn heads, and to companies, this is no different. Companies don't l…" at bounding box center [612, 904] width 550 height 115
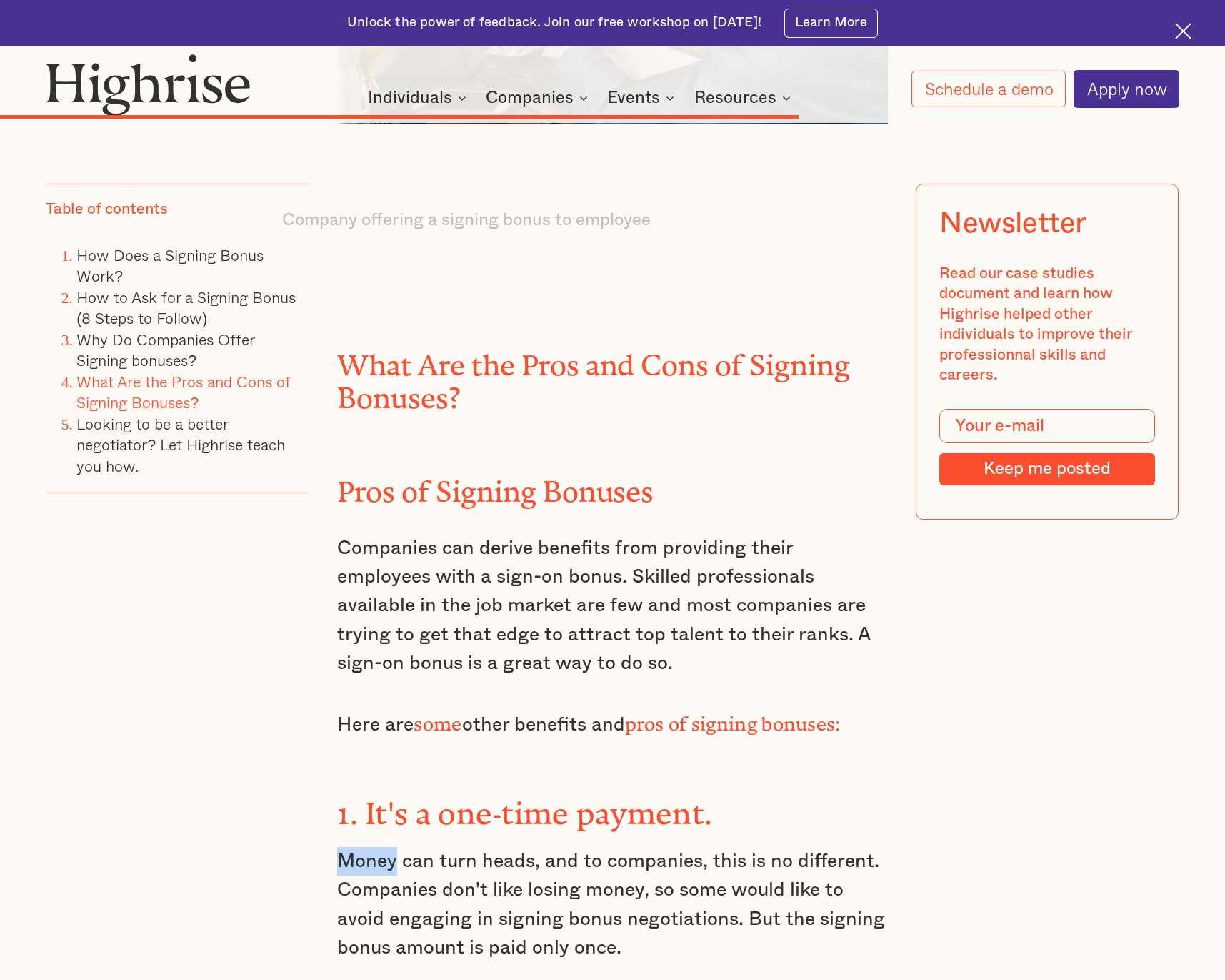
click at [367, 847] on p "Money can turn heads, and to companies, this is no different. Companies don't l…" at bounding box center [612, 904] width 550 height 115
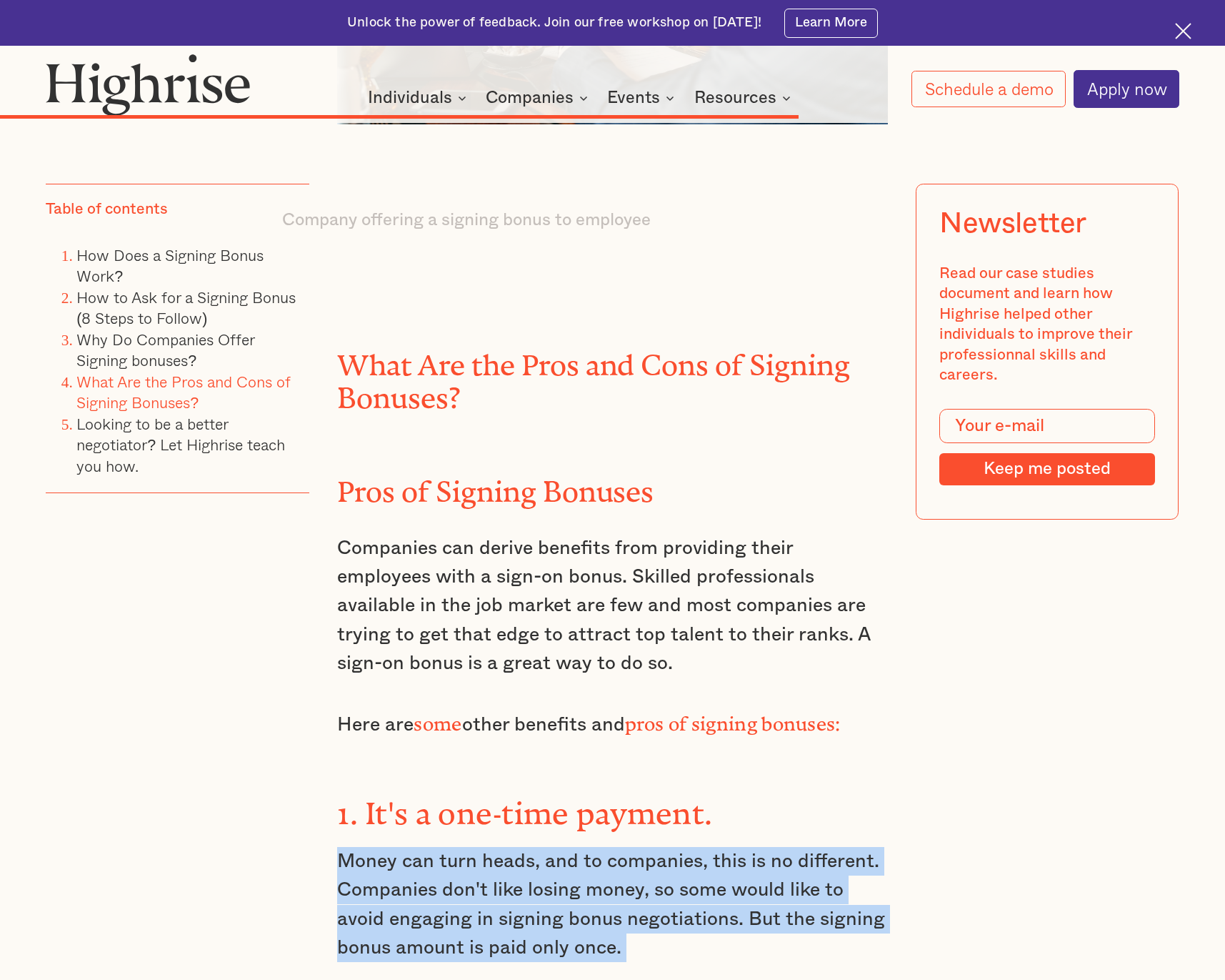
click at [367, 847] on p "Money can turn heads, and to companies, this is no different. Companies don't l…" at bounding box center [612, 904] width 550 height 115
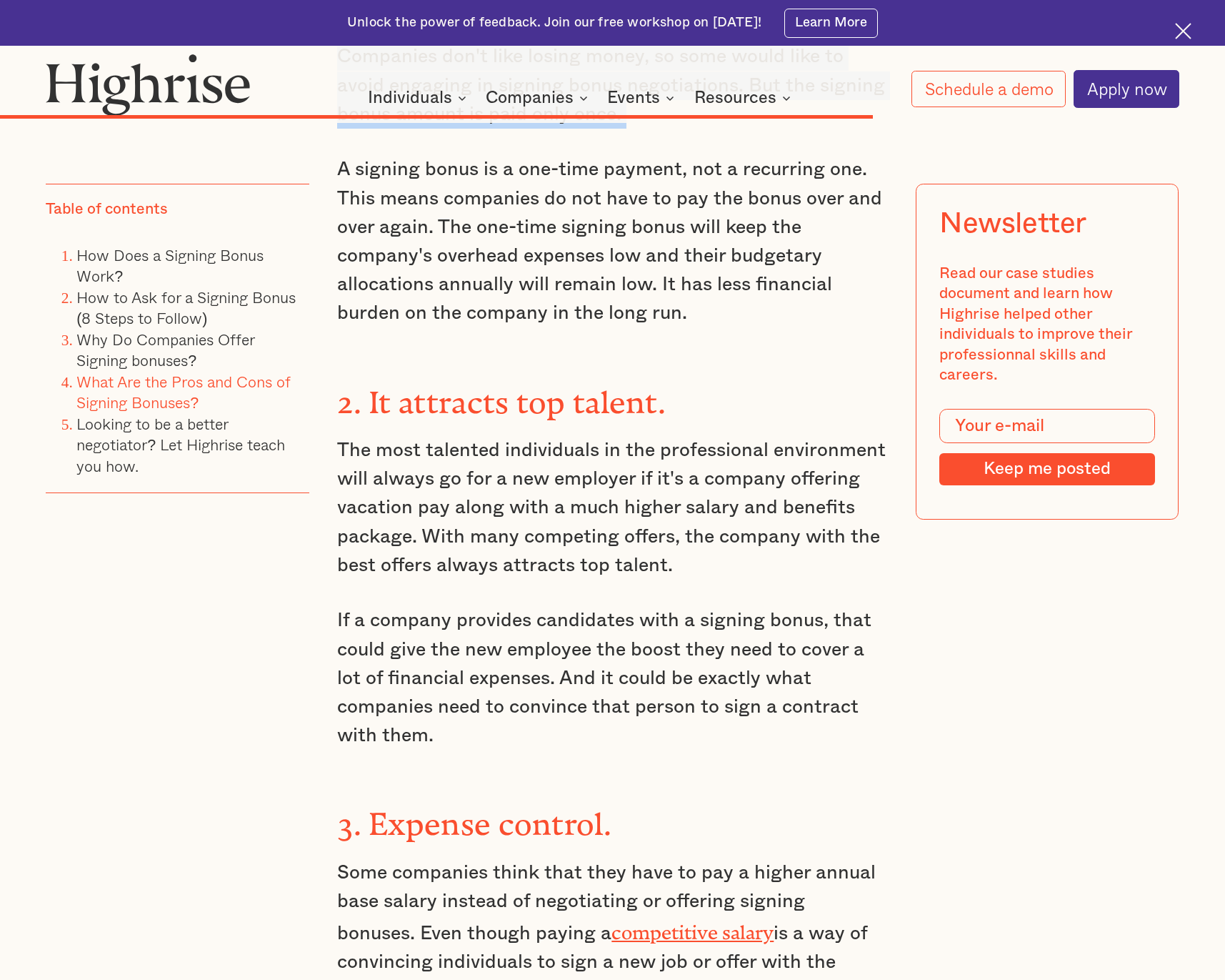
scroll to position [10810, 0]
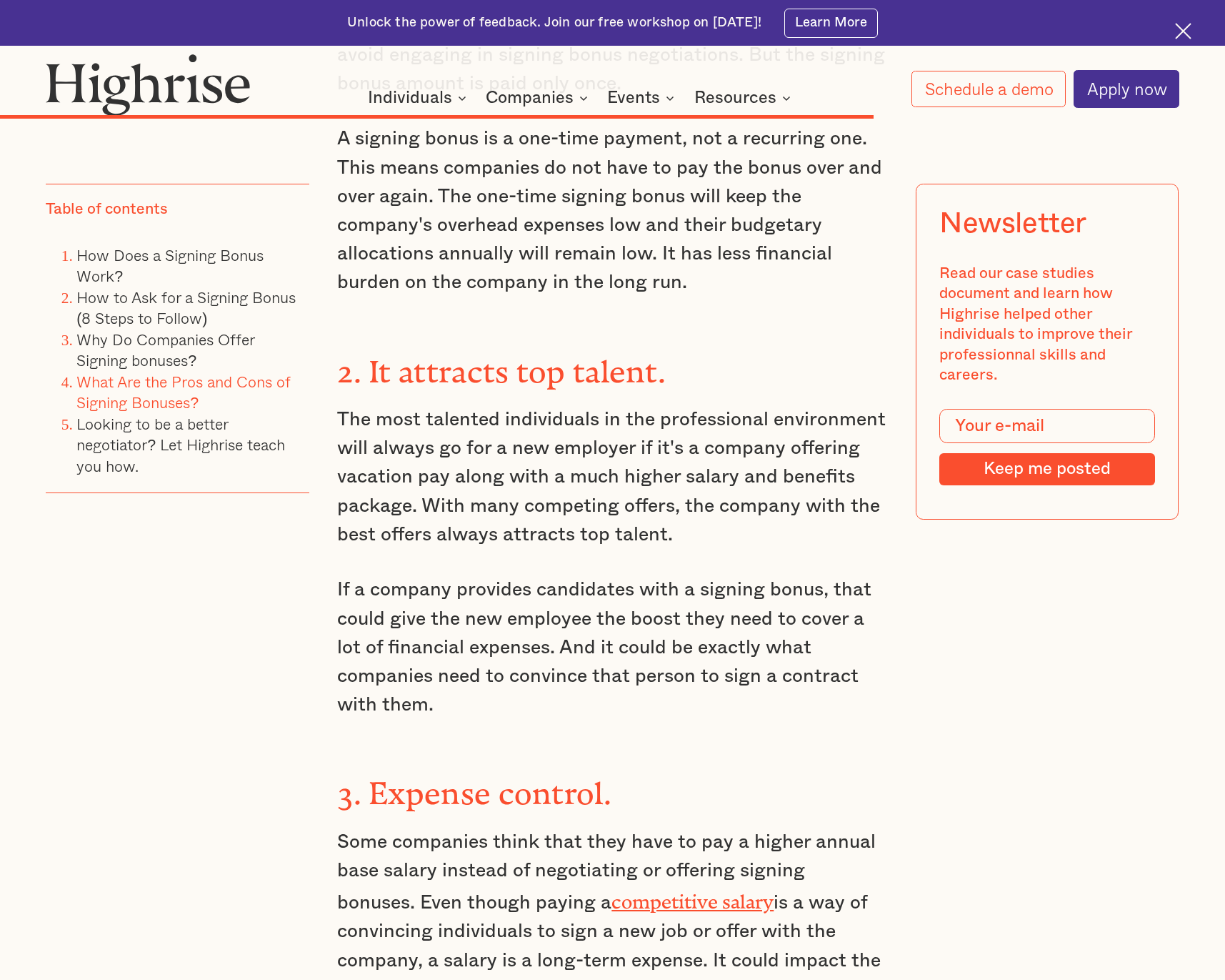
click at [388, 827] on p "Some companies think that they have to pay a higher annual base salary instead …" at bounding box center [612, 930] width 550 height 205
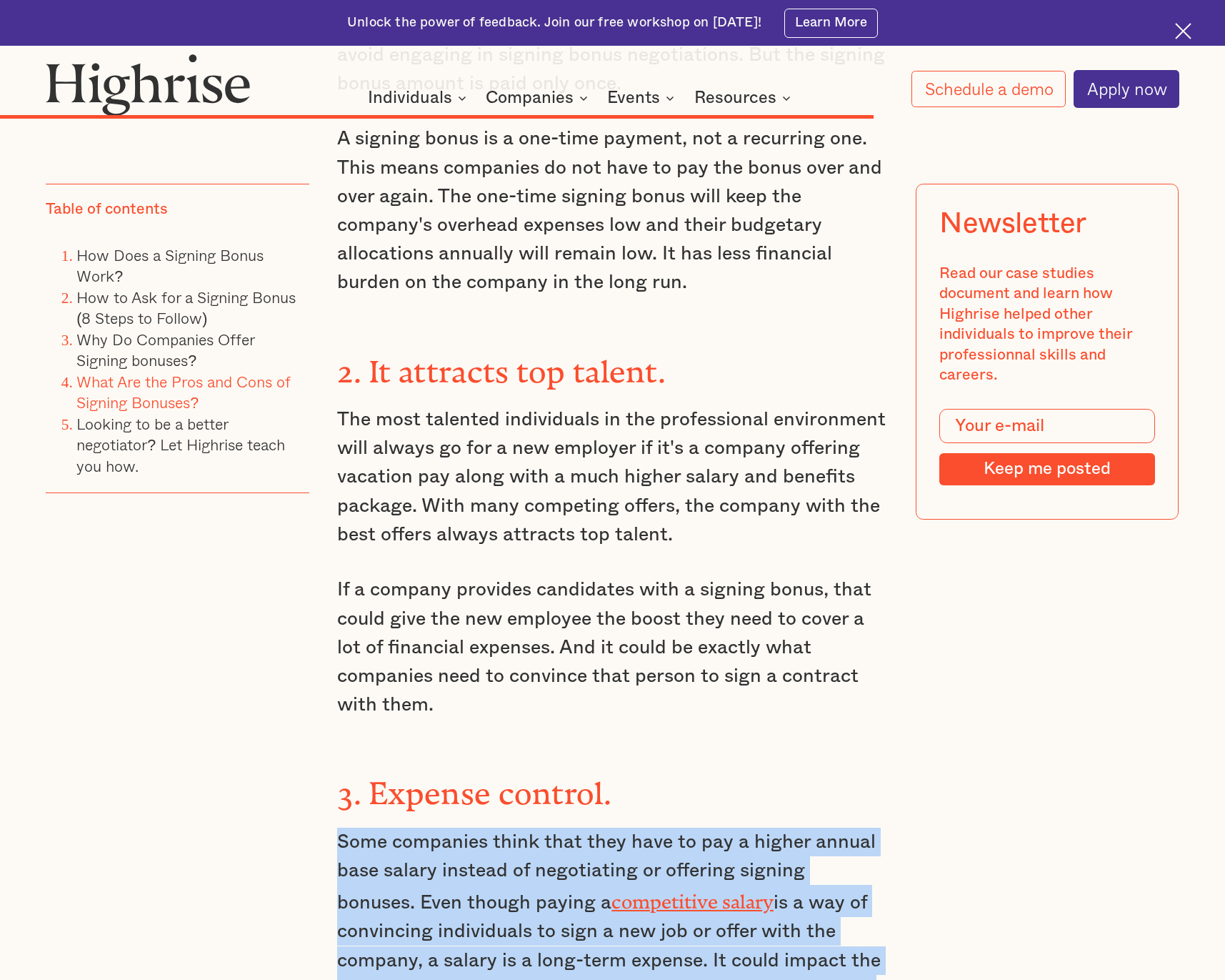
drag, startPoint x: 388, startPoint y: 585, endPoint x: 555, endPoint y: 595, distance: 167.3
click at [389, 827] on p "Some companies think that they have to pay a higher annual base salary instead …" at bounding box center [612, 930] width 550 height 205
click at [566, 827] on p "Some companies think that they have to pay a higher annual base salary instead …" at bounding box center [612, 930] width 550 height 205
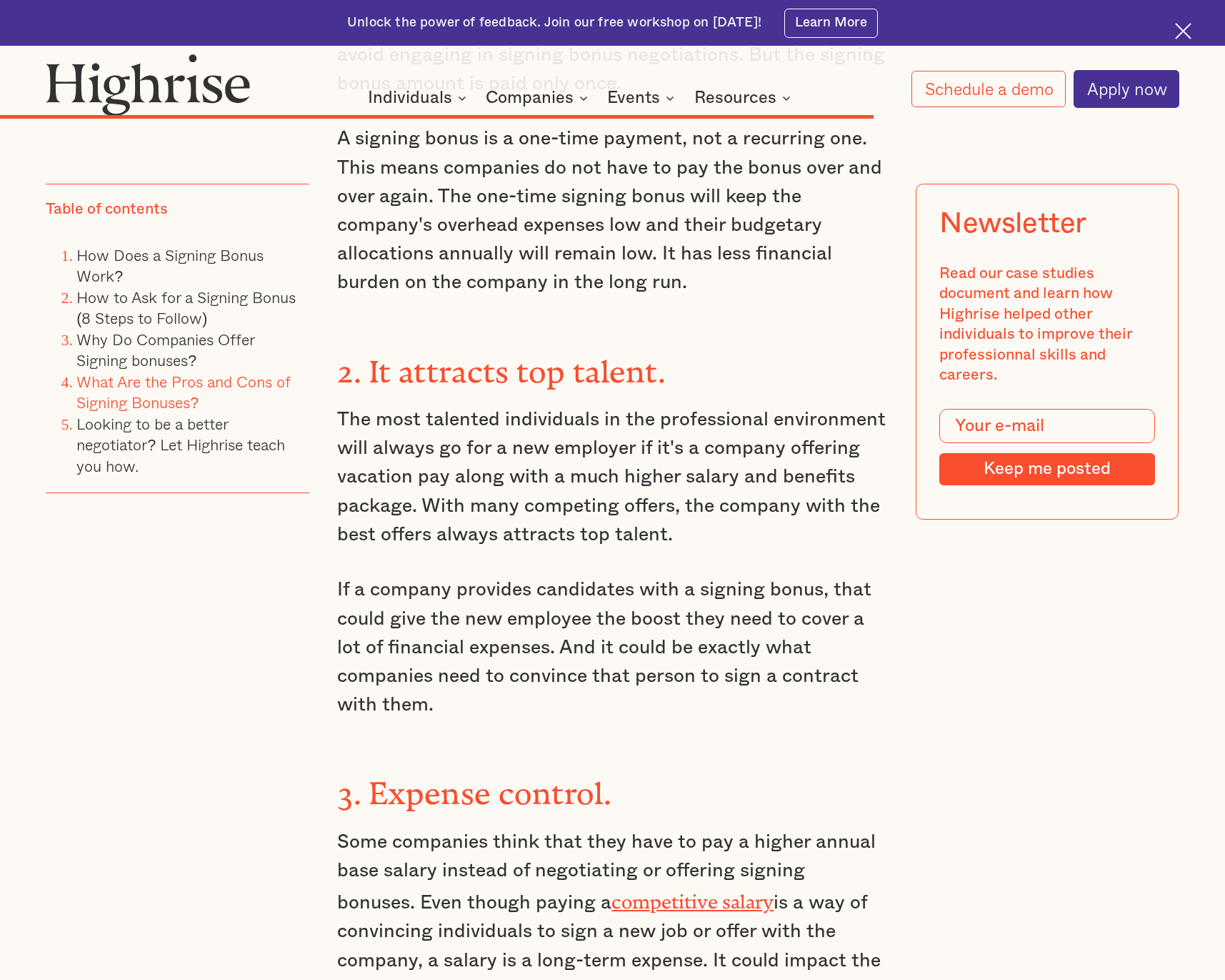
click at [597, 827] on p "Some companies think that they have to pay a higher annual base salary instead …" at bounding box center [612, 930] width 550 height 205
drag, startPoint x: 597, startPoint y: 587, endPoint x: 789, endPoint y: 593, distance: 192.1
click at [780, 827] on p "Some companies think that they have to pay a higher annual base salary instead …" at bounding box center [612, 930] width 550 height 205
click at [789, 827] on p "Some companies think that they have to pay a higher annual base salary instead …" at bounding box center [612, 930] width 550 height 205
click at [384, 827] on p "Some companies think that they have to pay a higher annual base salary instead …" at bounding box center [612, 930] width 550 height 205
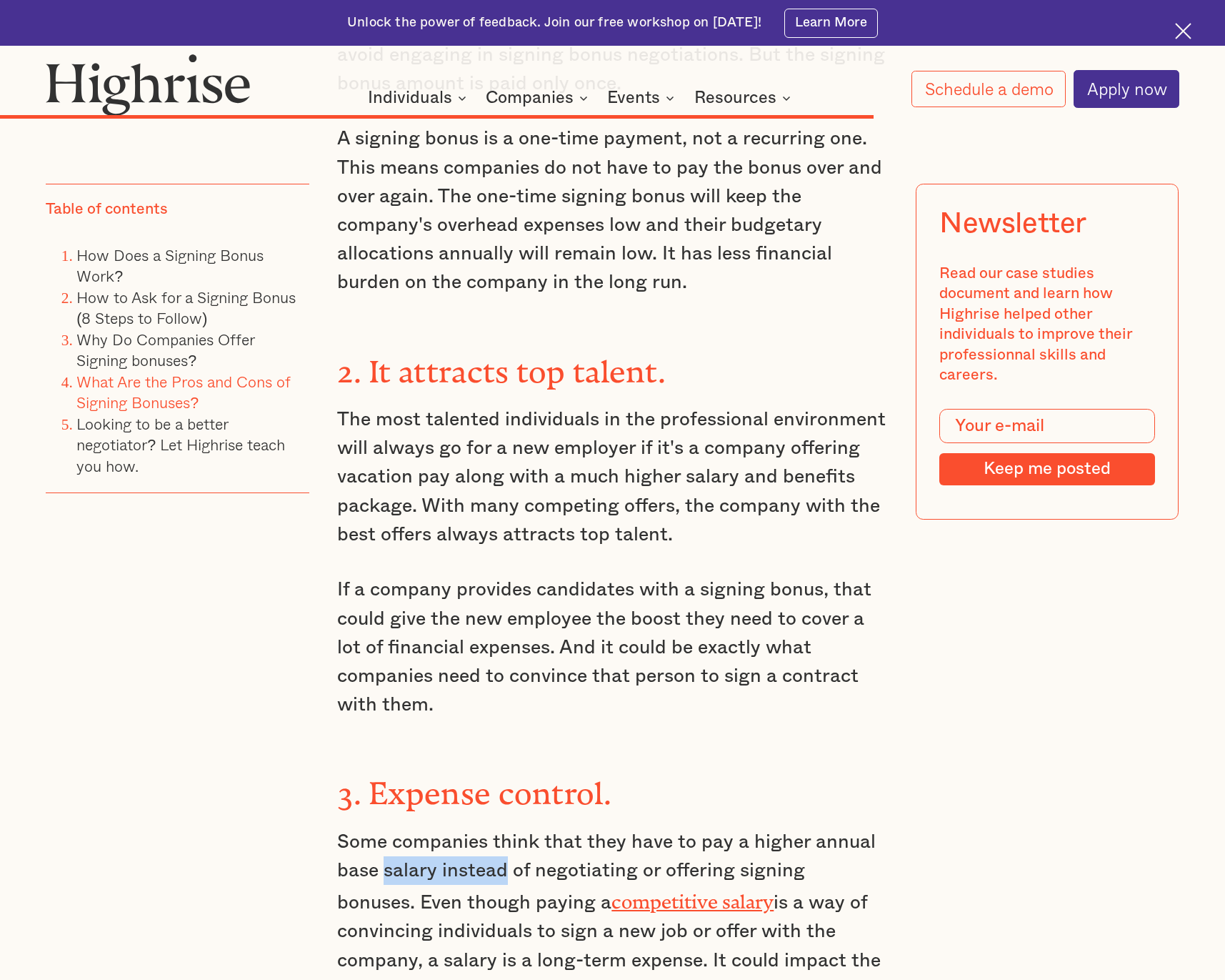
drag, startPoint x: 384, startPoint y: 614, endPoint x: 535, endPoint y: 614, distance: 151.0
click at [532, 827] on p "Some companies think that they have to pay a higher annual base salary instead …" at bounding box center [612, 930] width 550 height 205
click at [535, 827] on p "Some companies think that they have to pay a higher annual base salary instead …" at bounding box center [612, 930] width 550 height 205
click at [353, 827] on p "Some companies think that they have to pay a higher annual base salary instead …" at bounding box center [612, 930] width 550 height 205
drag, startPoint x: 353, startPoint y: 672, endPoint x: 608, endPoint y: 673, distance: 255.0
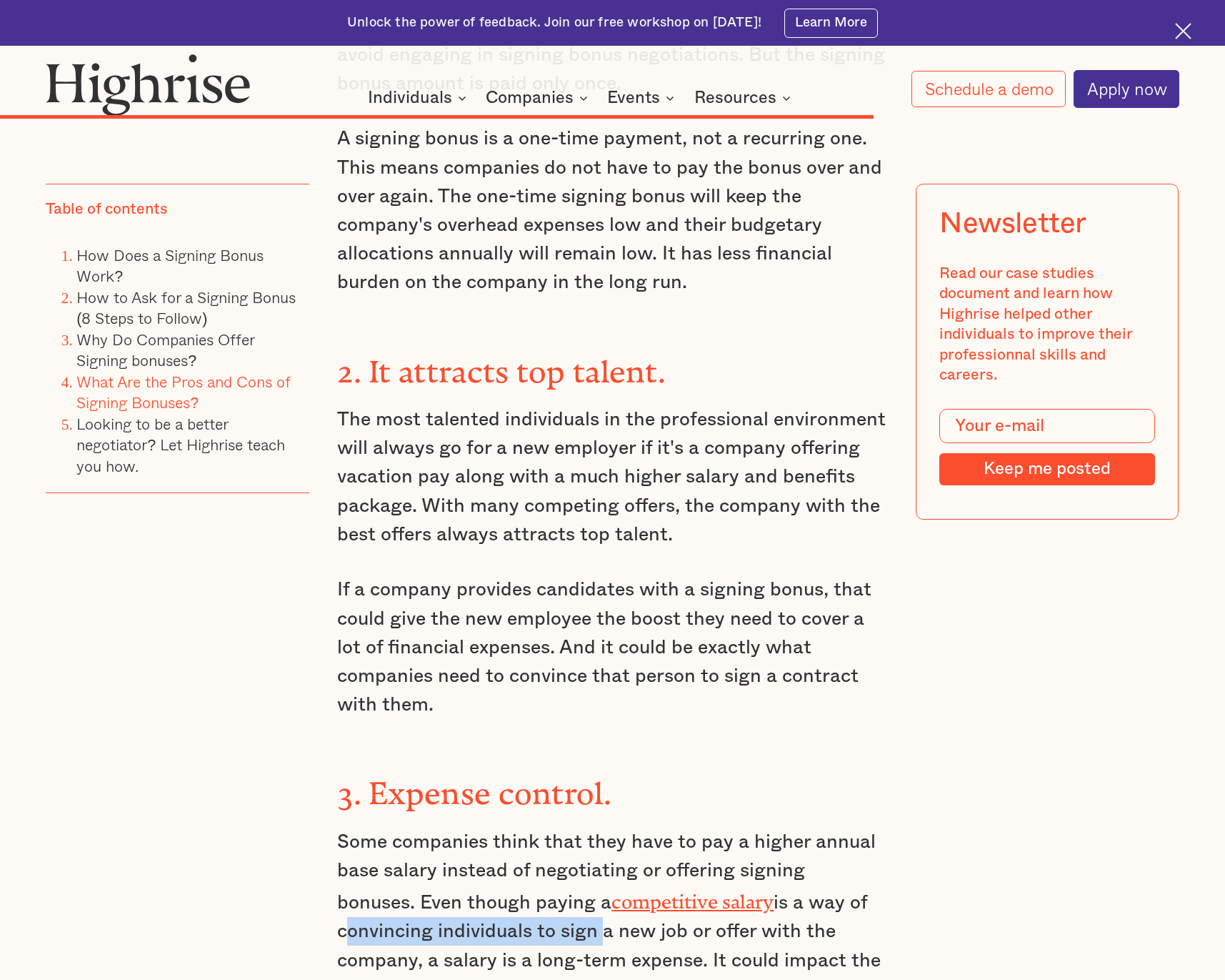
click at [603, 827] on p "Some companies think that they have to pay a higher annual base salary instead …" at bounding box center [612, 930] width 550 height 205
click at [608, 827] on p "Some companies think that they have to pay a higher annual base salary instead …" at bounding box center [612, 930] width 550 height 205
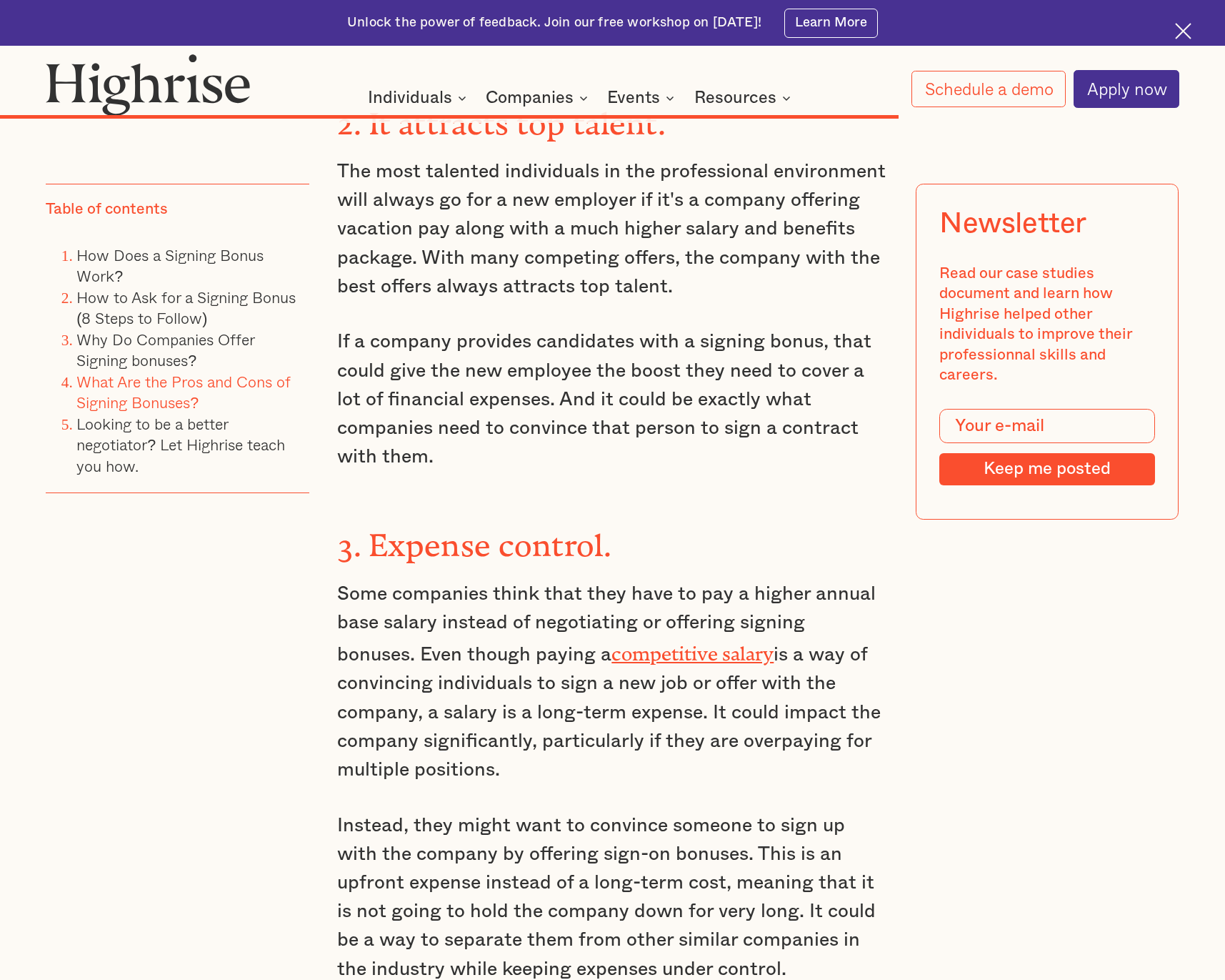
scroll to position [11097, 0]
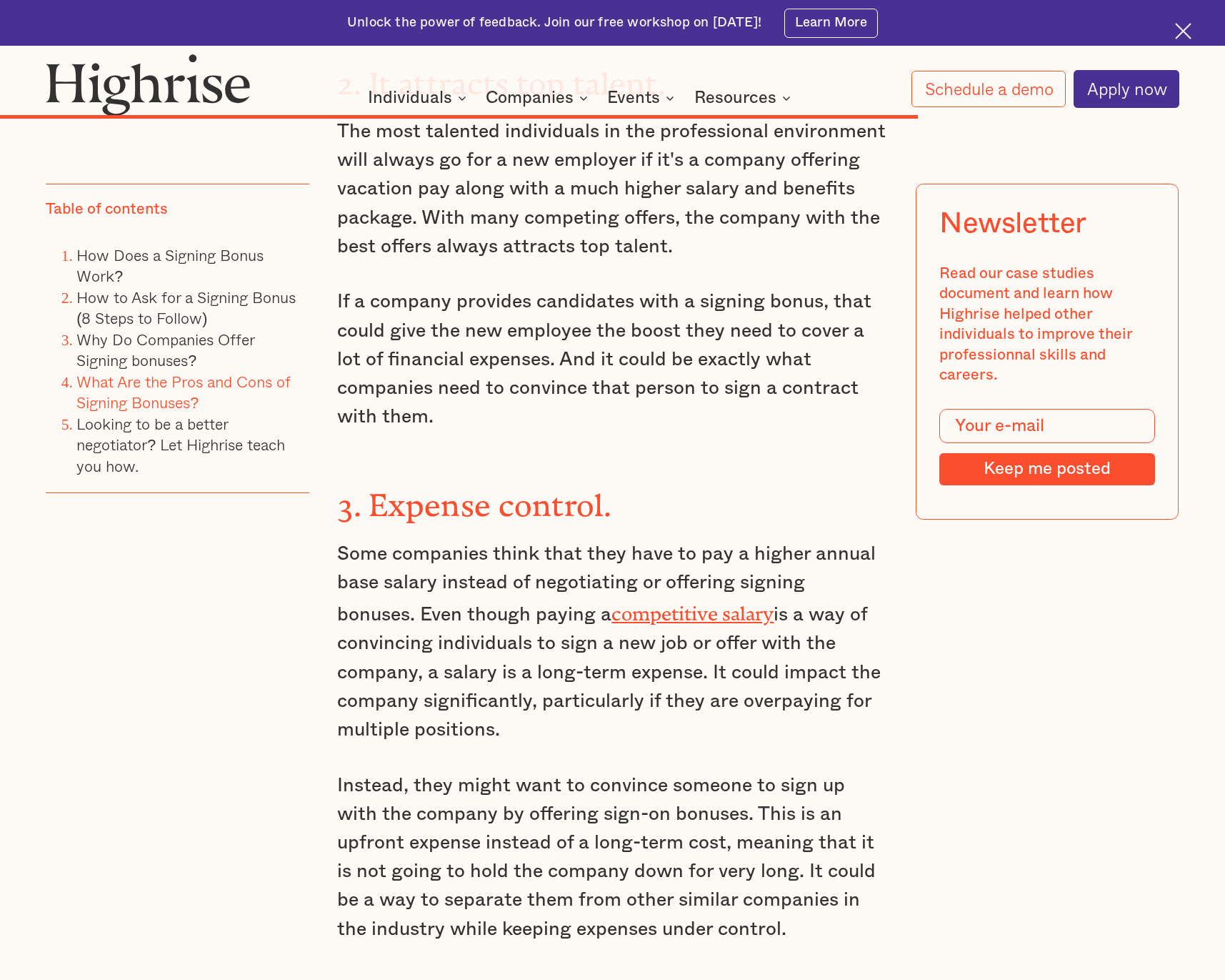
click at [473, 771] on p "Instead, they might want to convince someone to sign up with the company by off…" at bounding box center [612, 857] width 550 height 172
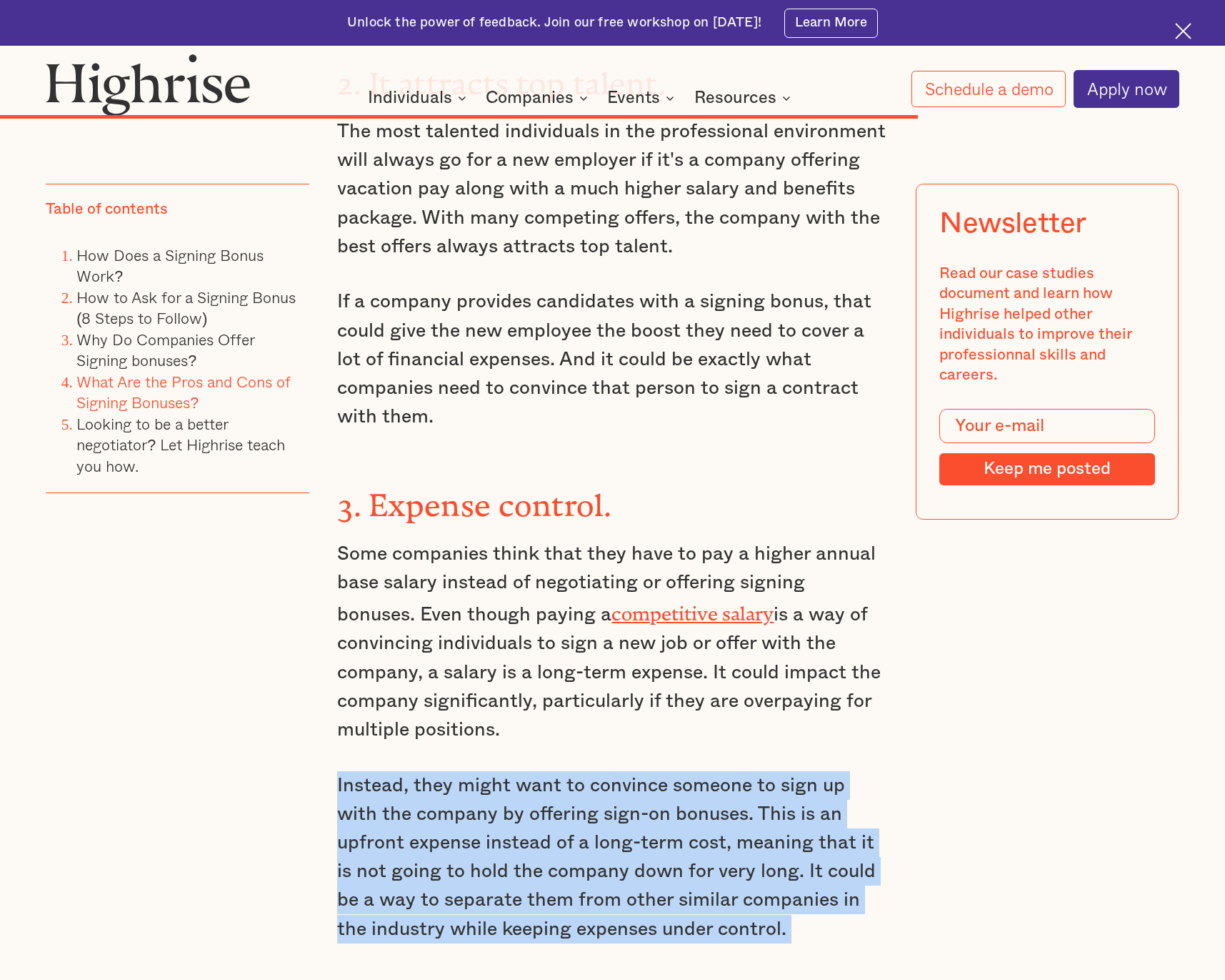
drag, startPoint x: 473, startPoint y: 516, endPoint x: 725, endPoint y: 549, distance: 254.2
click at [718, 771] on p "Instead, they might want to convince someone to sign up with the company by off…" at bounding box center [612, 857] width 550 height 172
click at [725, 771] on p "Instead, they might want to convince someone to sign up with the company by off…" at bounding box center [612, 857] width 550 height 172
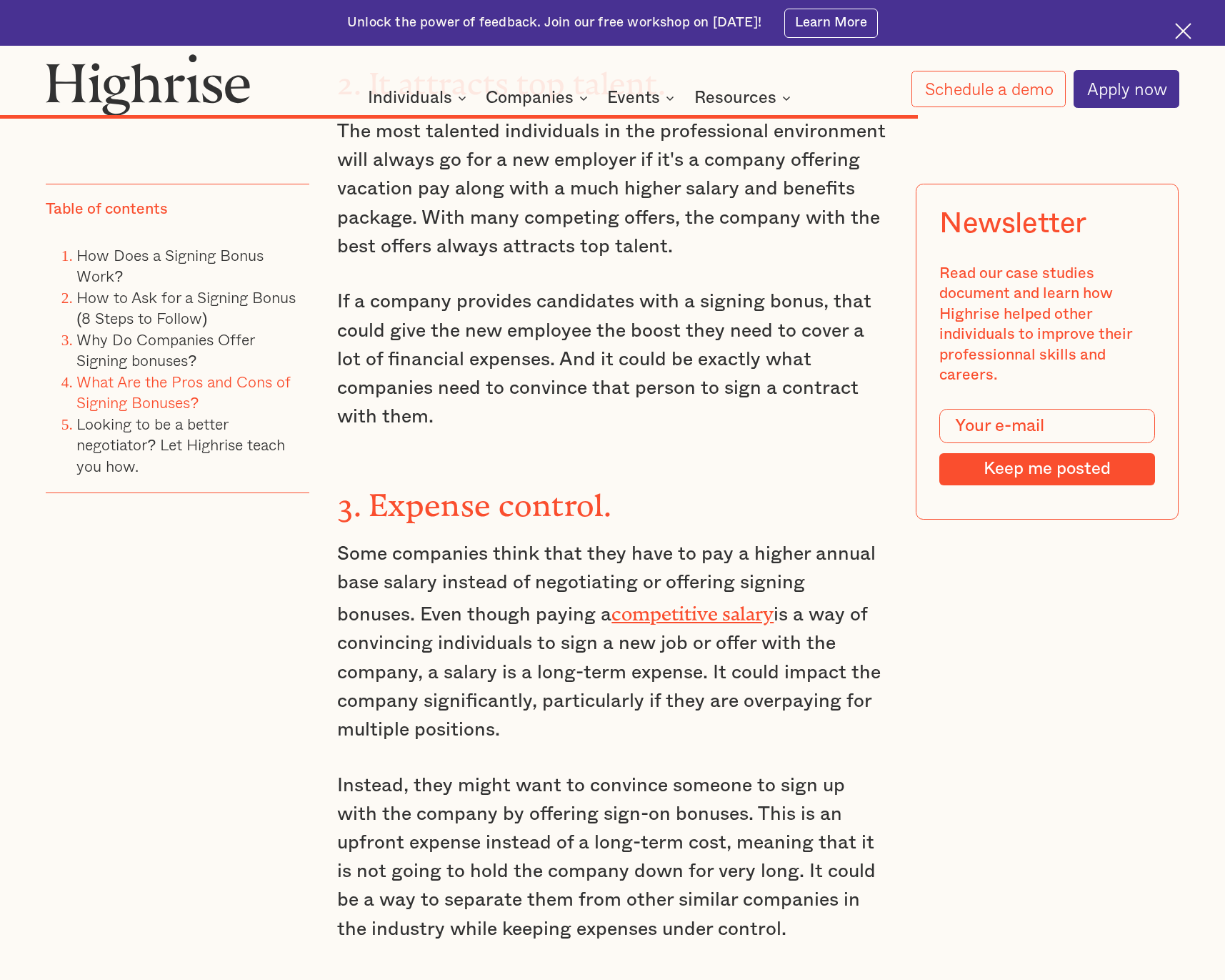
click at [393, 771] on p "Instead, they might want to convince someone to sign up with the company by off…" at bounding box center [612, 857] width 550 height 172
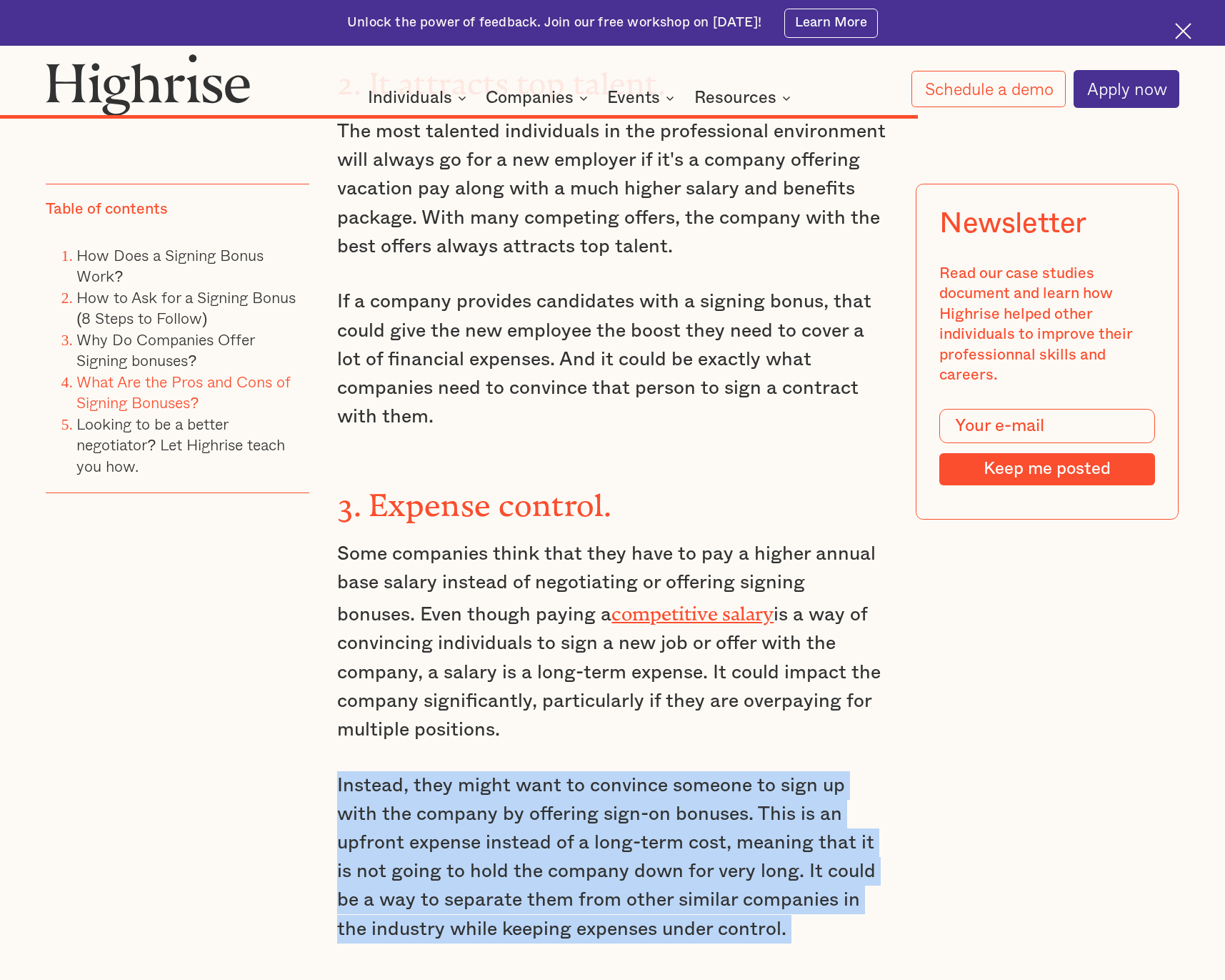
click at [393, 771] on p "Instead, they might want to convince someone to sign up with the company by off…" at bounding box center [612, 857] width 550 height 172
click at [532, 771] on p "Instead, they might want to convince someone to sign up with the company by off…" at bounding box center [612, 857] width 550 height 172
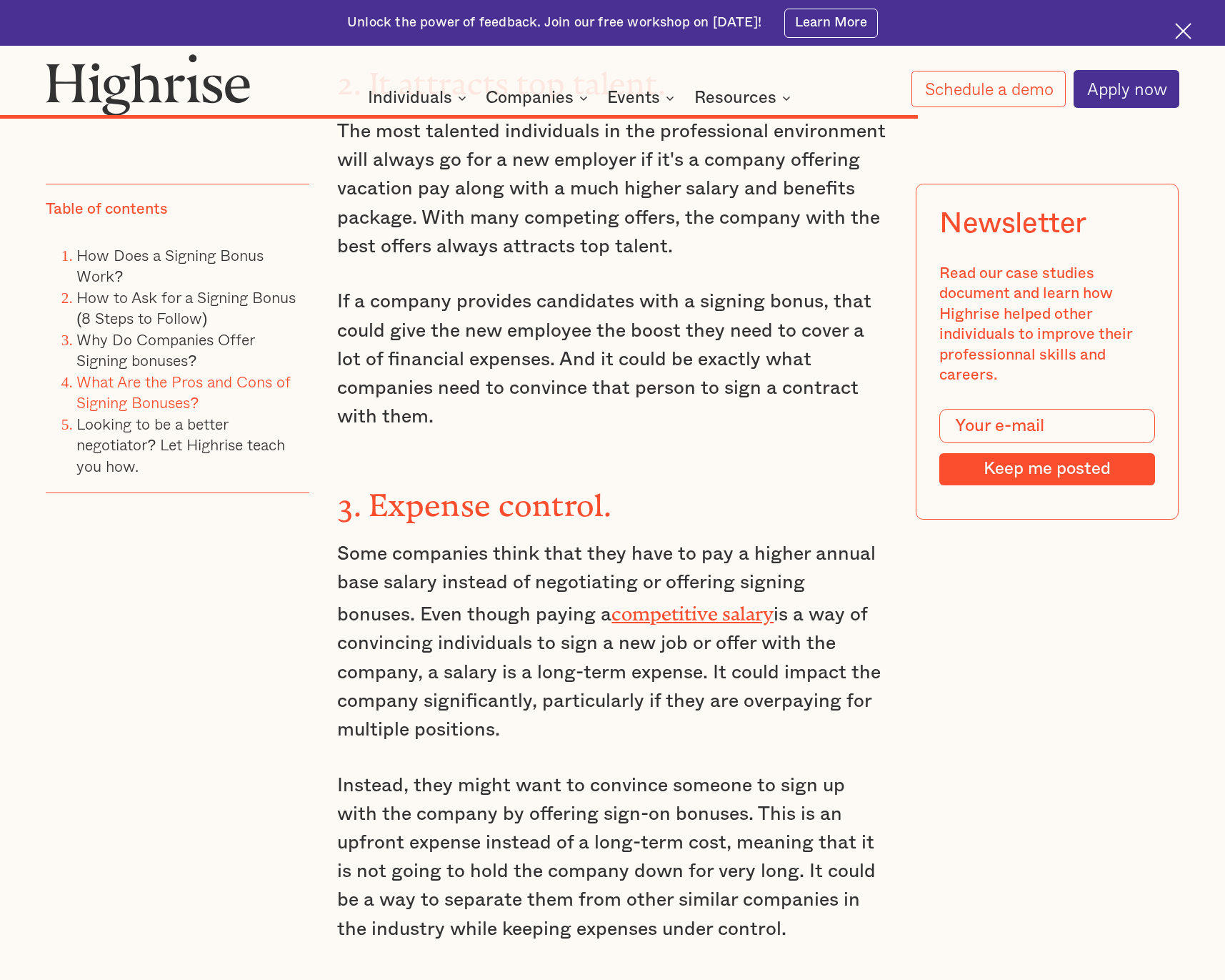
click at [715, 771] on p "Instead, they might want to convince someone to sign up with the company by off…" at bounding box center [612, 857] width 550 height 172
drag, startPoint x: 715, startPoint y: 558, endPoint x: 884, endPoint y: 569, distance: 169.4
click at [880, 771] on p "Instead, they might want to convince someone to sign up with the company by off…" at bounding box center [612, 857] width 550 height 172
click at [884, 771] on p "Instead, they might want to convince someone to sign up with the company by off…" at bounding box center [612, 857] width 550 height 172
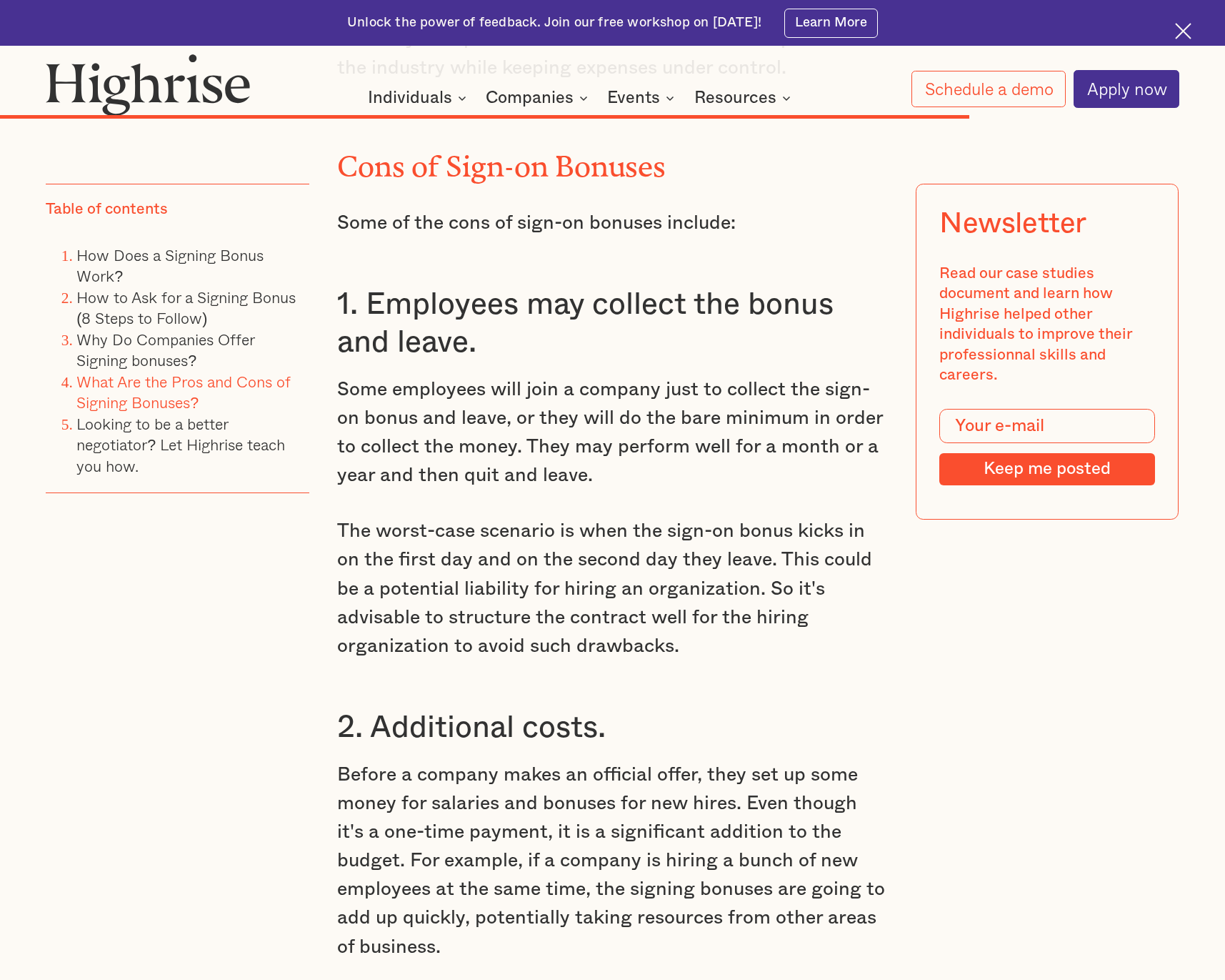
scroll to position [11997, 0]
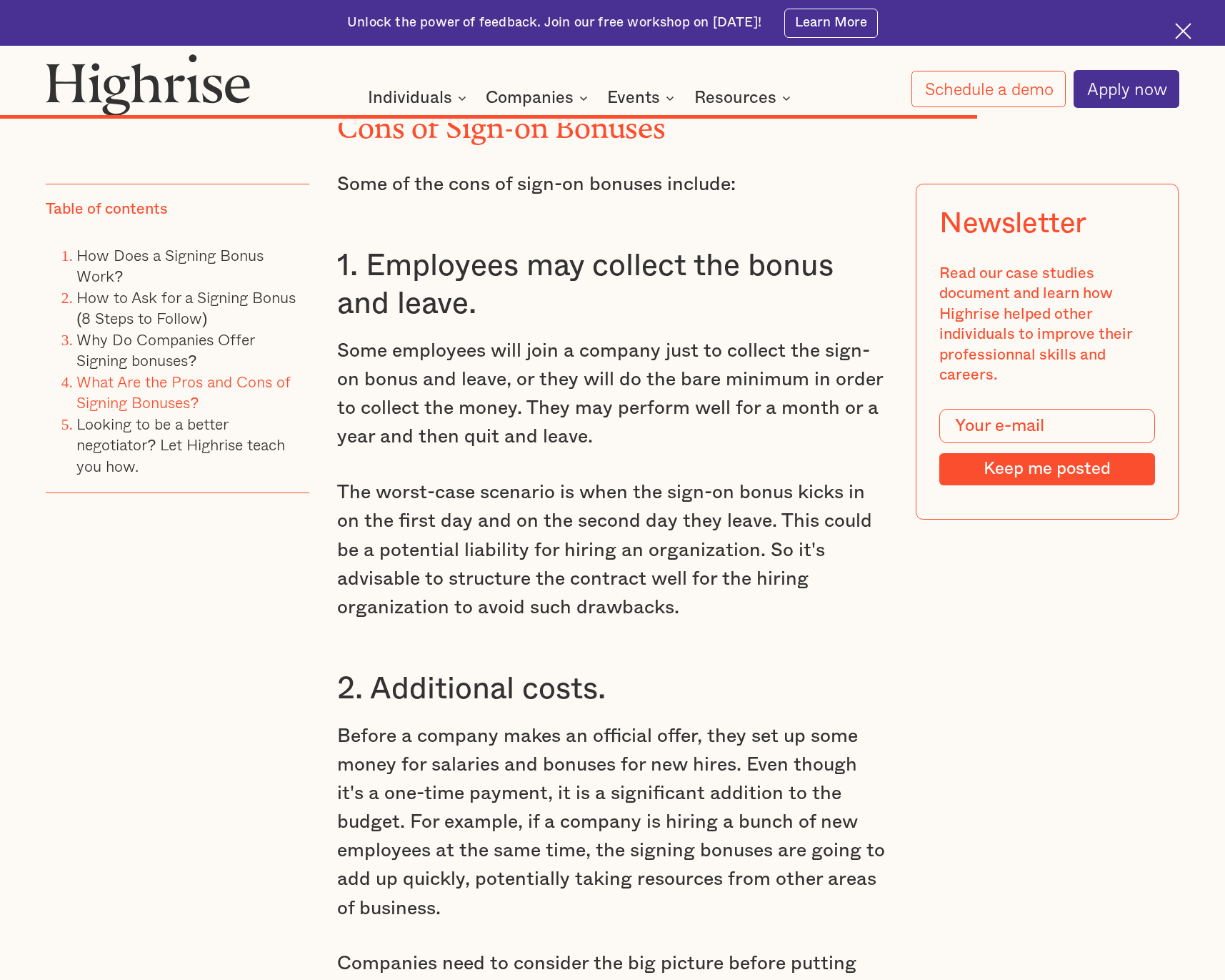
click at [431, 670] on h3 "2. Additional costs." at bounding box center [612, 688] width 550 height 38
drag, startPoint x: 431, startPoint y: 428, endPoint x: 593, endPoint y: 436, distance: 162.2
click at [591, 670] on h3 "2. Additional costs." at bounding box center [612, 688] width 550 height 38
click at [593, 670] on h3 "2. Additional costs." at bounding box center [612, 688] width 550 height 38
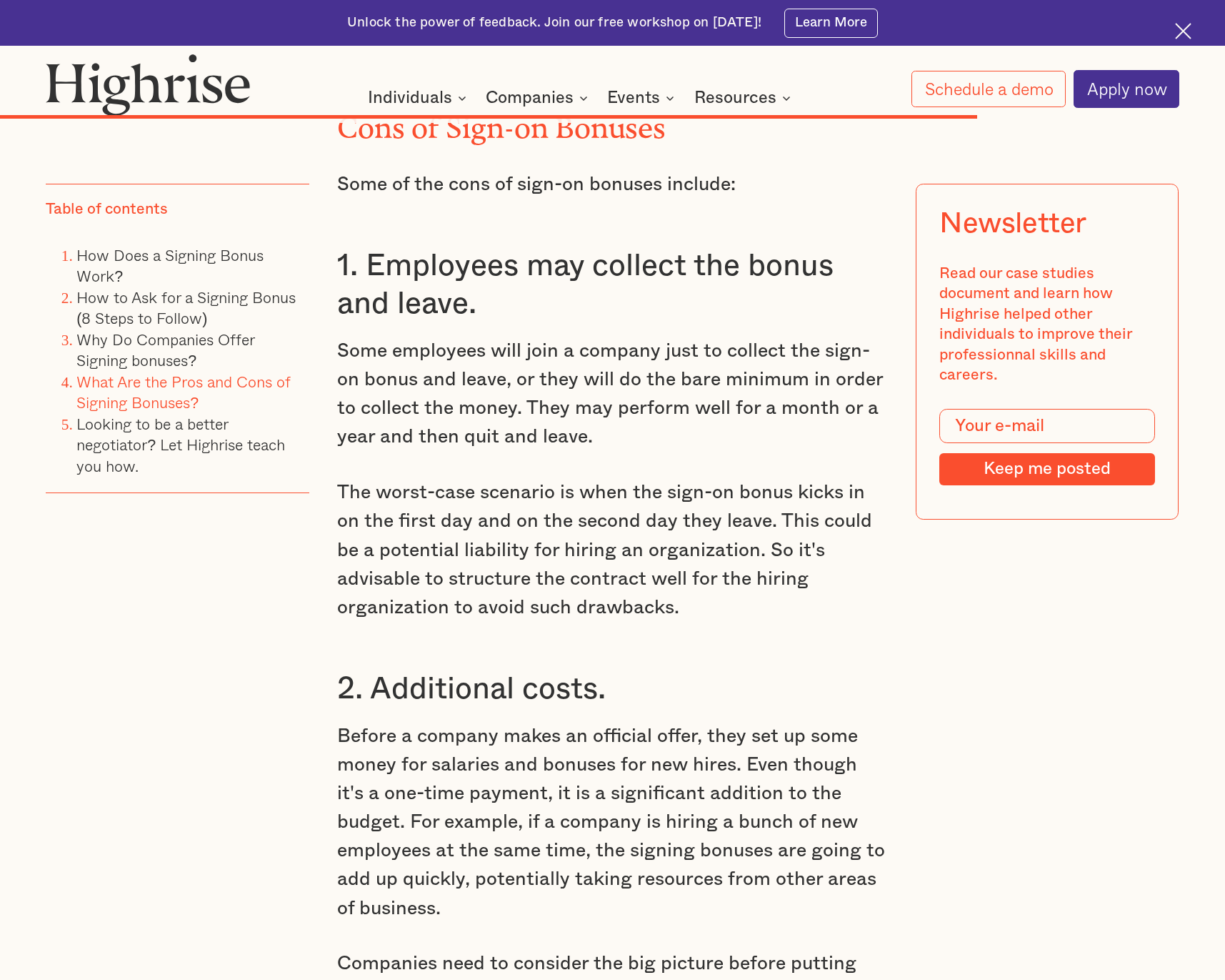
click at [377, 722] on p "Before a company makes an official offer, they set up some money for salaries a…" at bounding box center [612, 822] width 550 height 201
drag, startPoint x: 377, startPoint y: 469, endPoint x: 653, endPoint y: 483, distance: 276.4
click at [652, 722] on p "Before a company makes an official offer, they set up some money for salaries a…" at bounding box center [612, 822] width 550 height 201
click at [653, 722] on p "Before a company makes an official offer, they set up some money for salaries a…" at bounding box center [612, 822] width 550 height 201
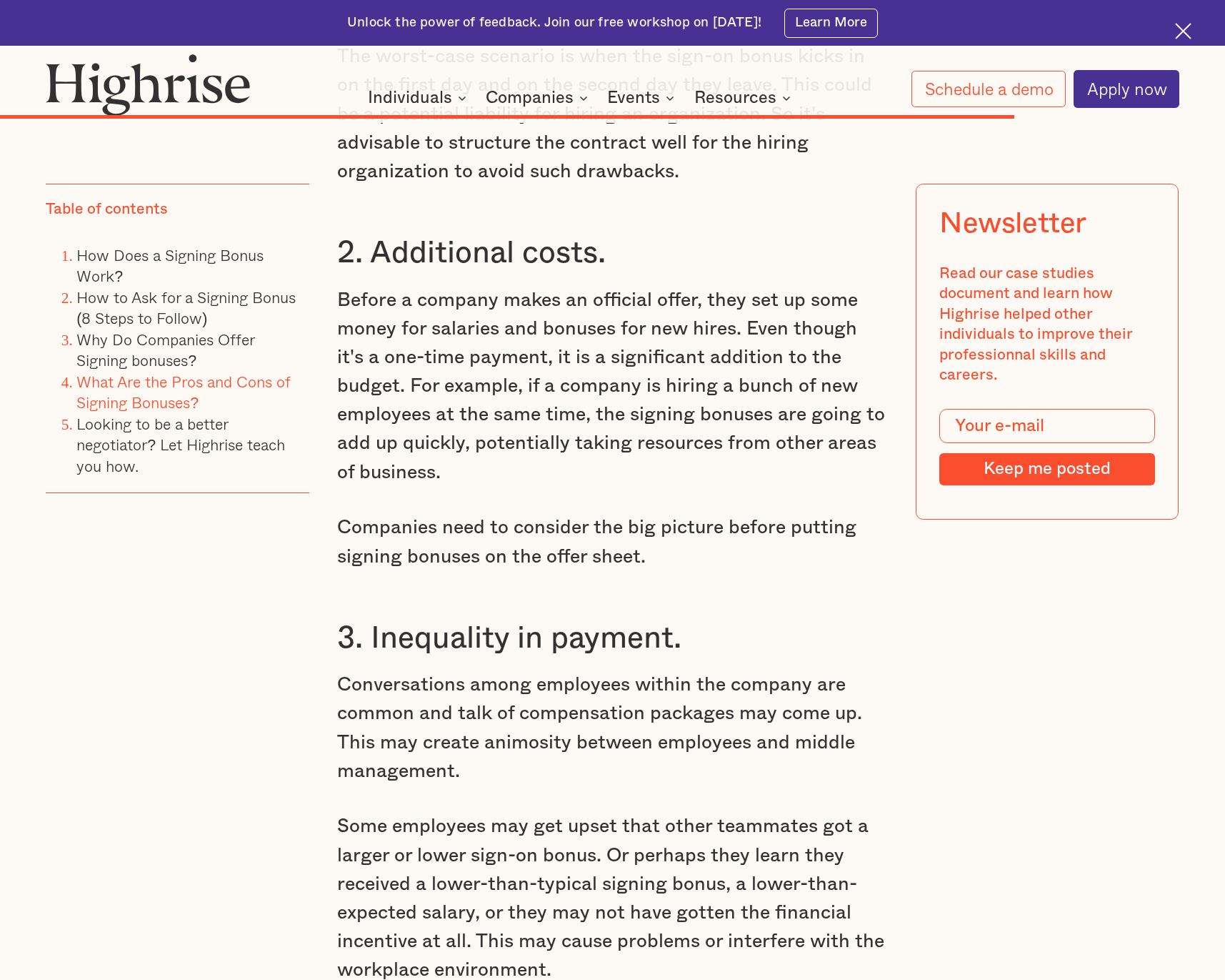
scroll to position [12441, 0]
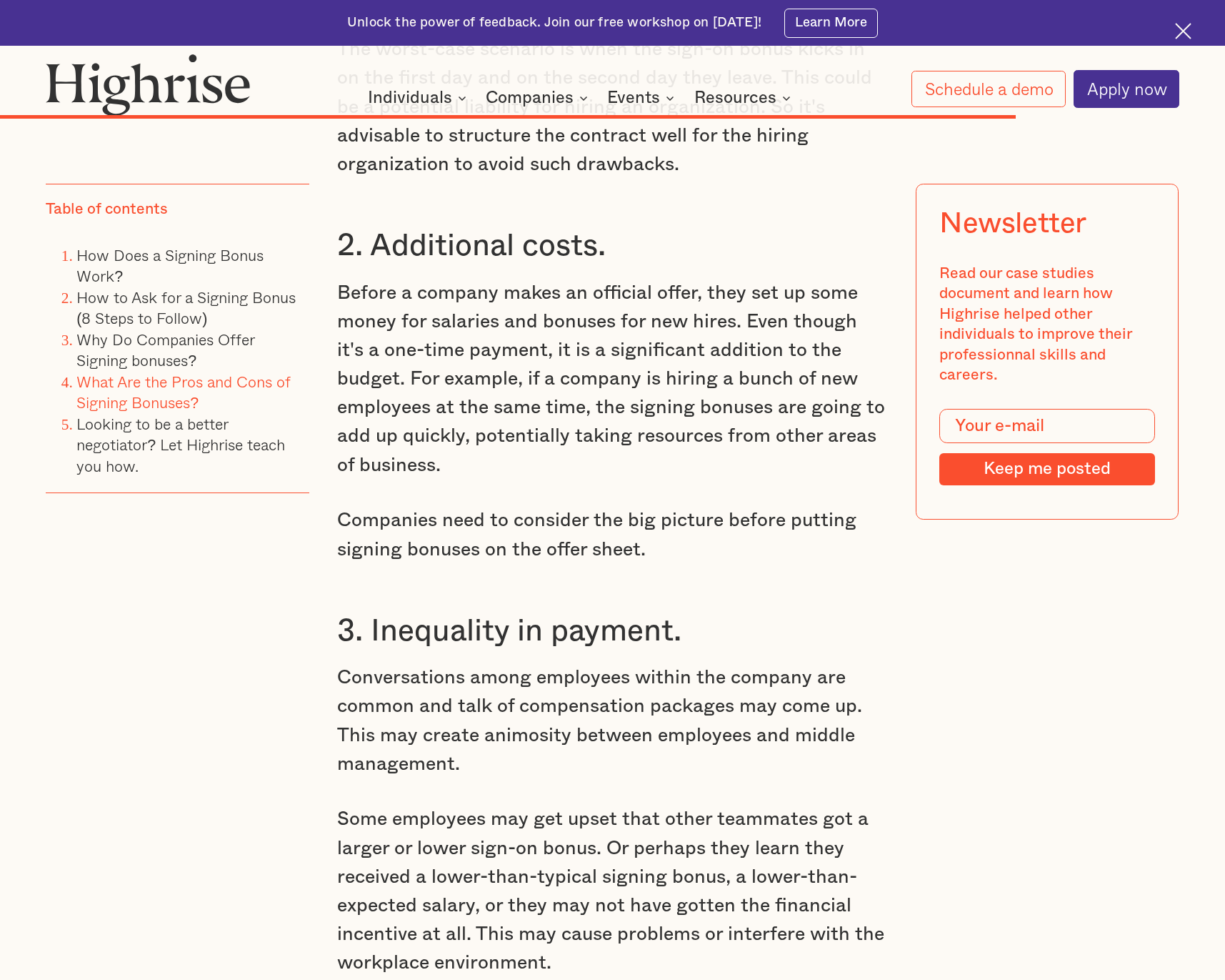
click at [386, 663] on p "Conversations among employees within the company are common and talk of compens…" at bounding box center [612, 720] width 550 height 115
drag, startPoint x: 386, startPoint y: 425, endPoint x: 777, endPoint y: 481, distance: 395.0
click at [773, 663] on p "Conversations among employees within the company are common and talk of compens…" at bounding box center [612, 720] width 550 height 115
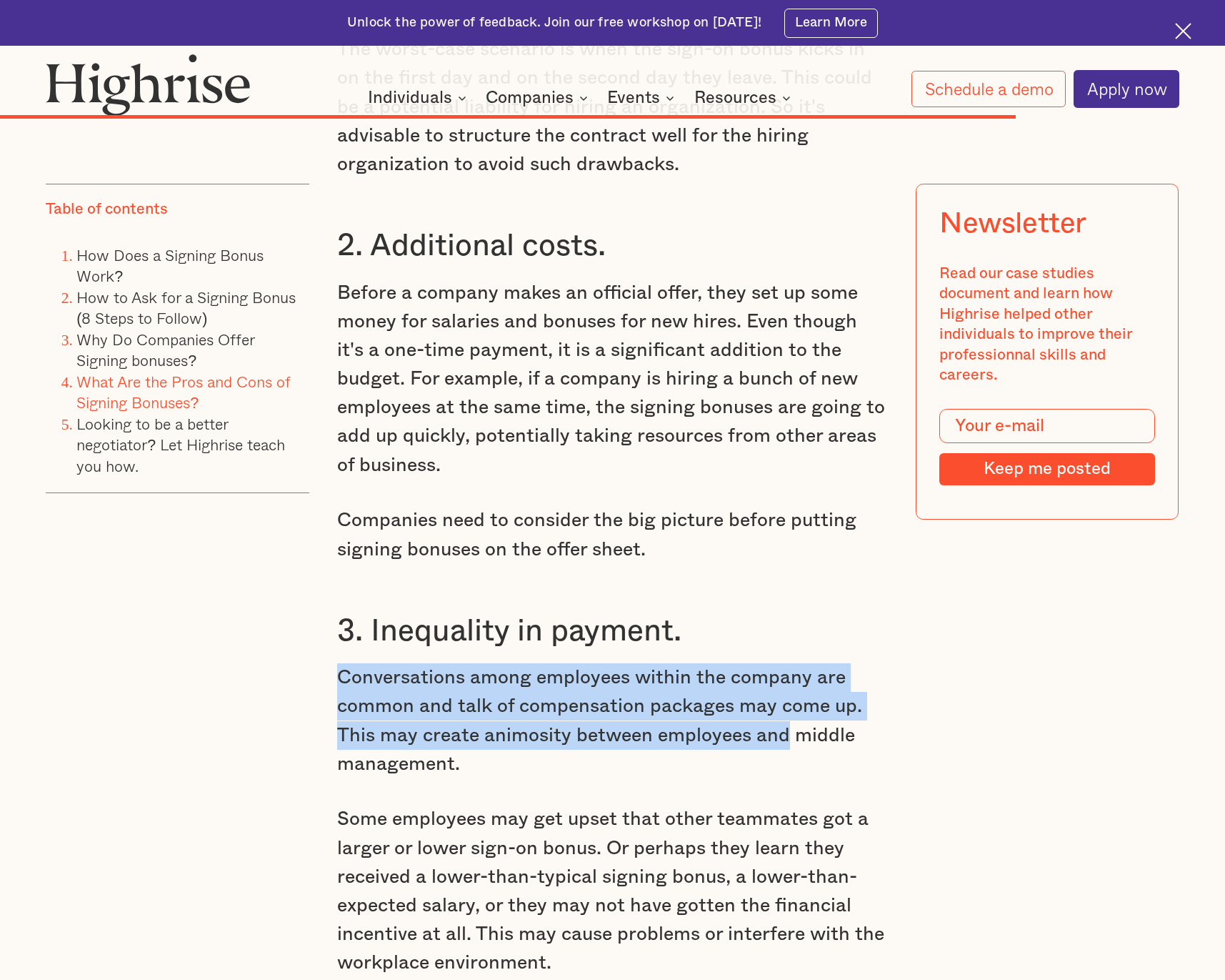
click at [777, 663] on p "Conversations among employees within the company are common and talk of compens…" at bounding box center [612, 720] width 550 height 115
